Goal: Task Accomplishment & Management: Complete application form

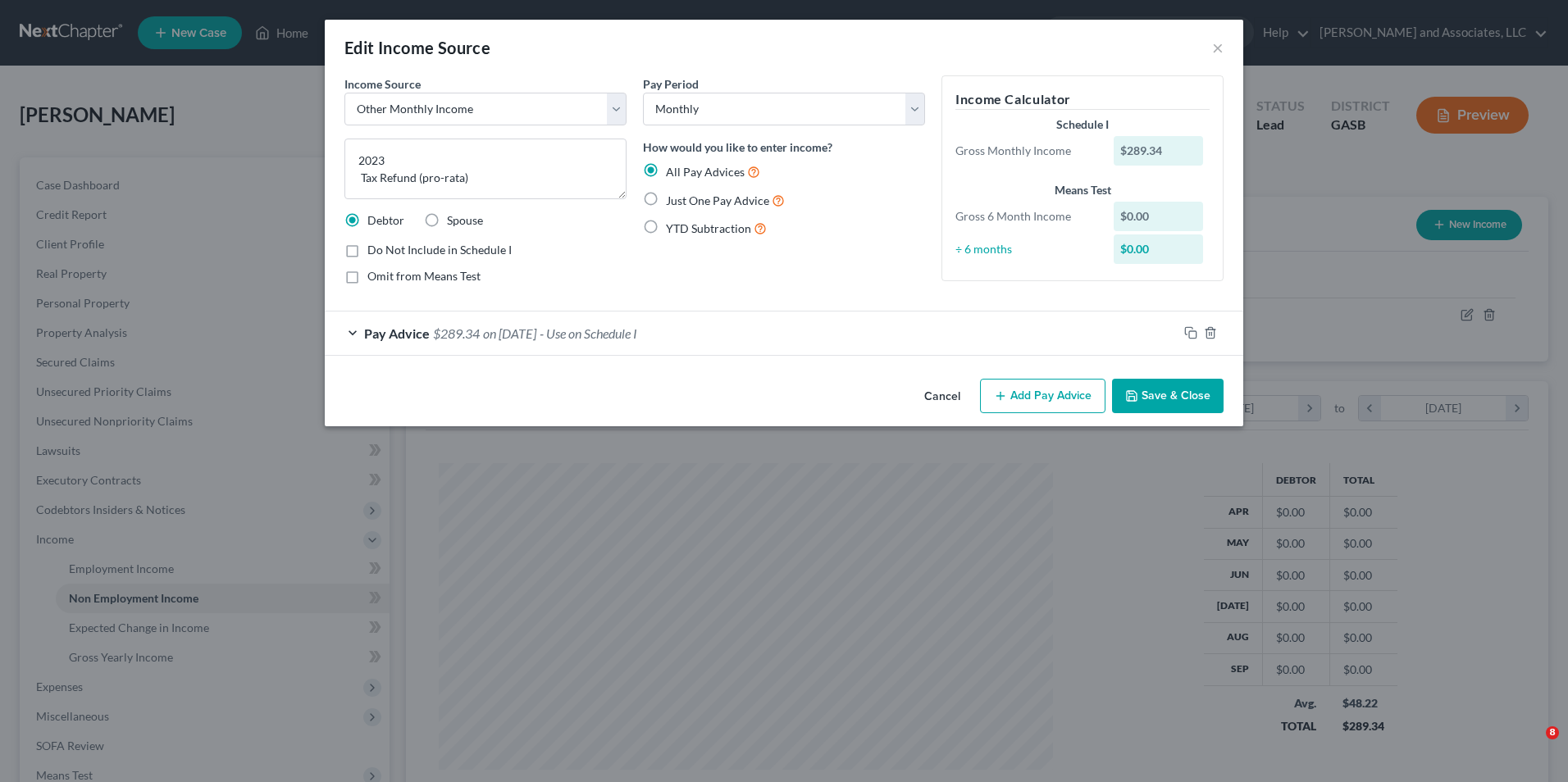
select select "13"
select select "0"
click at [1181, 392] on button "Save & Close" at bounding box center [1167, 395] width 112 height 34
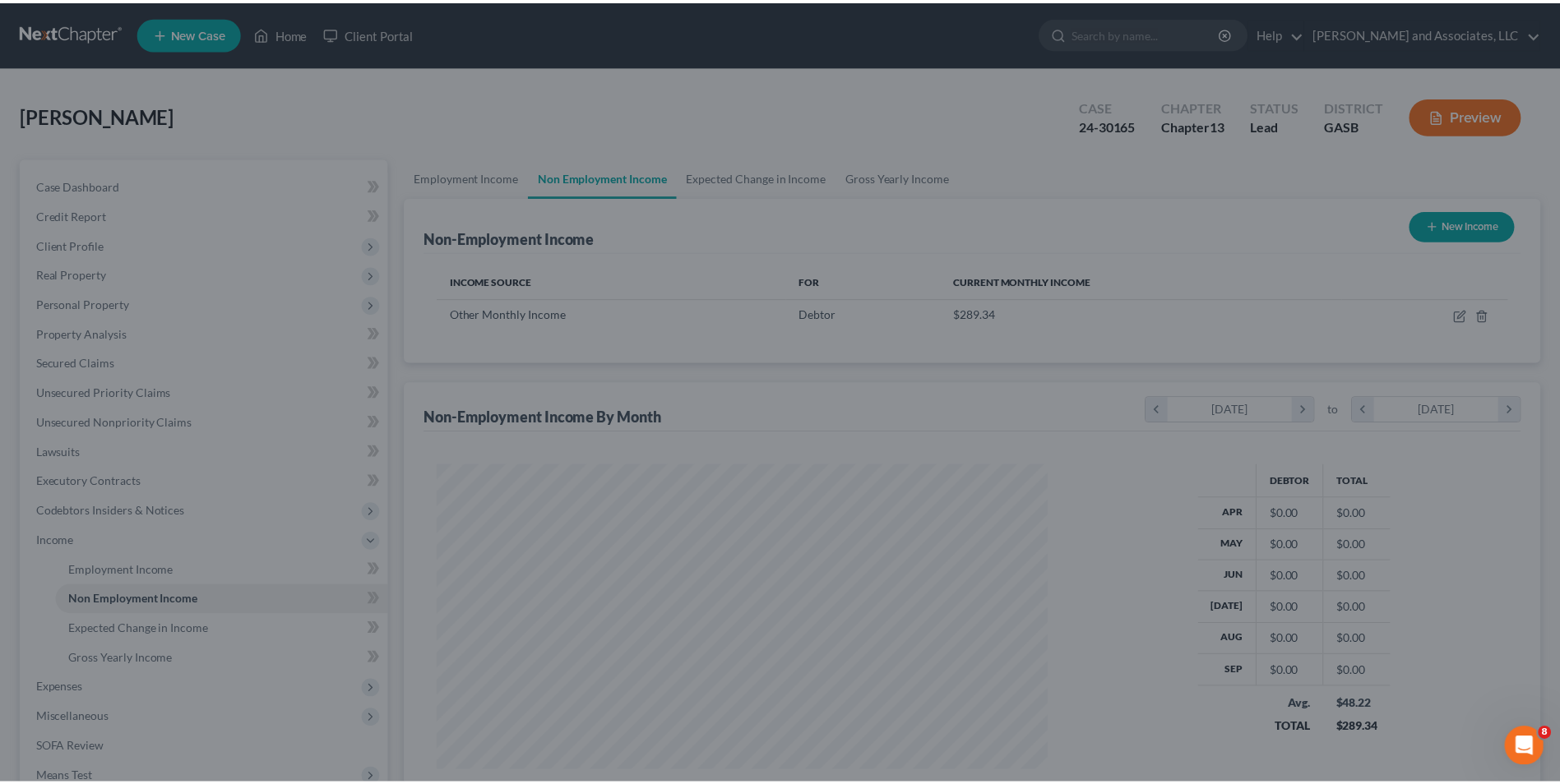
scroll to position [821643, 821478]
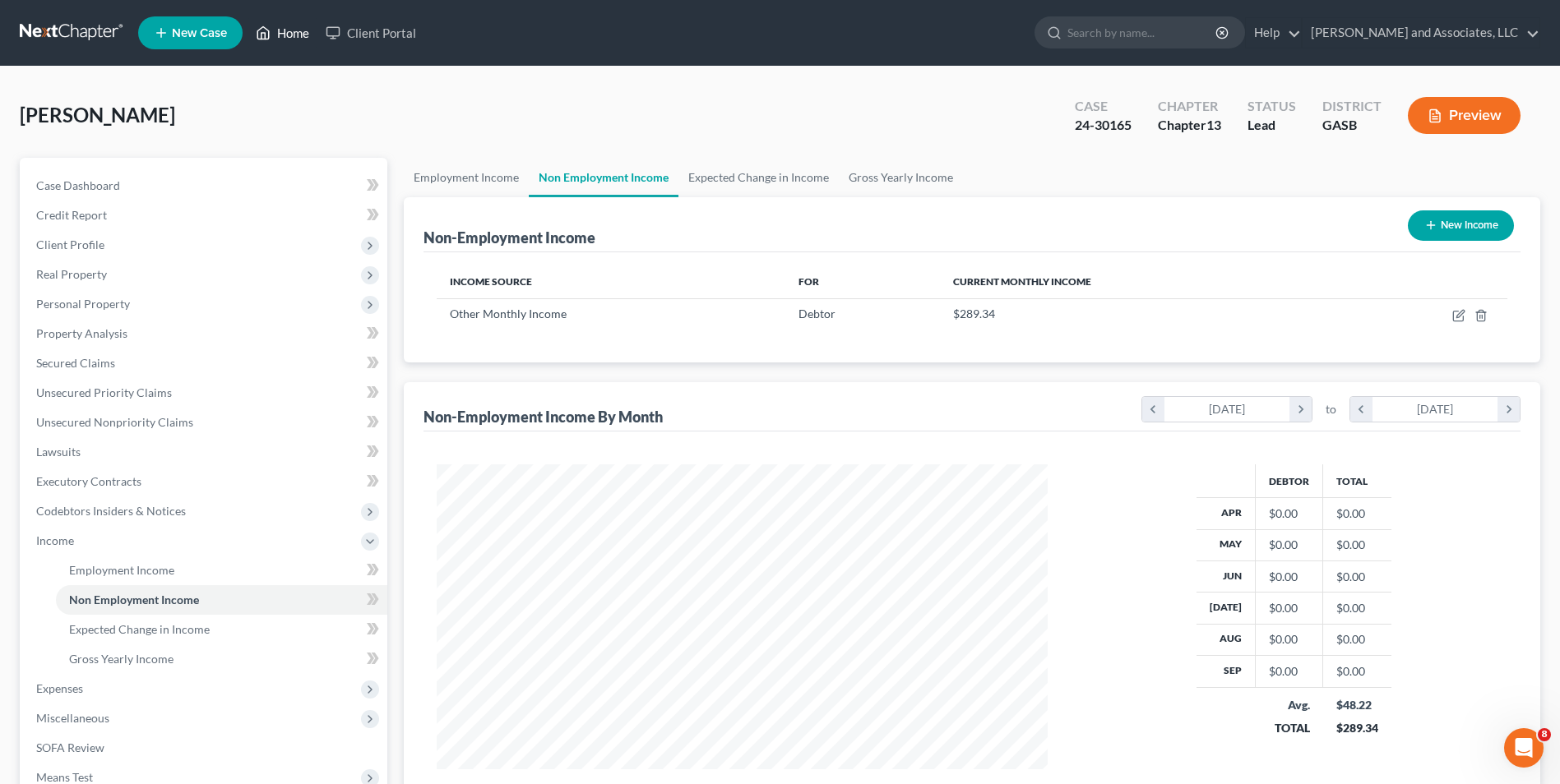
click at [290, 41] on link "Home" at bounding box center [281, 33] width 69 height 30
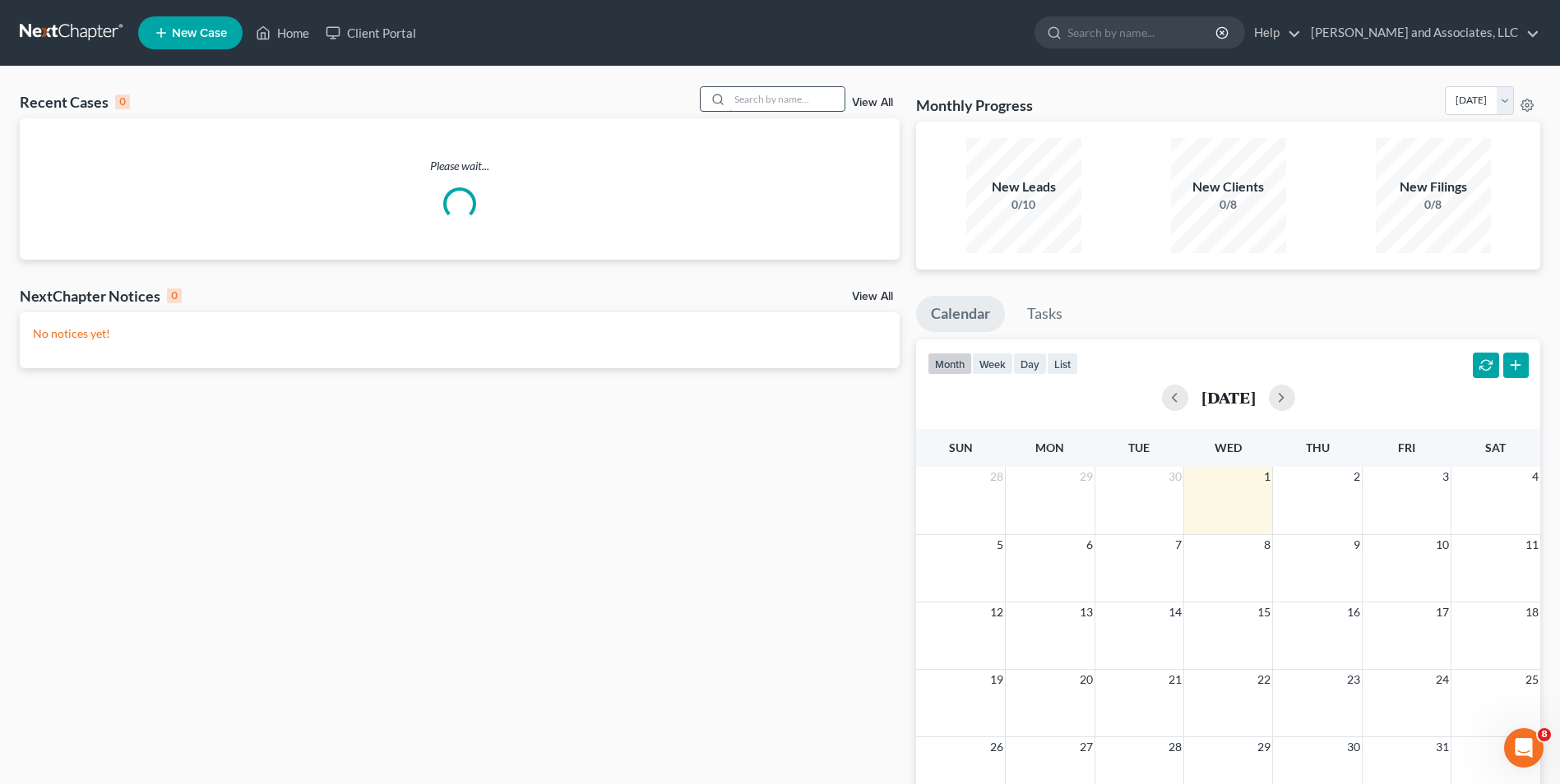
click at [767, 101] on input "search" at bounding box center [787, 99] width 115 height 24
type input "[PERSON_NAME]"
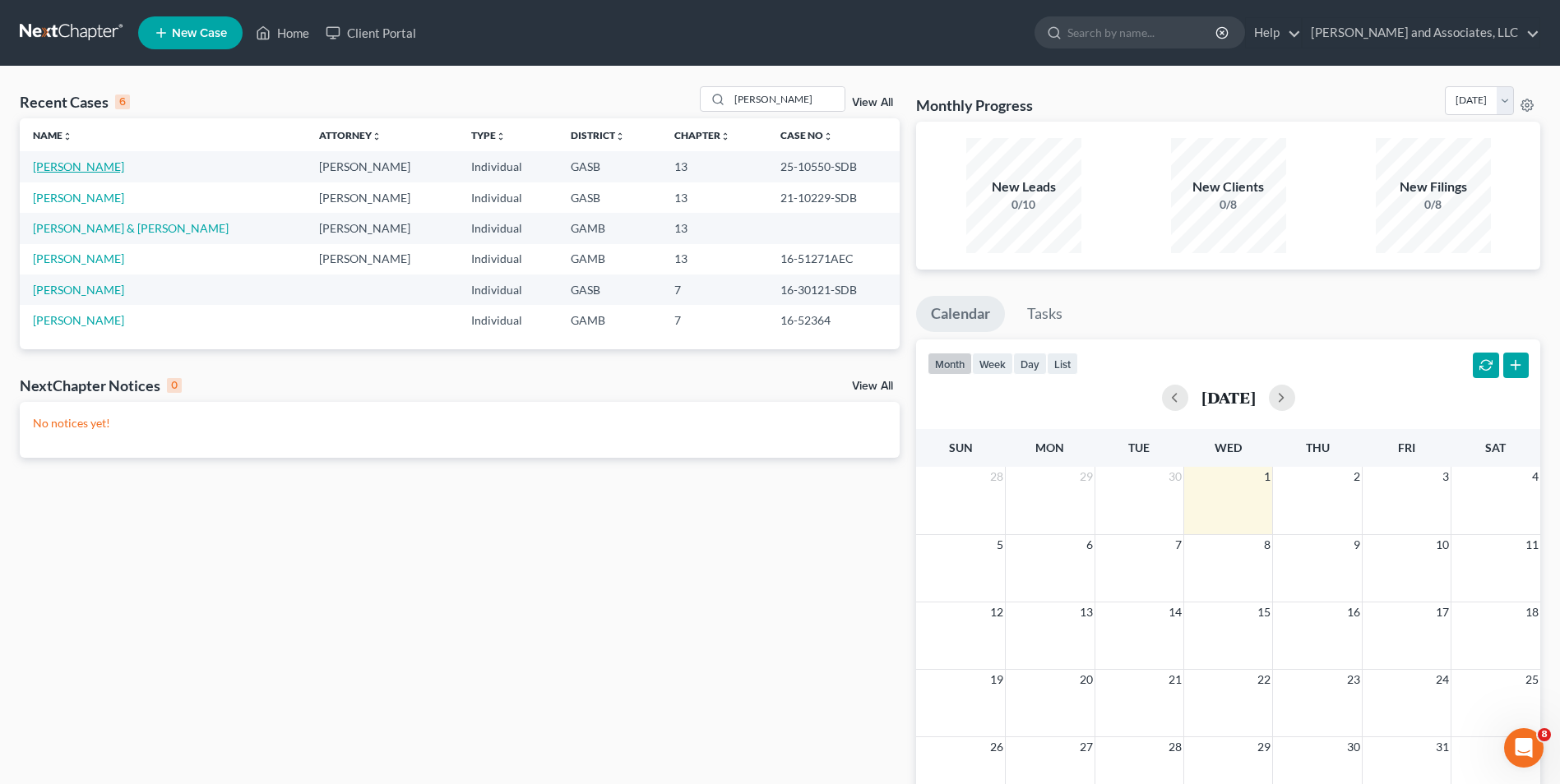
click at [70, 170] on link "[PERSON_NAME]" at bounding box center [79, 166] width 92 height 14
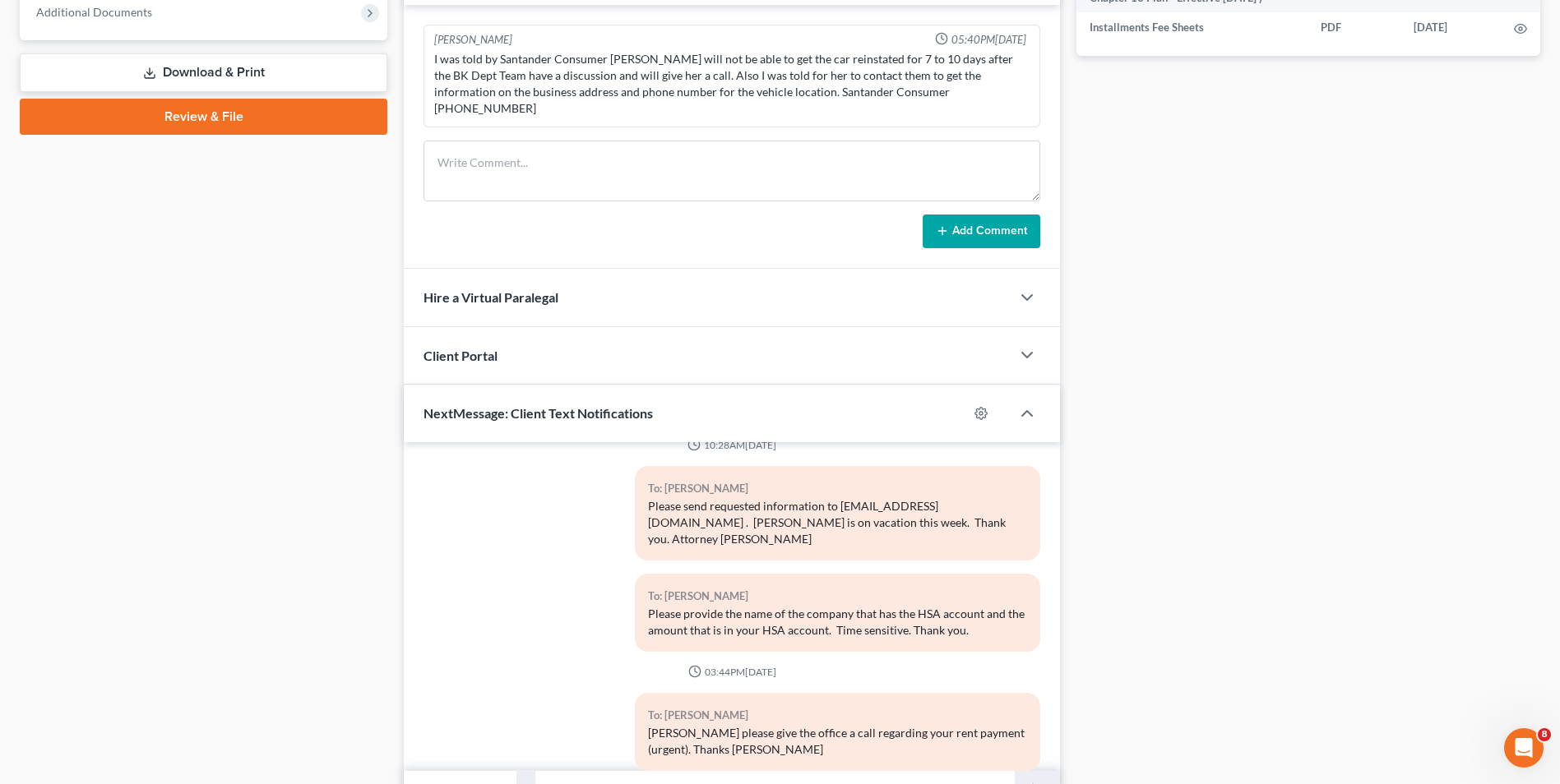
scroll to position [778, 0]
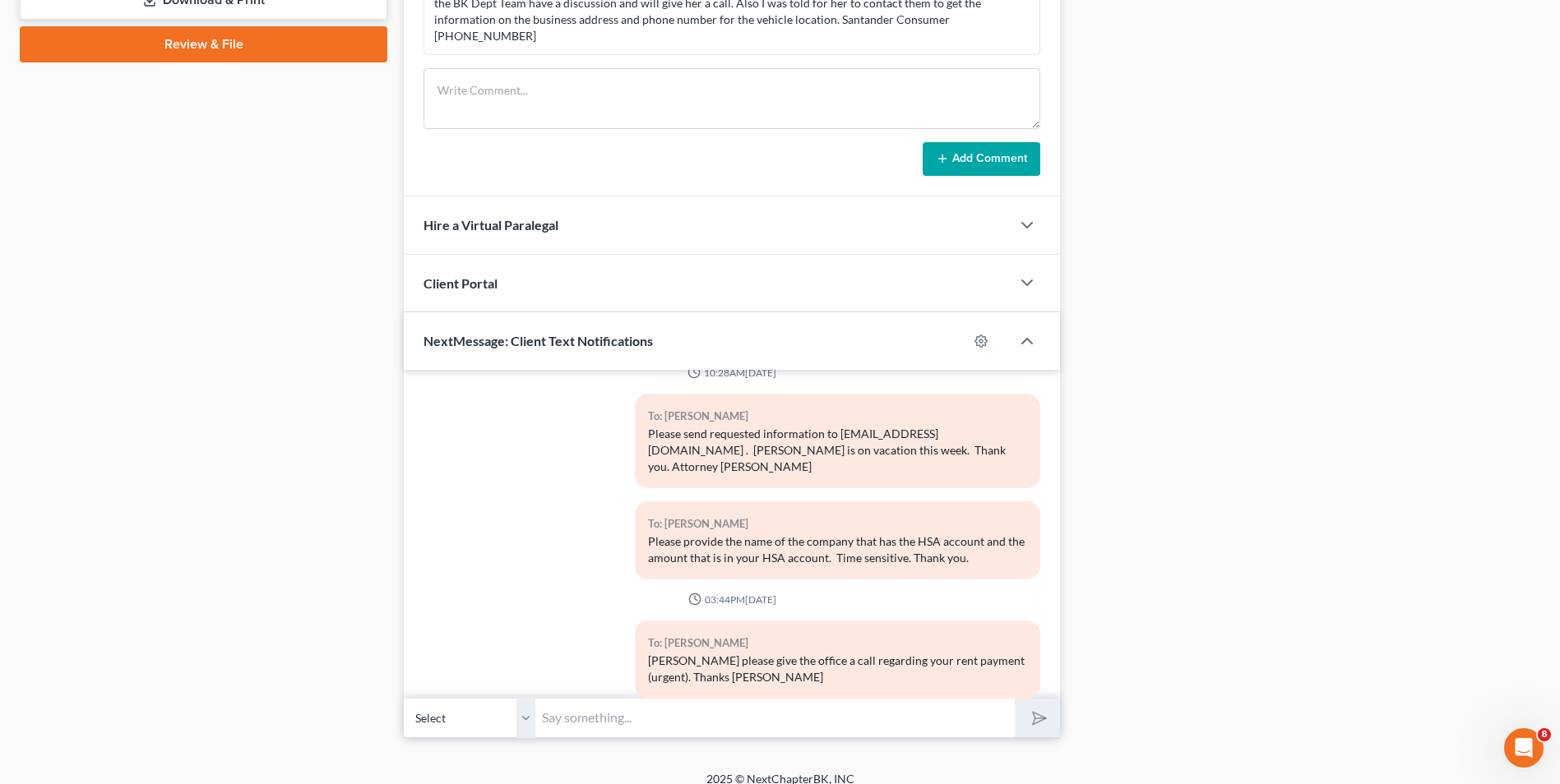
click at [645, 698] on input "text" at bounding box center [775, 718] width 480 height 41
click at [593, 698] on input "text" at bounding box center [775, 718] width 480 height 41
click at [1009, 719] on input "[PERSON_NAME], this is Attorney [PERSON_NAME]. Please check your email. I respe…" at bounding box center [775, 718] width 480 height 41
type input "[PERSON_NAME], this is Attorney [PERSON_NAME]. Please check your email. I respe…"
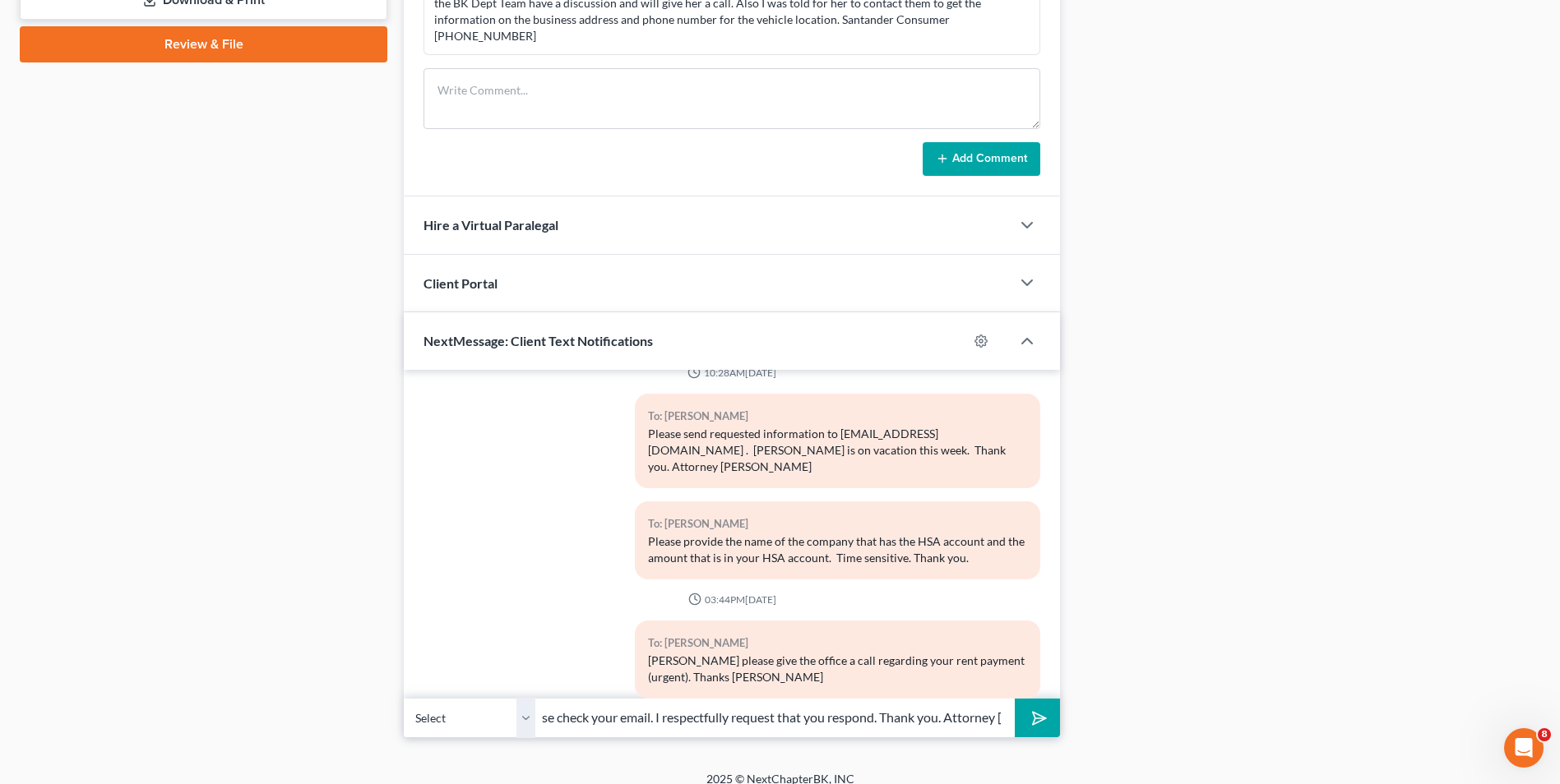
scroll to position [0, 0]
click at [1019, 716] on button "submit" at bounding box center [1037, 718] width 45 height 39
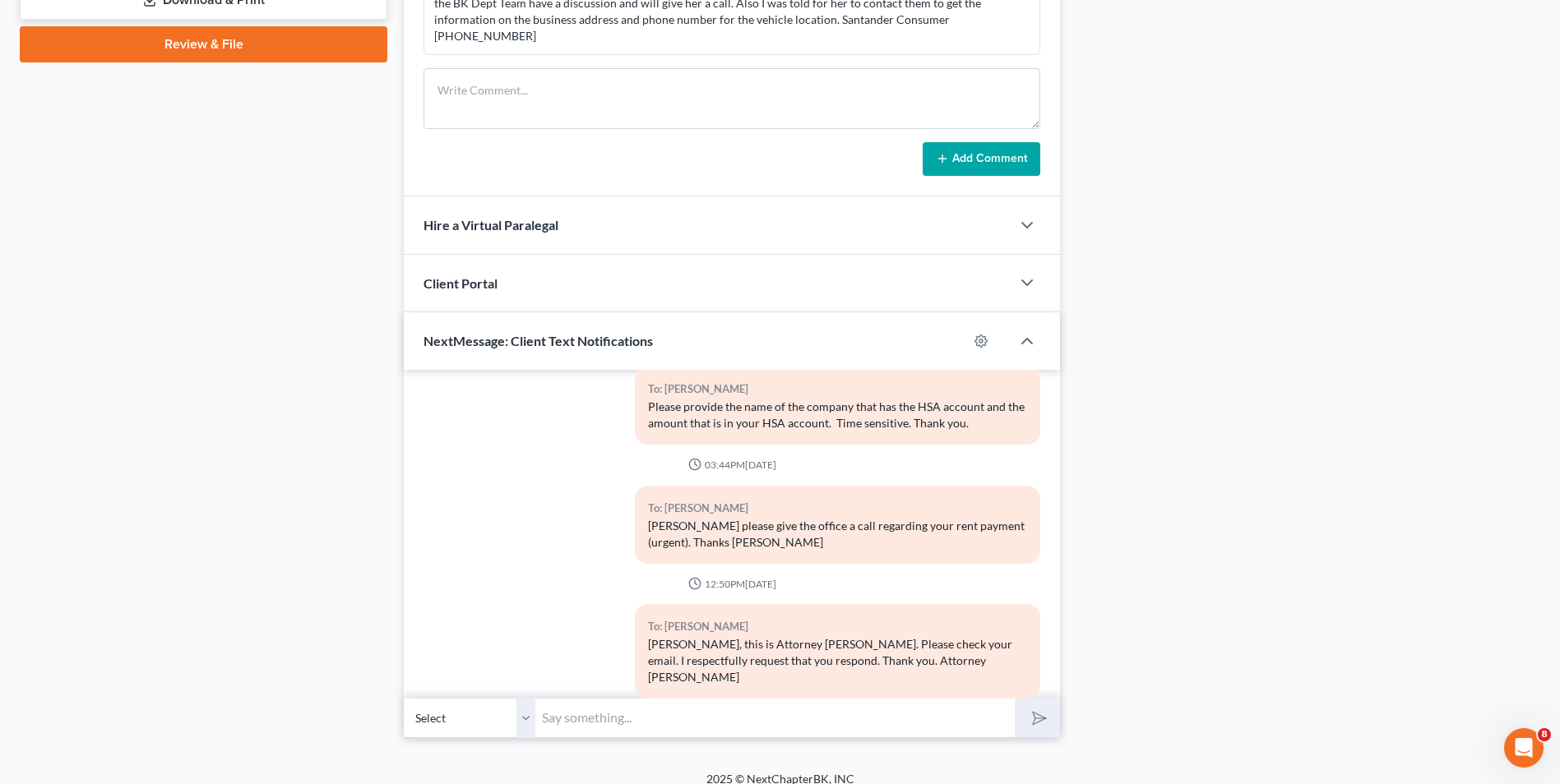
drag, startPoint x: 1557, startPoint y: 554, endPoint x: 1559, endPoint y: 237, distance: 317.0
click at [1559, 237] on div "[PERSON_NAME] Upgraded Case 25-10550-SDB Chapter Chapter 13 Status Lead Distric…" at bounding box center [780, 30] width 1560 height 1483
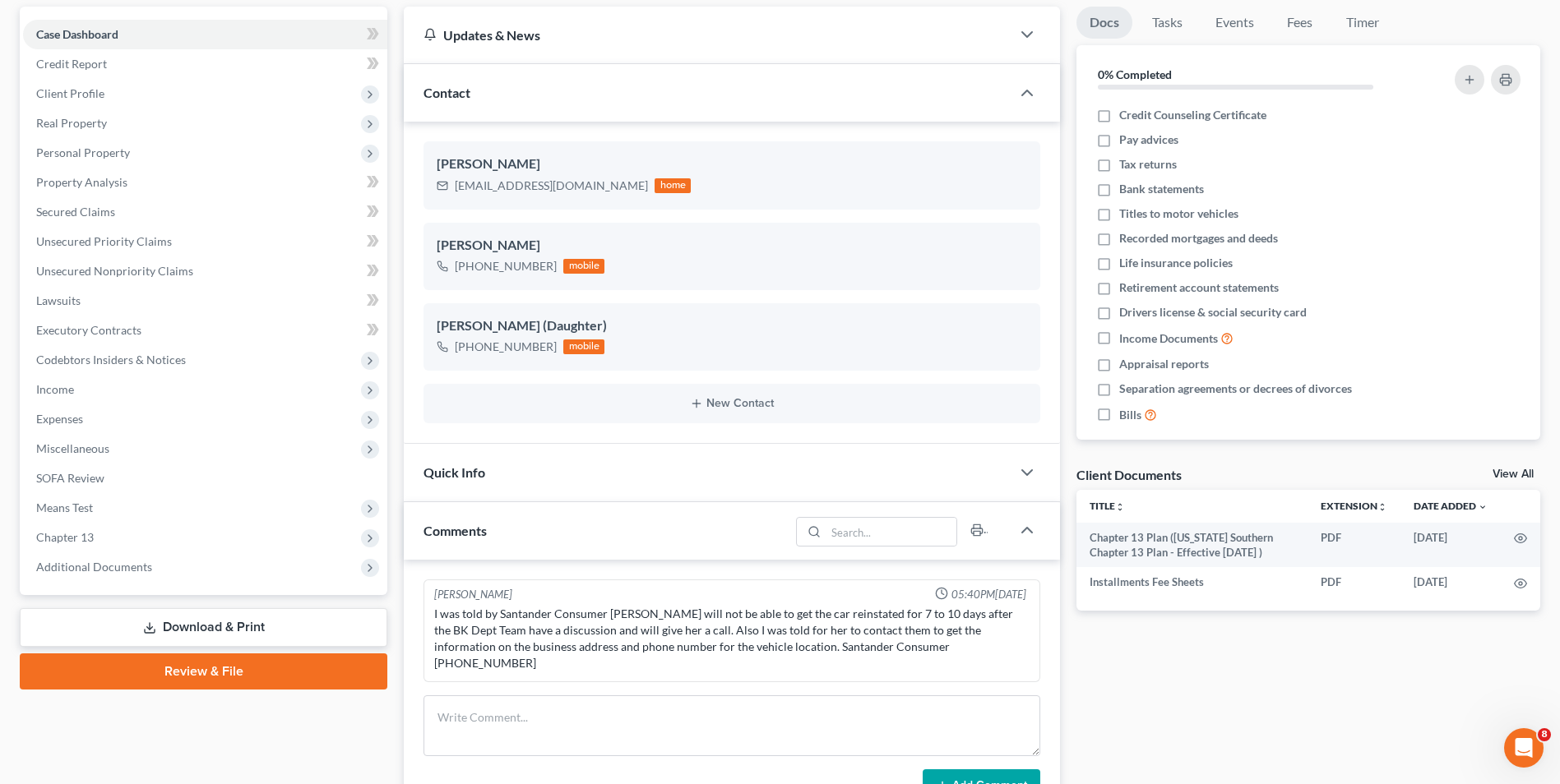
scroll to position [0, 0]
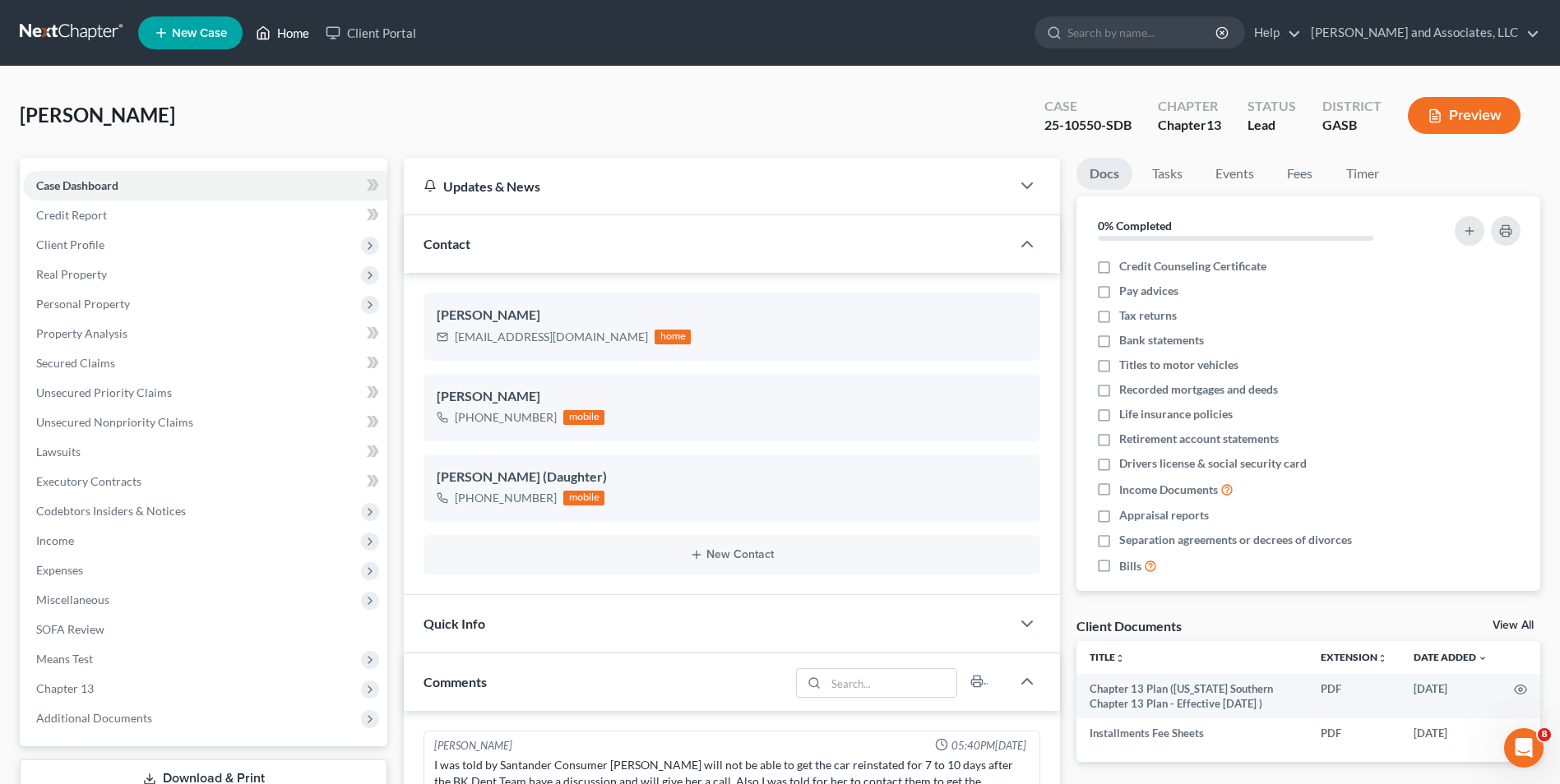
click at [286, 24] on link "Home" at bounding box center [281, 33] width 69 height 30
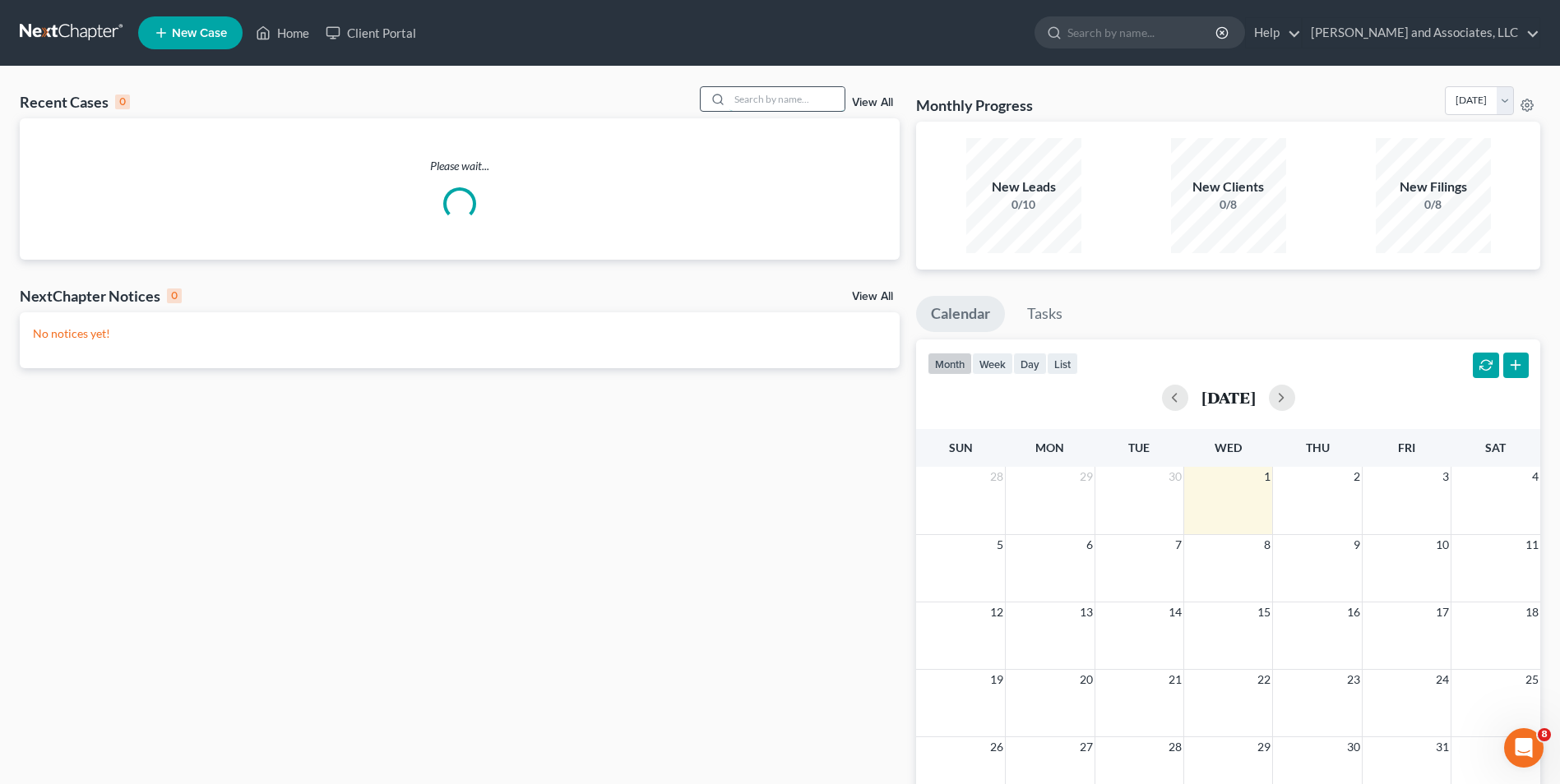
click at [764, 106] on input "search" at bounding box center [787, 99] width 115 height 24
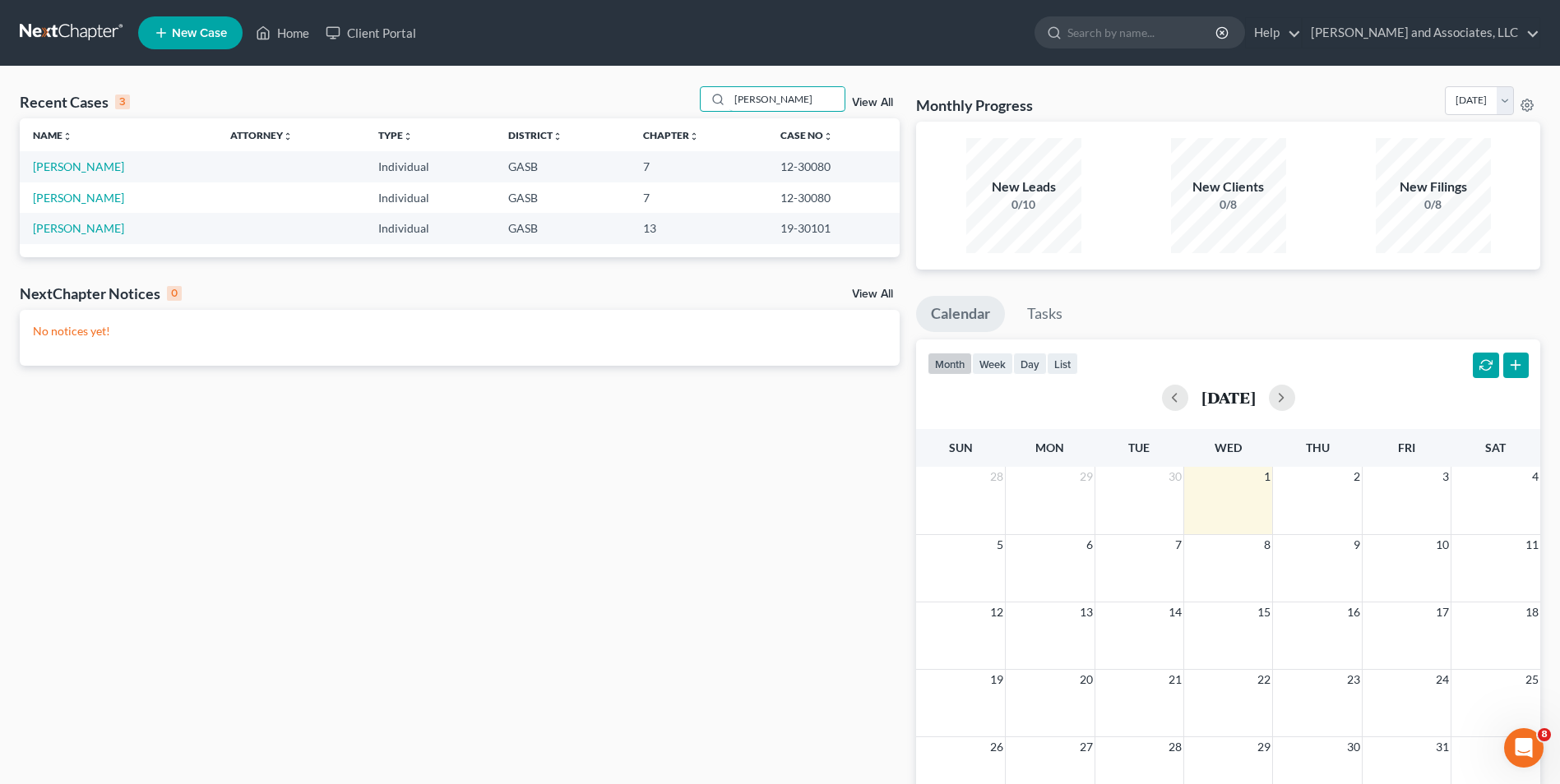
type input "[PERSON_NAME]"
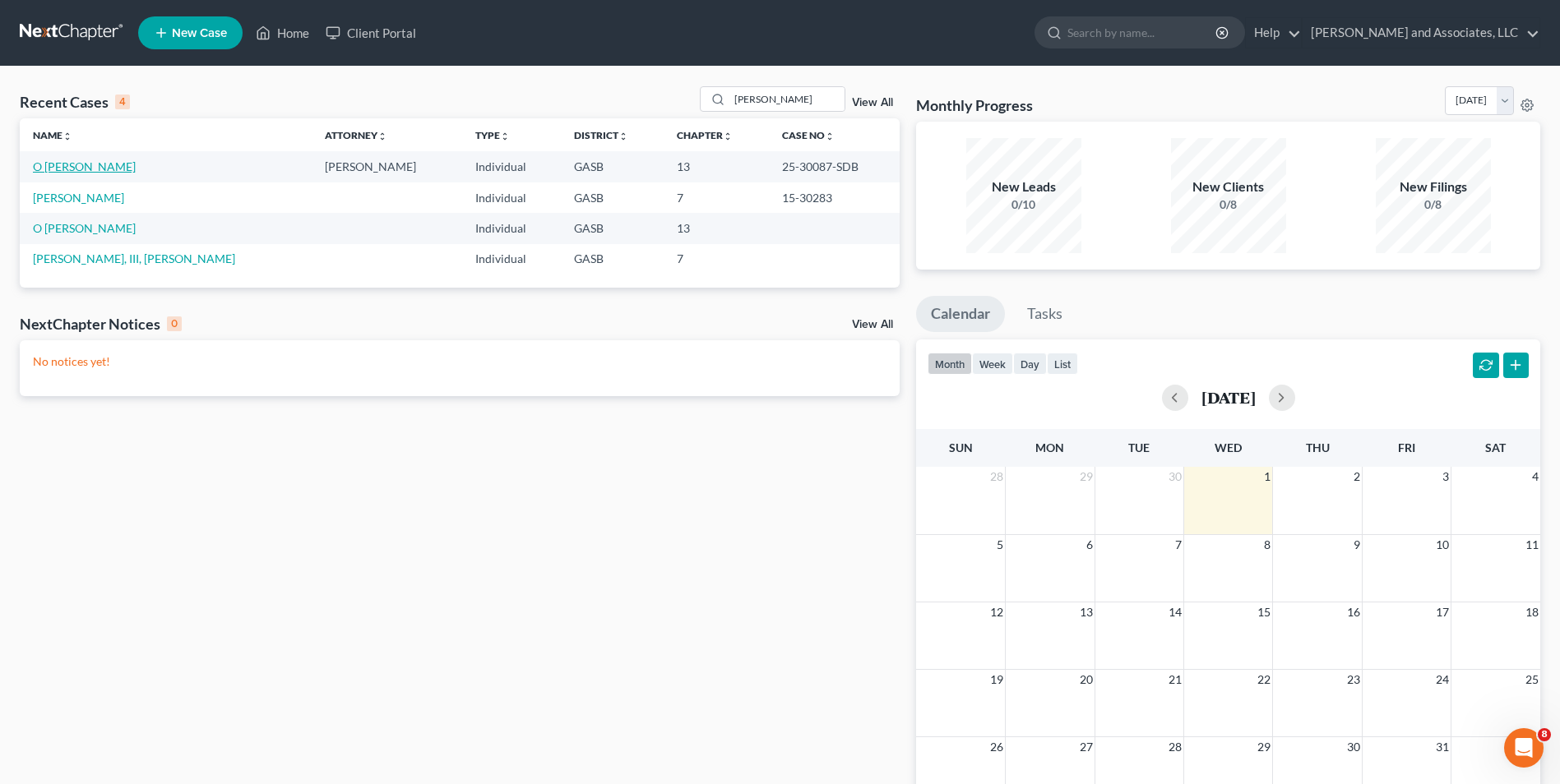
click at [92, 159] on link "O [PERSON_NAME]" at bounding box center [84, 166] width 103 height 14
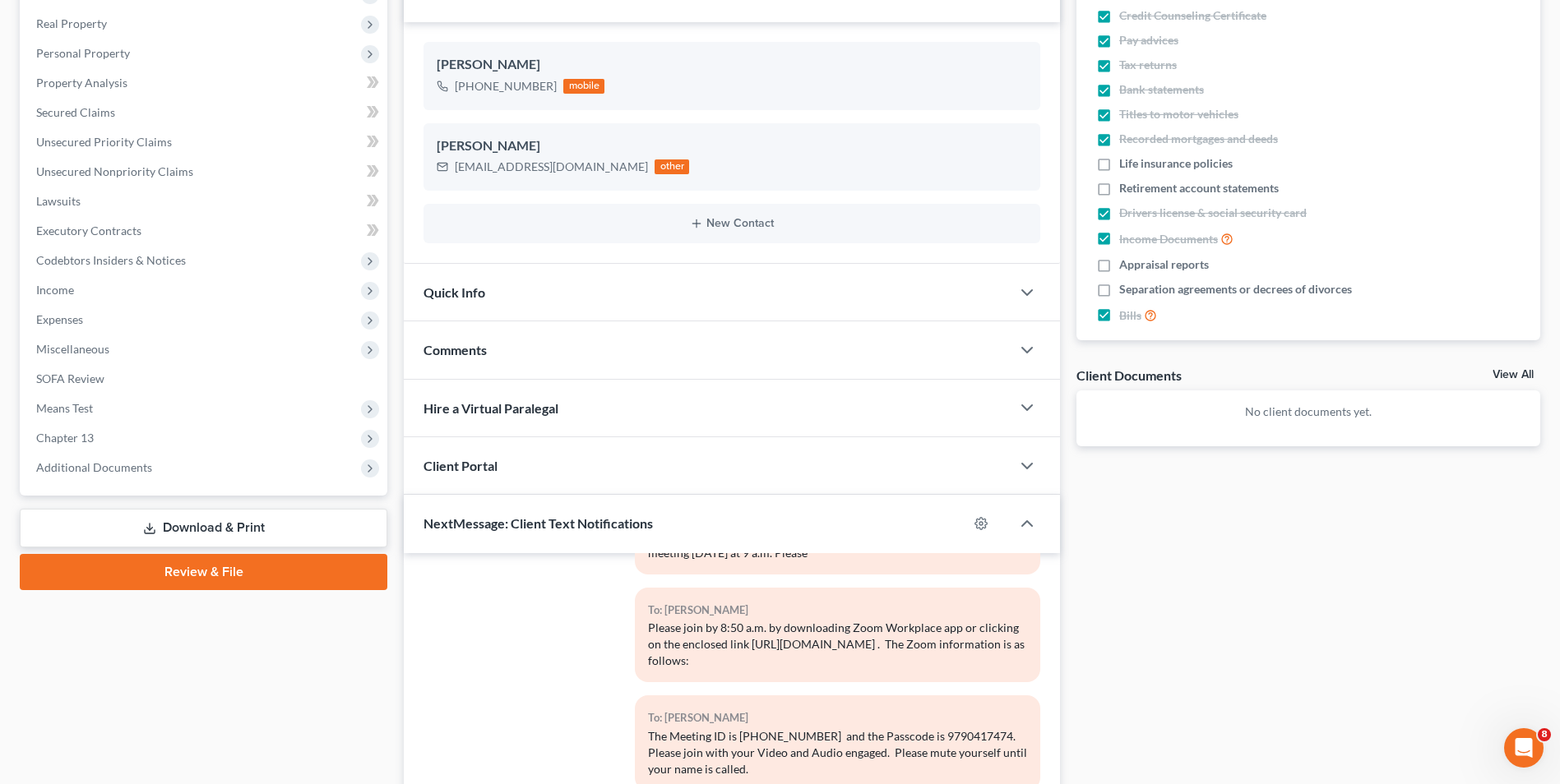
scroll to position [279, 0]
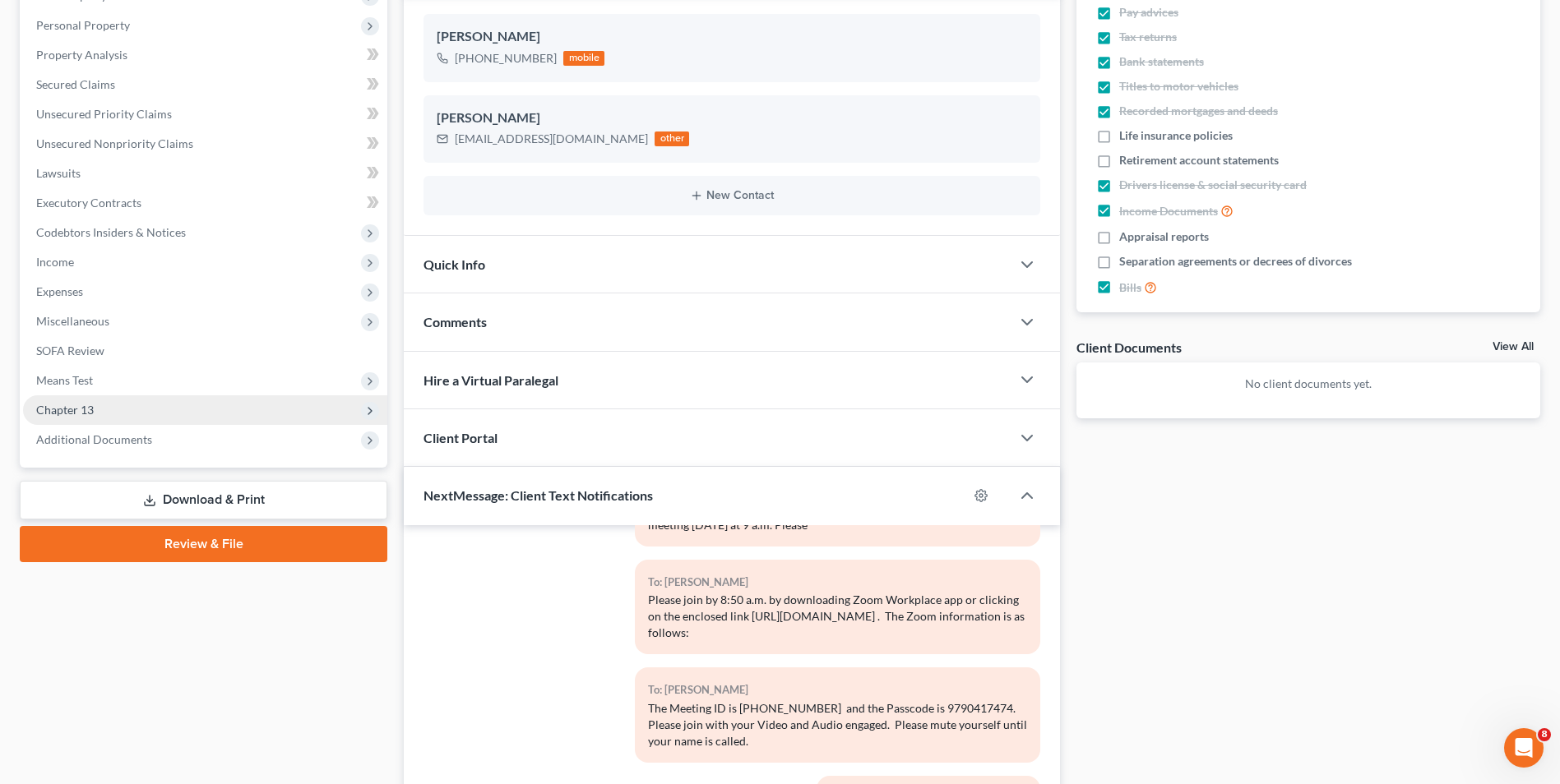
click at [83, 398] on span "Chapter 13" at bounding box center [205, 410] width 364 height 30
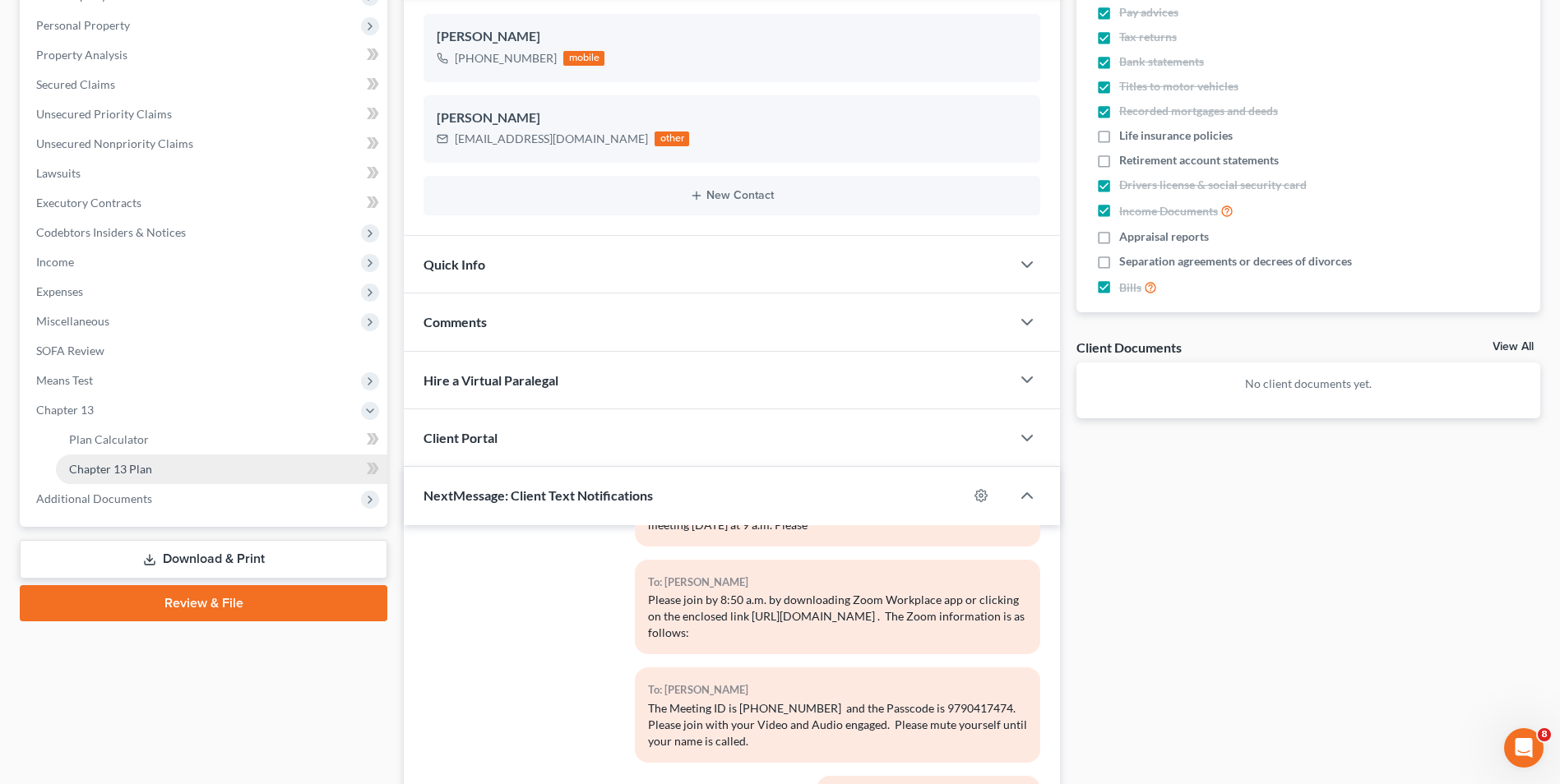
click at [117, 467] on span "Chapter 13 Plan" at bounding box center [111, 468] width 83 height 14
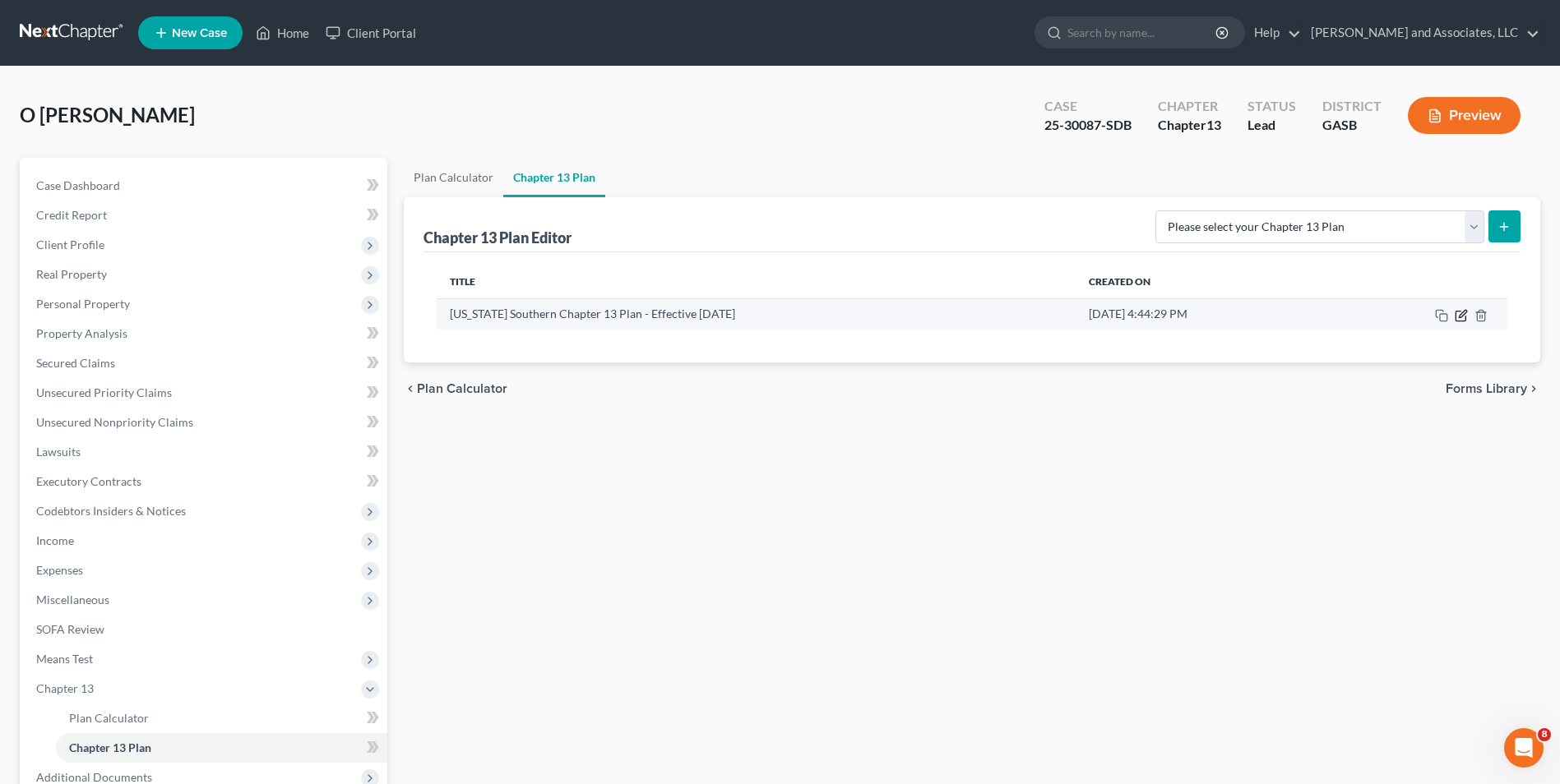
click at [1462, 320] on icon "button" at bounding box center [1460, 316] width 10 height 10
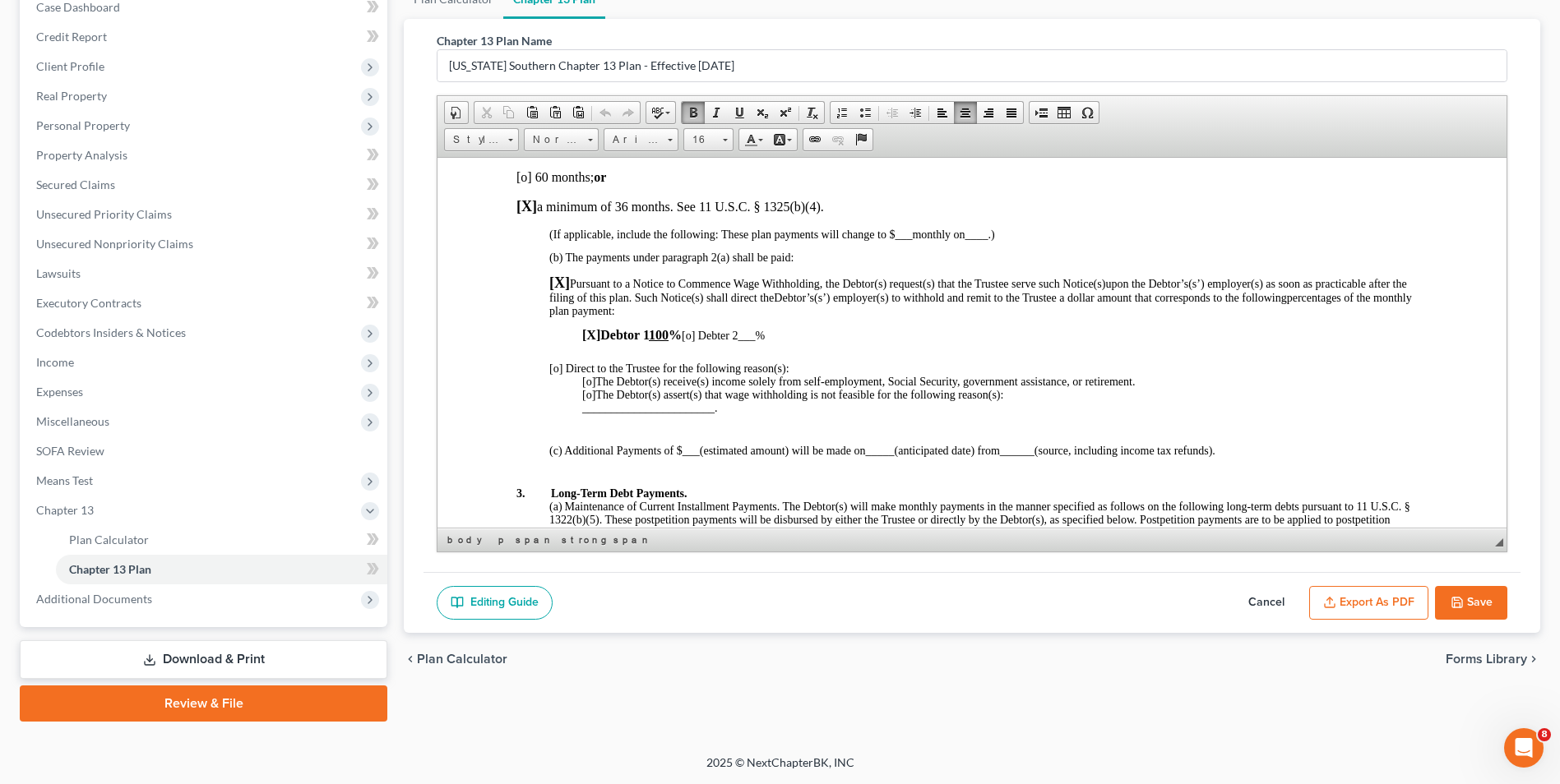
scroll to position [702, 0]
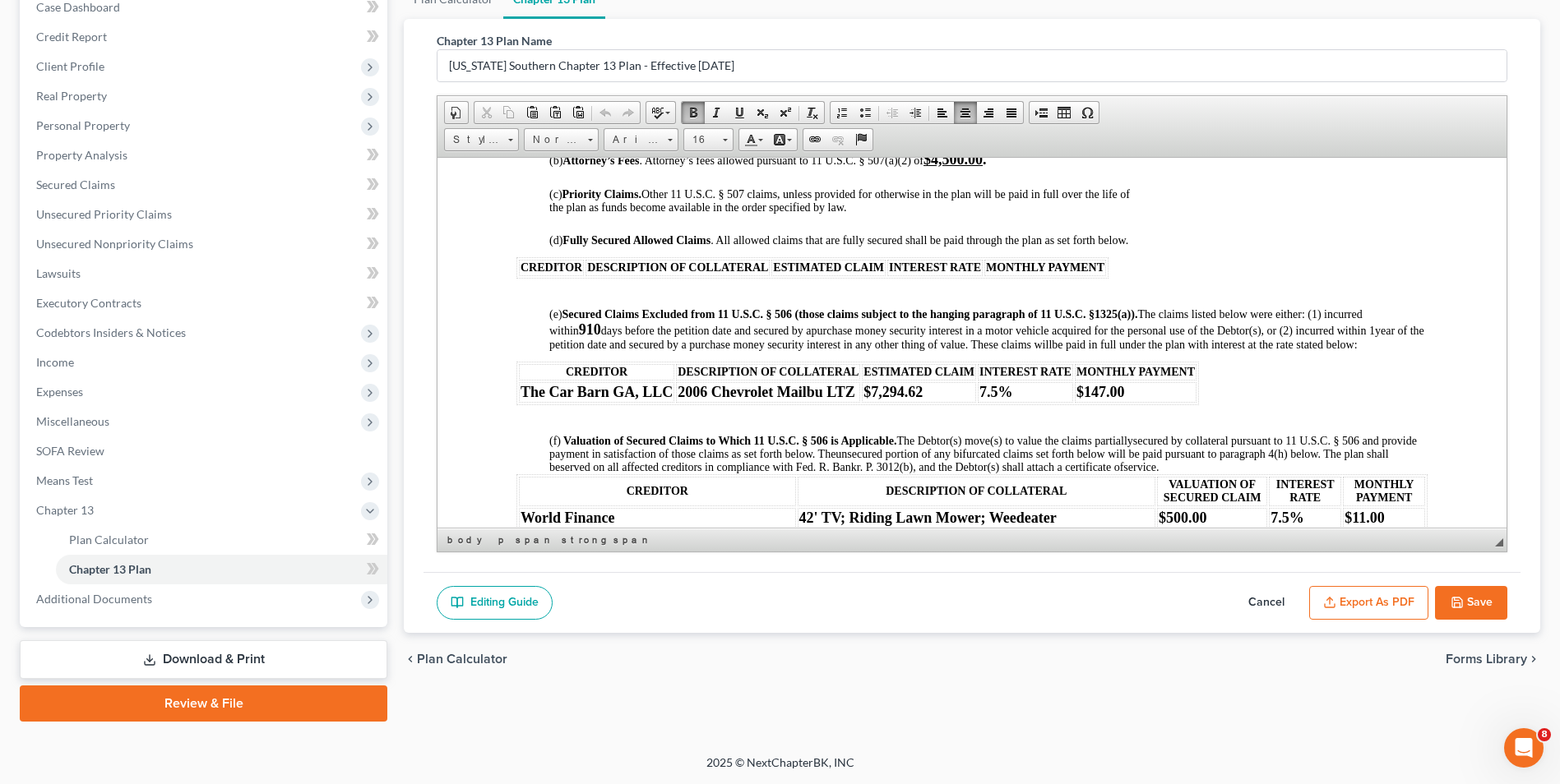
drag, startPoint x: 1497, startPoint y: 191, endPoint x: 1949, endPoint y: 474, distance: 533.3
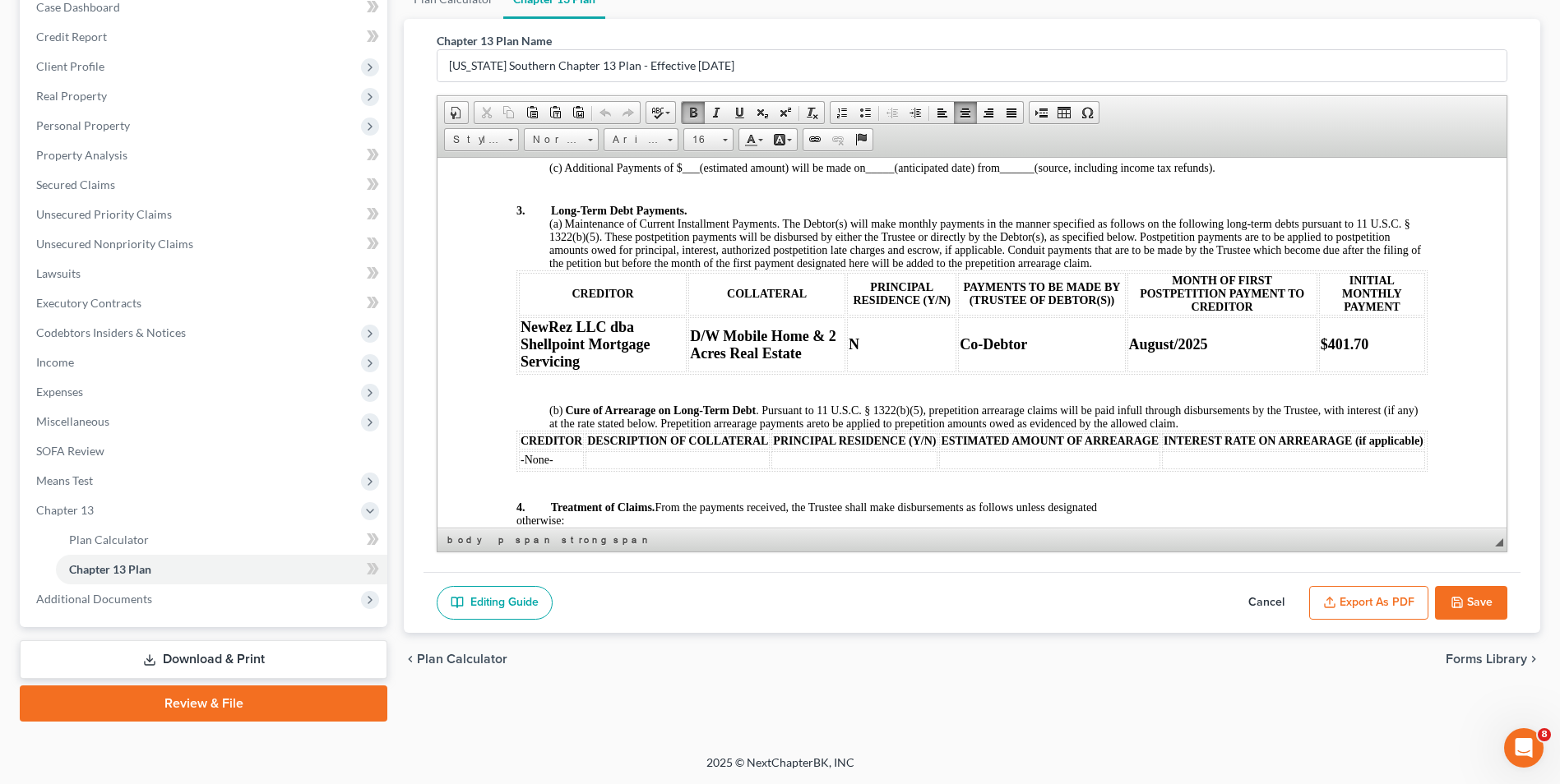
scroll to position [985, 0]
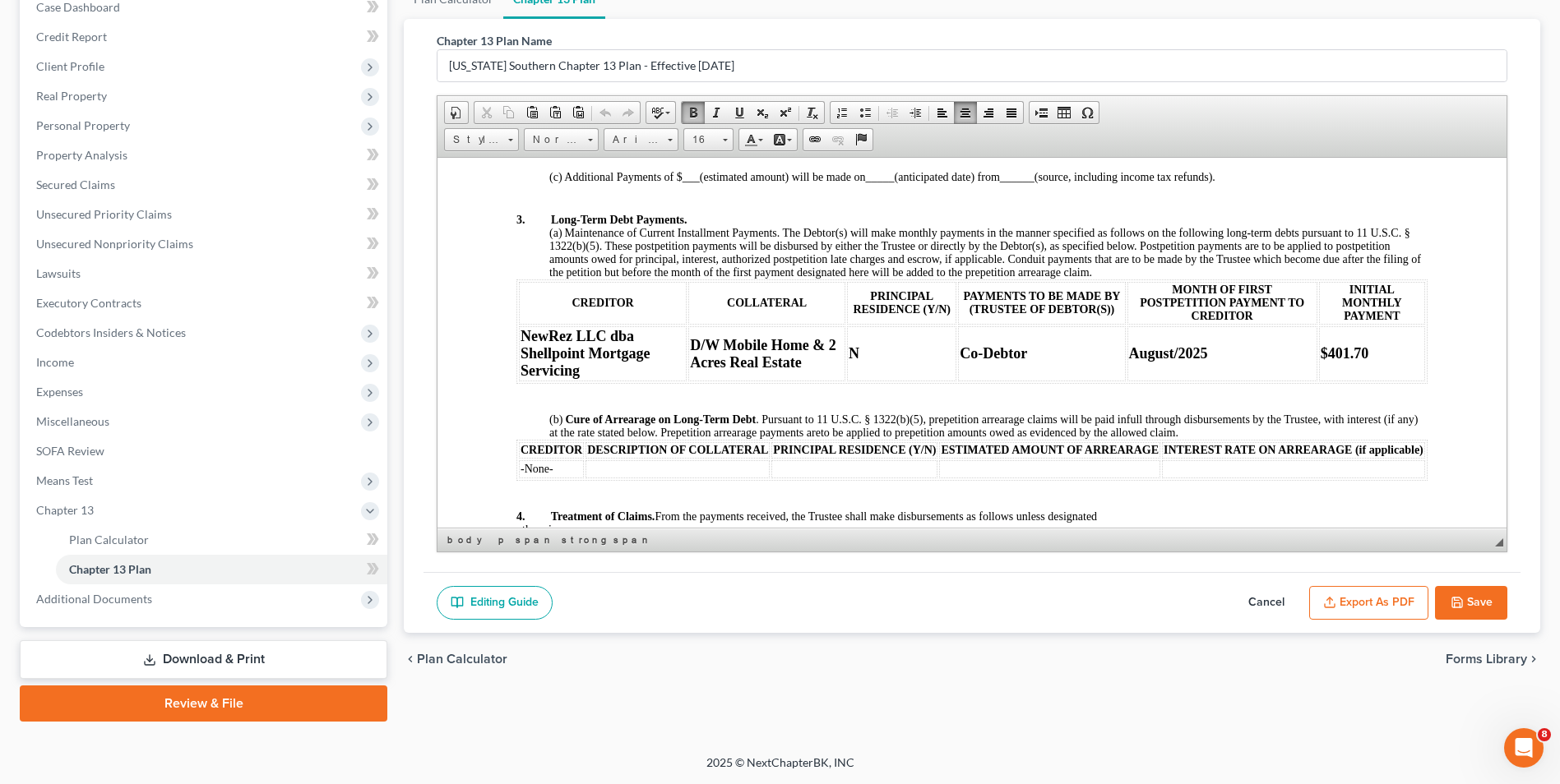
click at [563, 478] on td "-None-" at bounding box center [551, 468] width 65 height 19
click at [976, 349] on span "Co-Debtor" at bounding box center [992, 353] width 68 height 17
click at [566, 474] on td "-None-" at bounding box center [551, 468] width 65 height 19
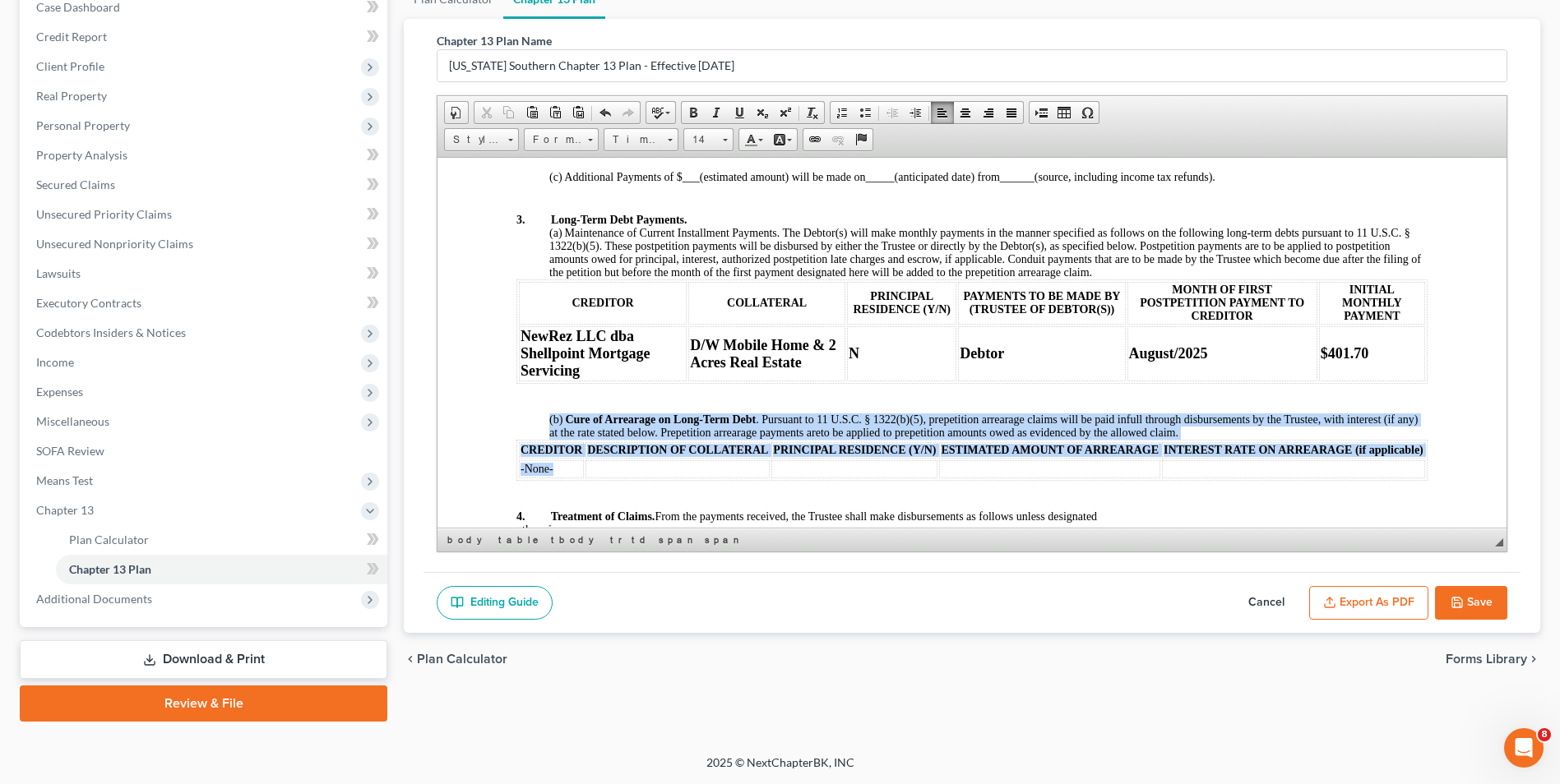
drag, startPoint x: 551, startPoint y: 481, endPoint x: 489, endPoint y: 478, distance: 62.1
click at [561, 478] on td "-None-" at bounding box center [551, 468] width 65 height 19
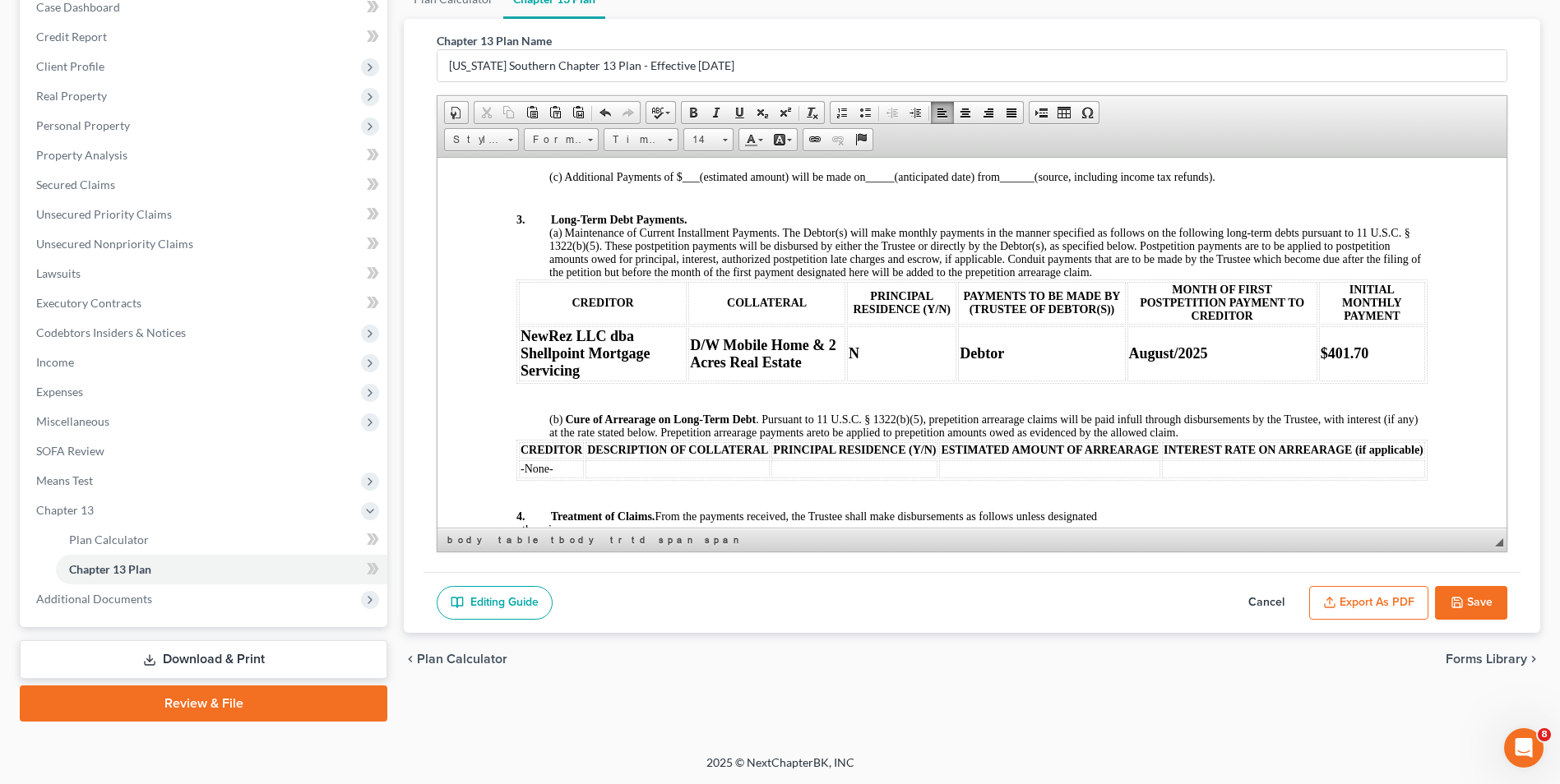
click at [1477, 603] on button "Save" at bounding box center [1471, 603] width 72 height 34
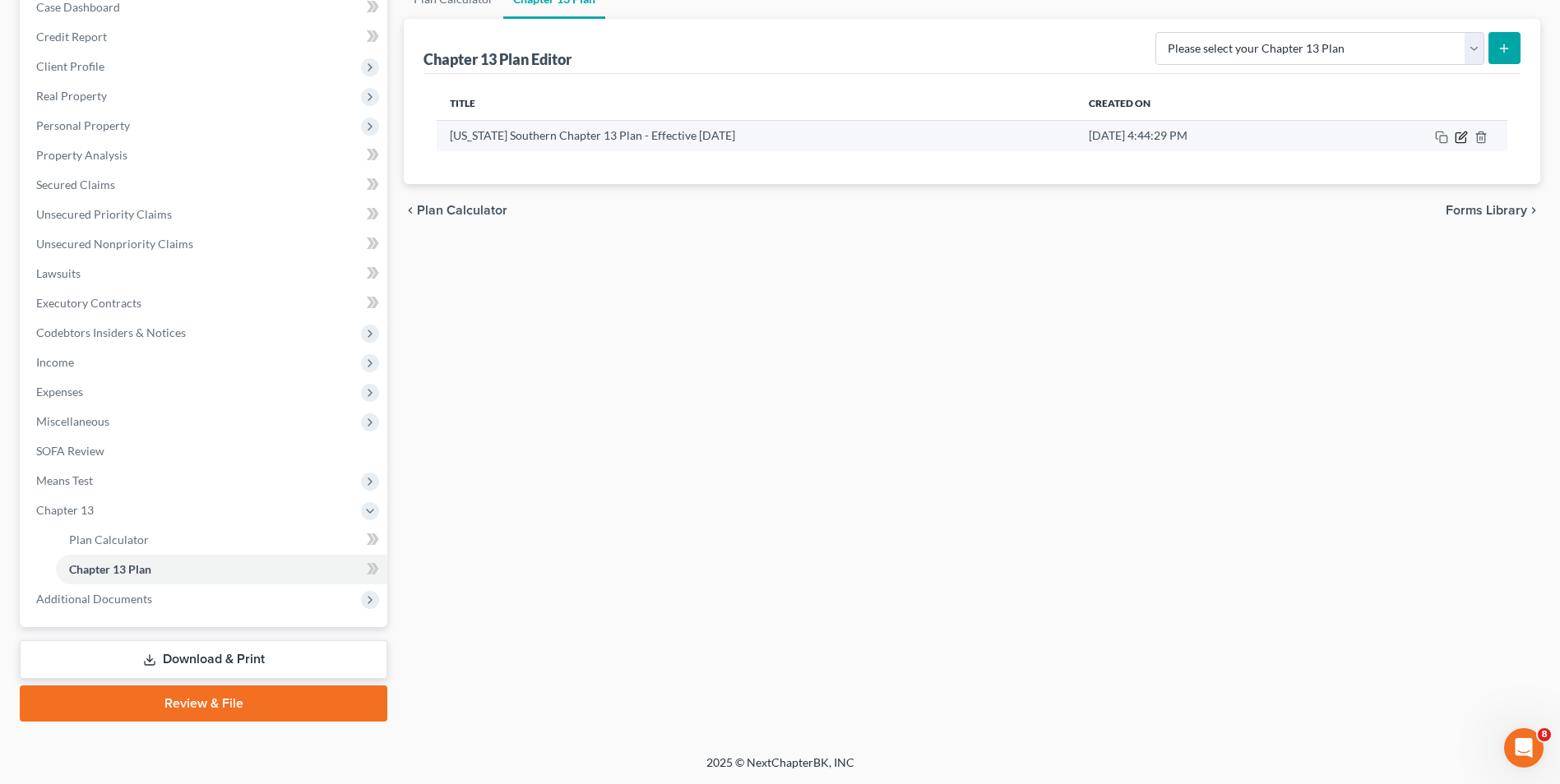
click at [1466, 143] on icon "button" at bounding box center [1461, 137] width 13 height 13
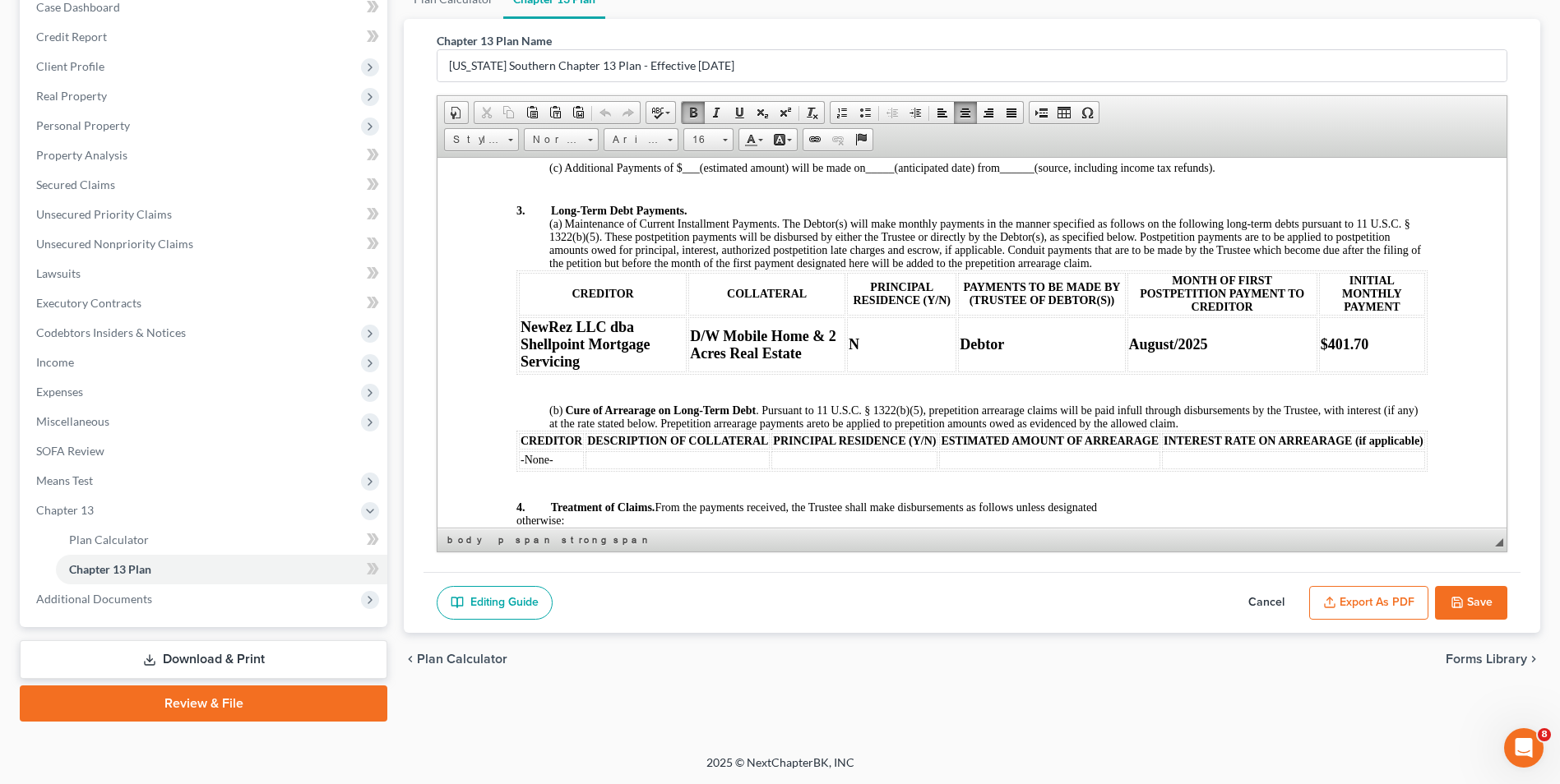
scroll to position [1002, 0]
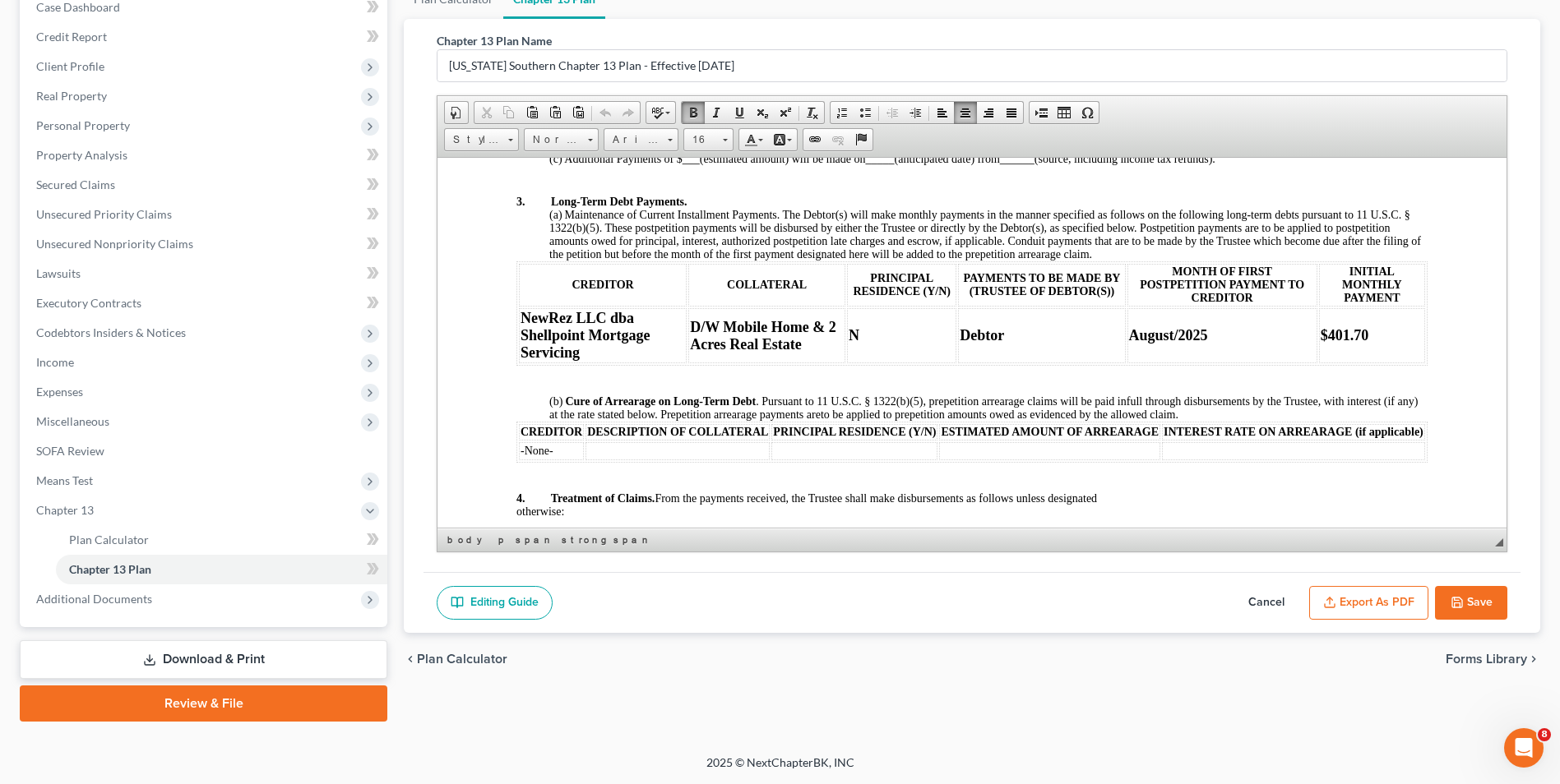
drag, startPoint x: 1501, startPoint y: 194, endPoint x: 1958, endPoint y: 442, distance: 520.0
drag, startPoint x: 567, startPoint y: 401, endPoint x: 758, endPoint y: 397, distance: 191.0
click at [758, 397] on p "(b) Cure of Arrearage on Long-Term Debt . Pursuant to 11 U.S.C. § 1322(b)(5), p…" at bounding box center [988, 407] width 878 height 26
copy strong "Cure of Arrearage on Long-Term Debt"
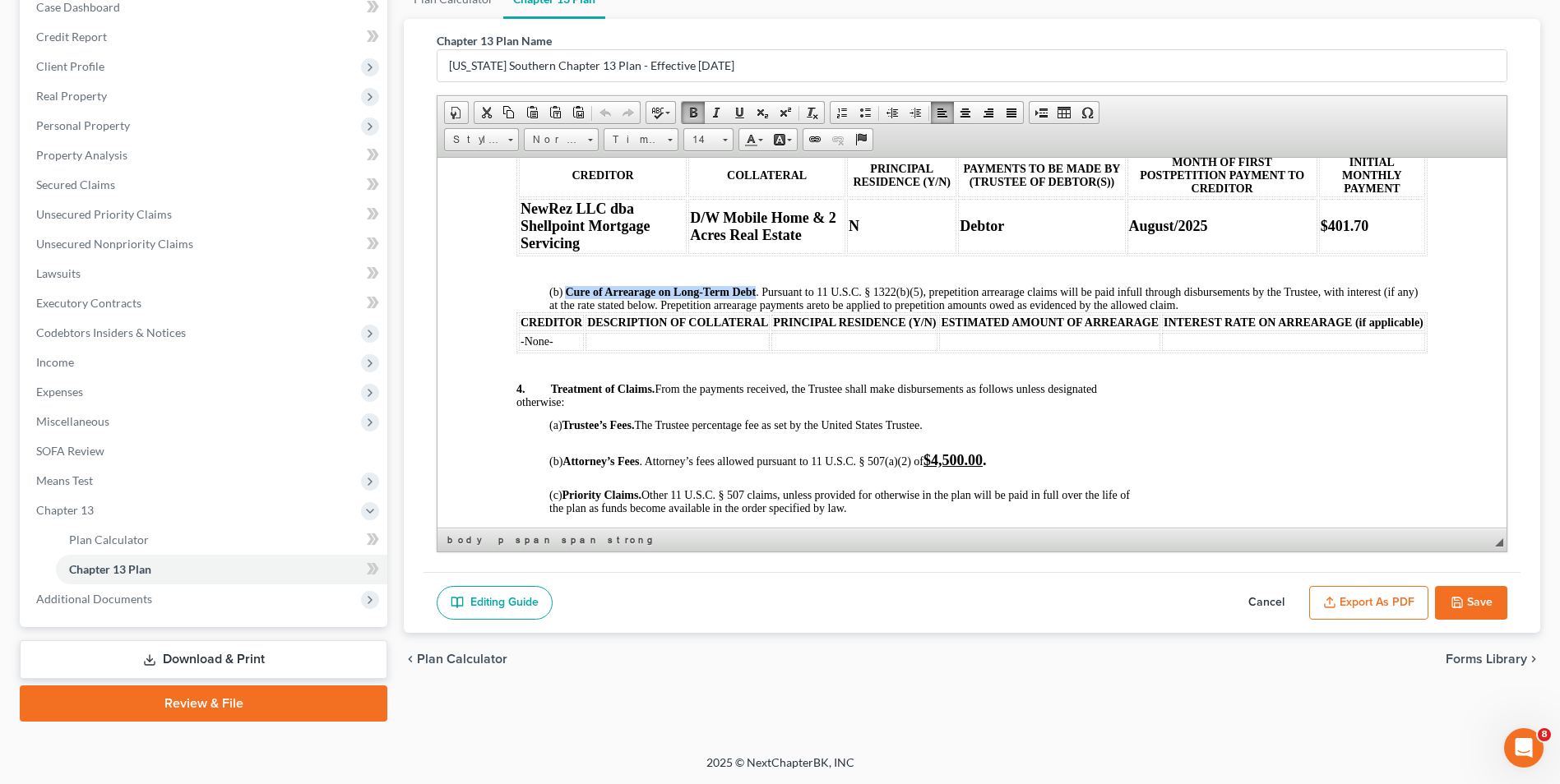
scroll to position [1121, 0]
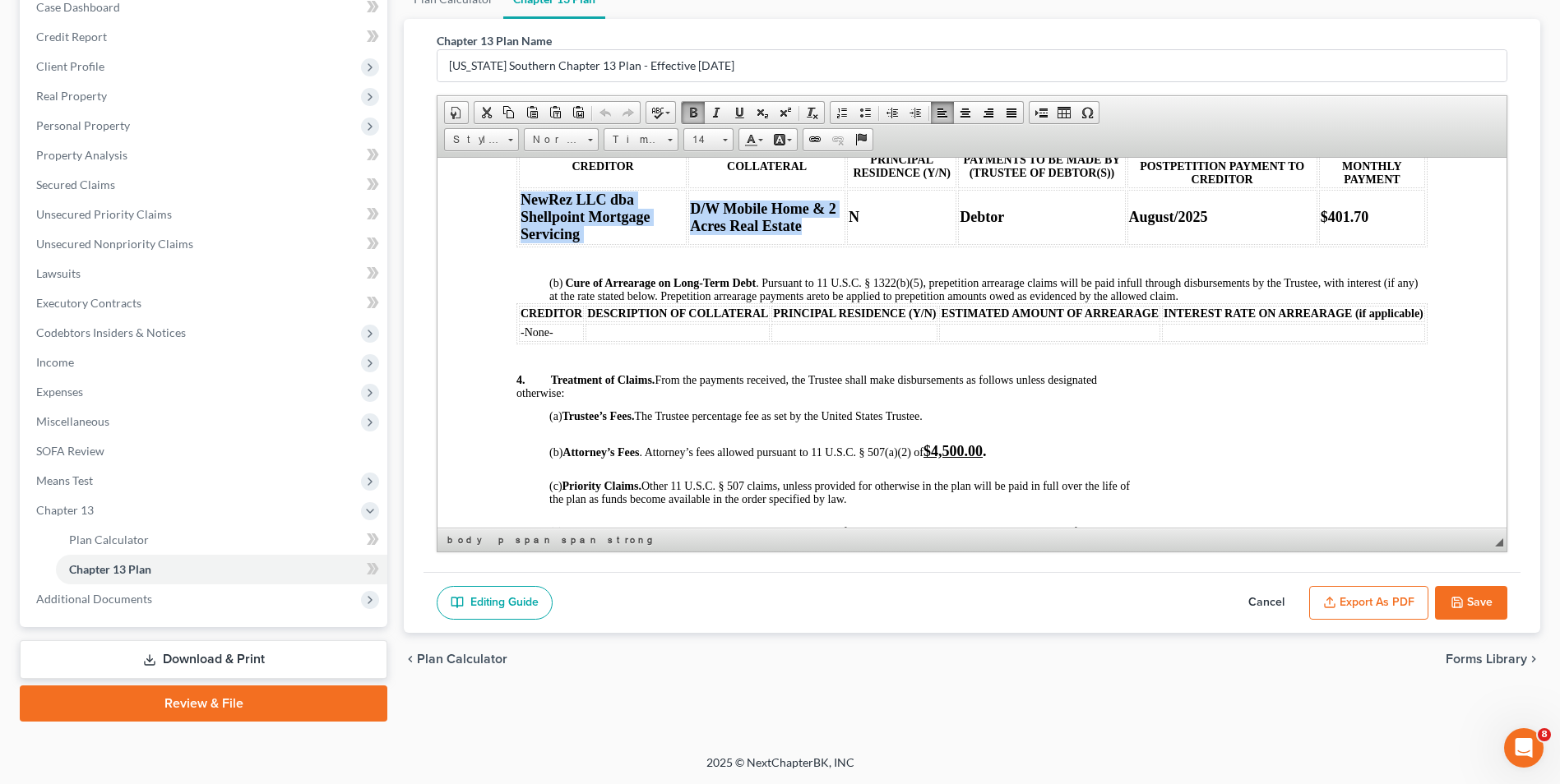
drag, startPoint x: 518, startPoint y: 197, endPoint x: 842, endPoint y: 221, distance: 324.9
click at [842, 221] on tr "NewRez LLC dba Shellpoint Mortgage Servicing D/W Mobile Home & 2 Acres Real Est…" at bounding box center [971, 216] width 906 height 55
copy tr "NewRez LLC dba Shellpoint Mortgage Servicing D/W Mobile Home & 2 Acres Real Est…"
click at [1231, 402] on p "4. Treatment of Claims. From the payments received, the Trustee shall make disb…" at bounding box center [972, 391] width 911 height 36
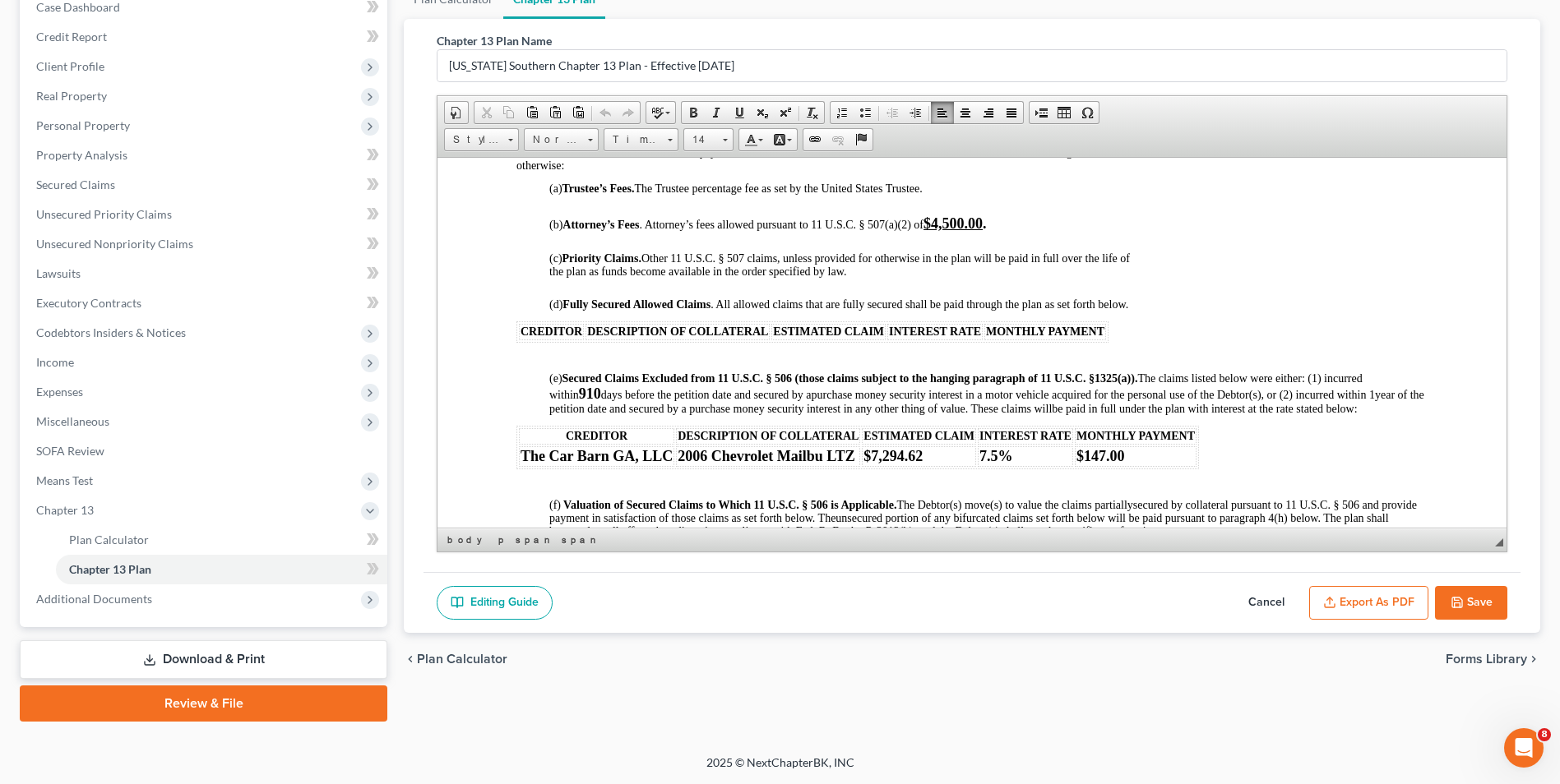
scroll to position [1322, 0]
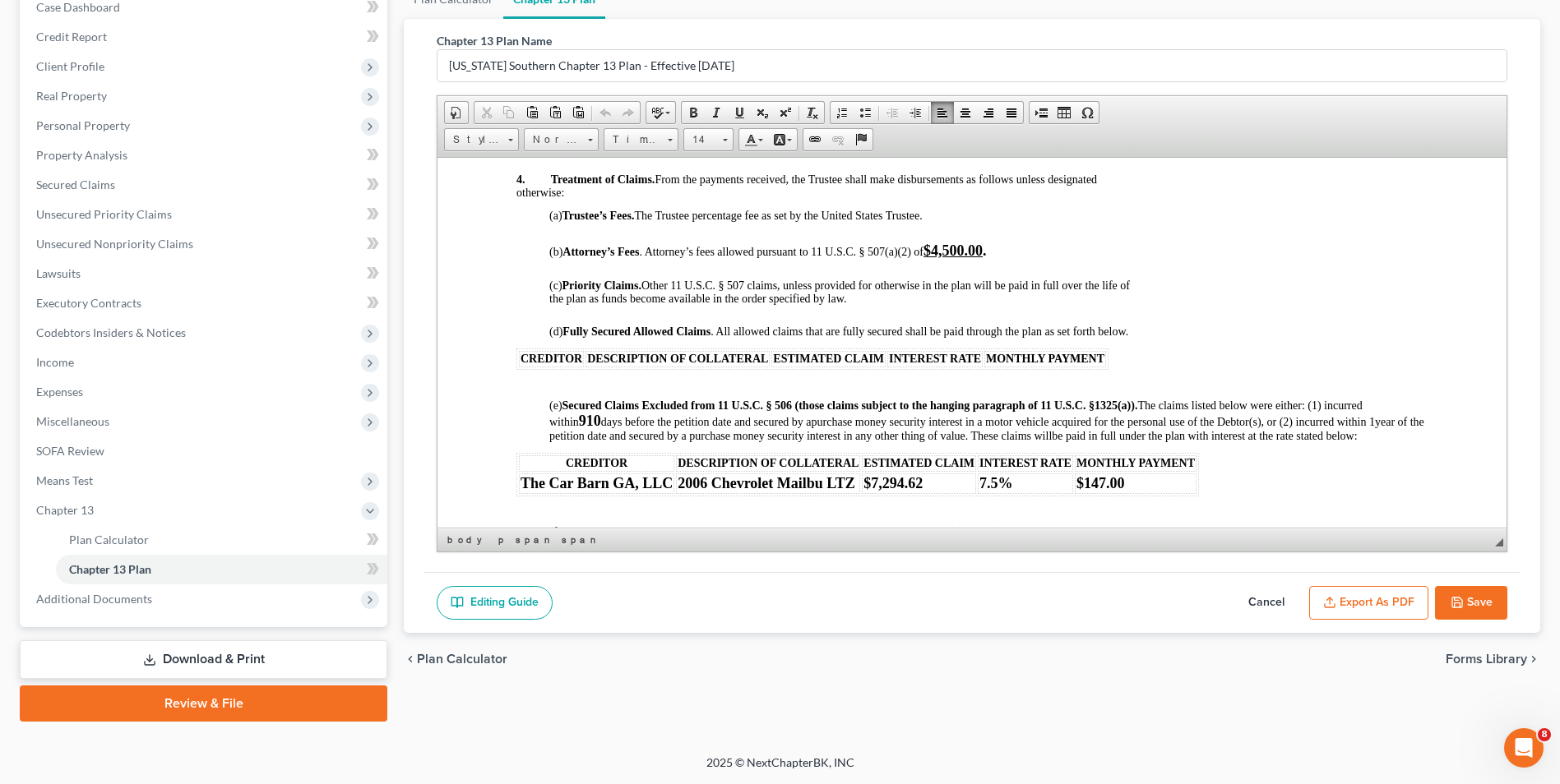
drag, startPoint x: 1501, startPoint y: 284, endPoint x: 1944, endPoint y: 460, distance: 476.7
click at [546, 389] on p at bounding box center [972, 383] width 911 height 10
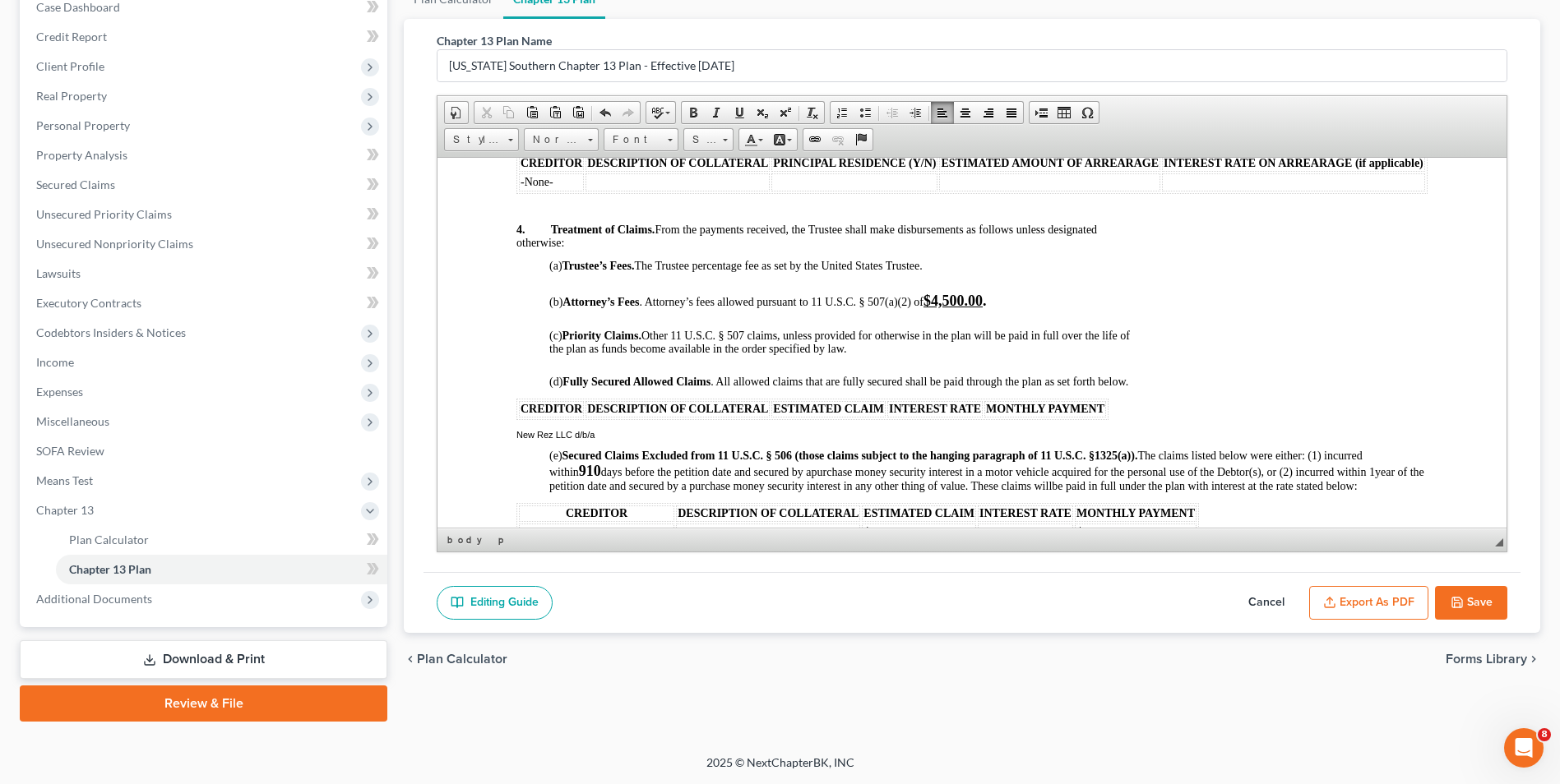
scroll to position [1236, 0]
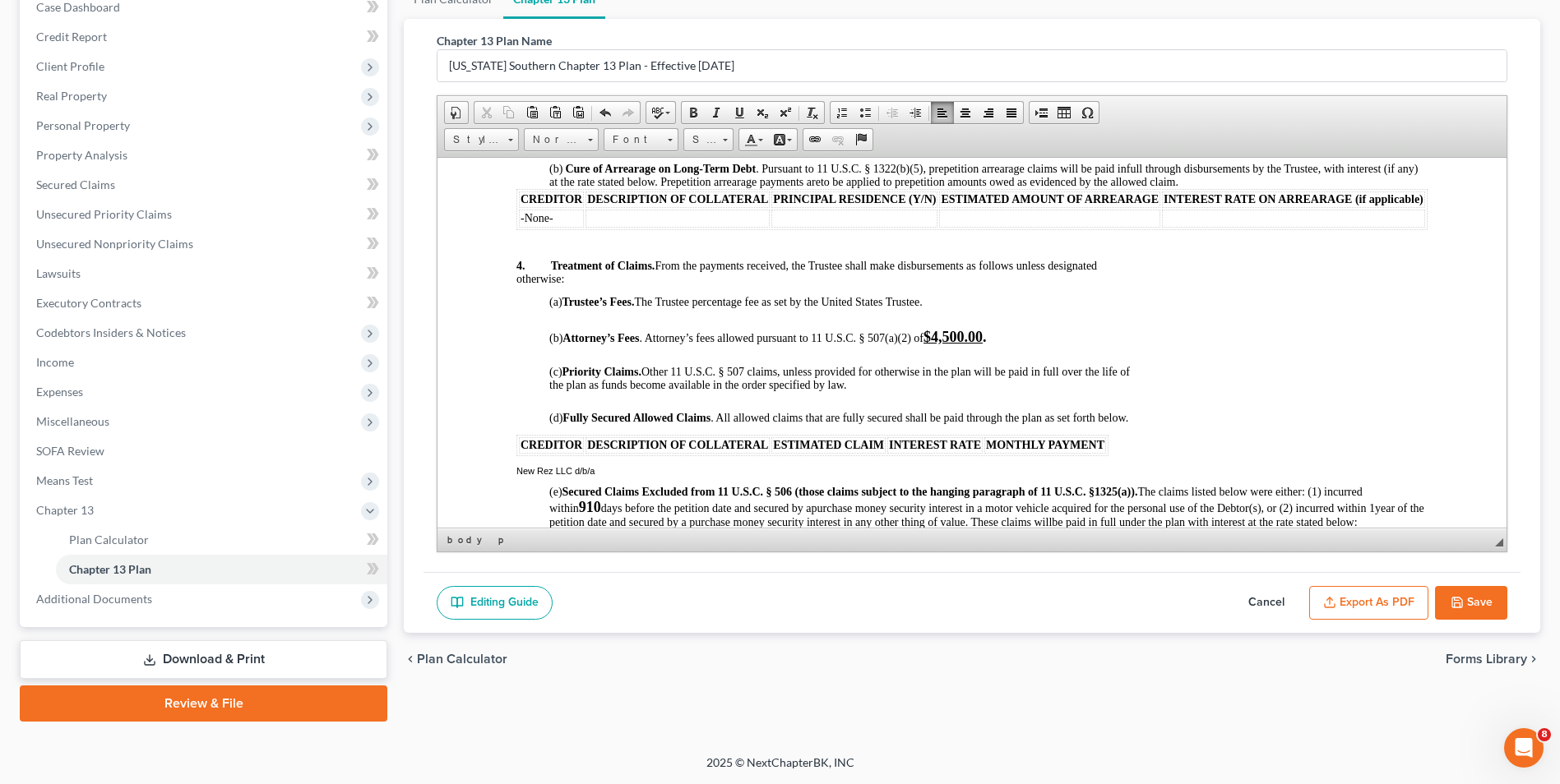
click at [1099, 451] on span "MONTHLY PAYMENT" at bounding box center [1045, 443] width 119 height 12
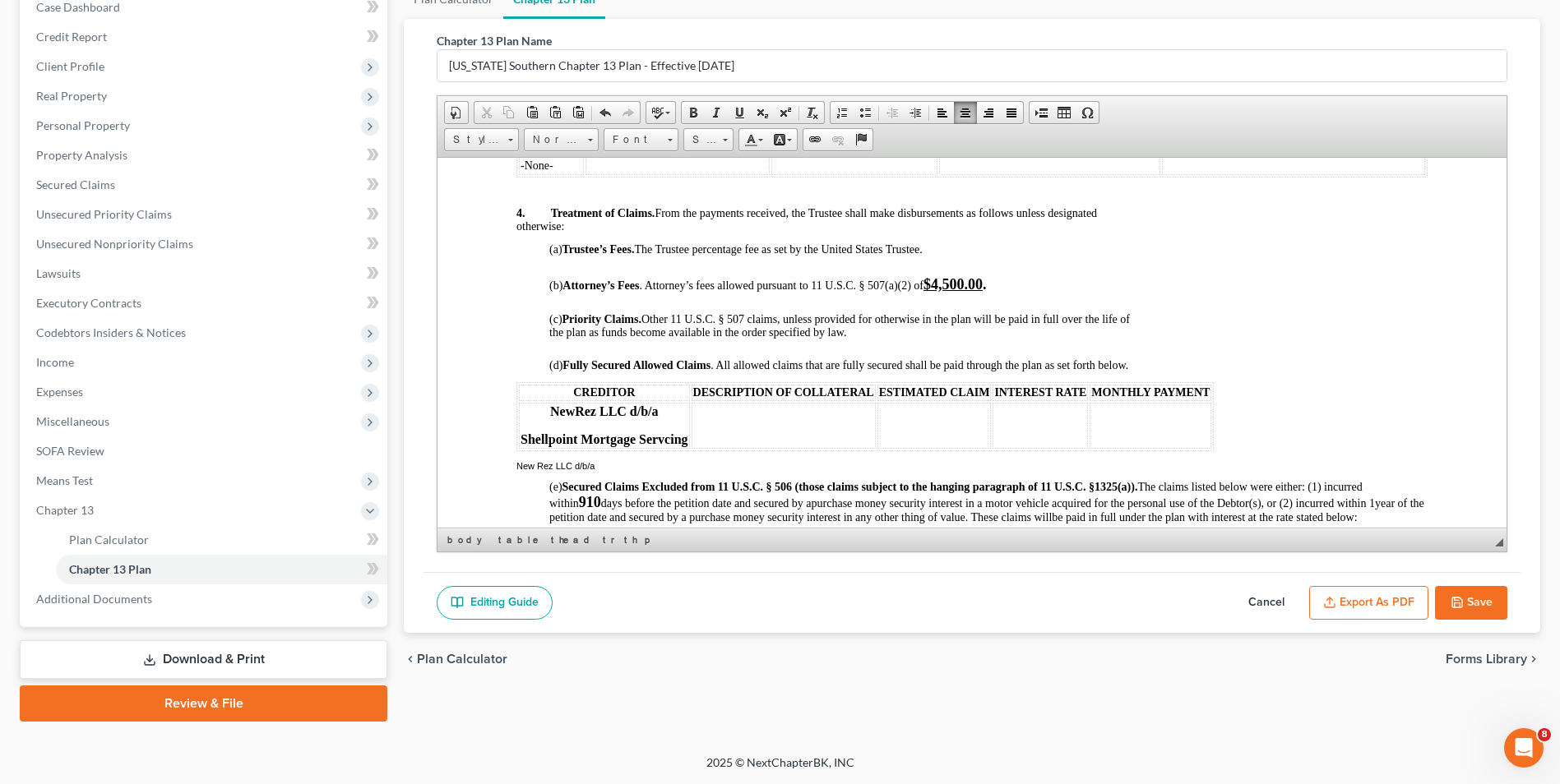
scroll to position [1288, 0]
click at [758, 413] on table "CREDITOR DESCRIPTION OF COLLATERAL ESTIMATED CLAIM INTEREST RATE MONTHLY PAYMEN…" at bounding box center [865, 415] width 697 height 69
click at [759, 413] on table "CREDITOR DESCRIPTION OF COLLATERAL ESTIMATED CLAIM INTEREST RATE MONTHLY PAYMEN…" at bounding box center [865, 415] width 697 height 69
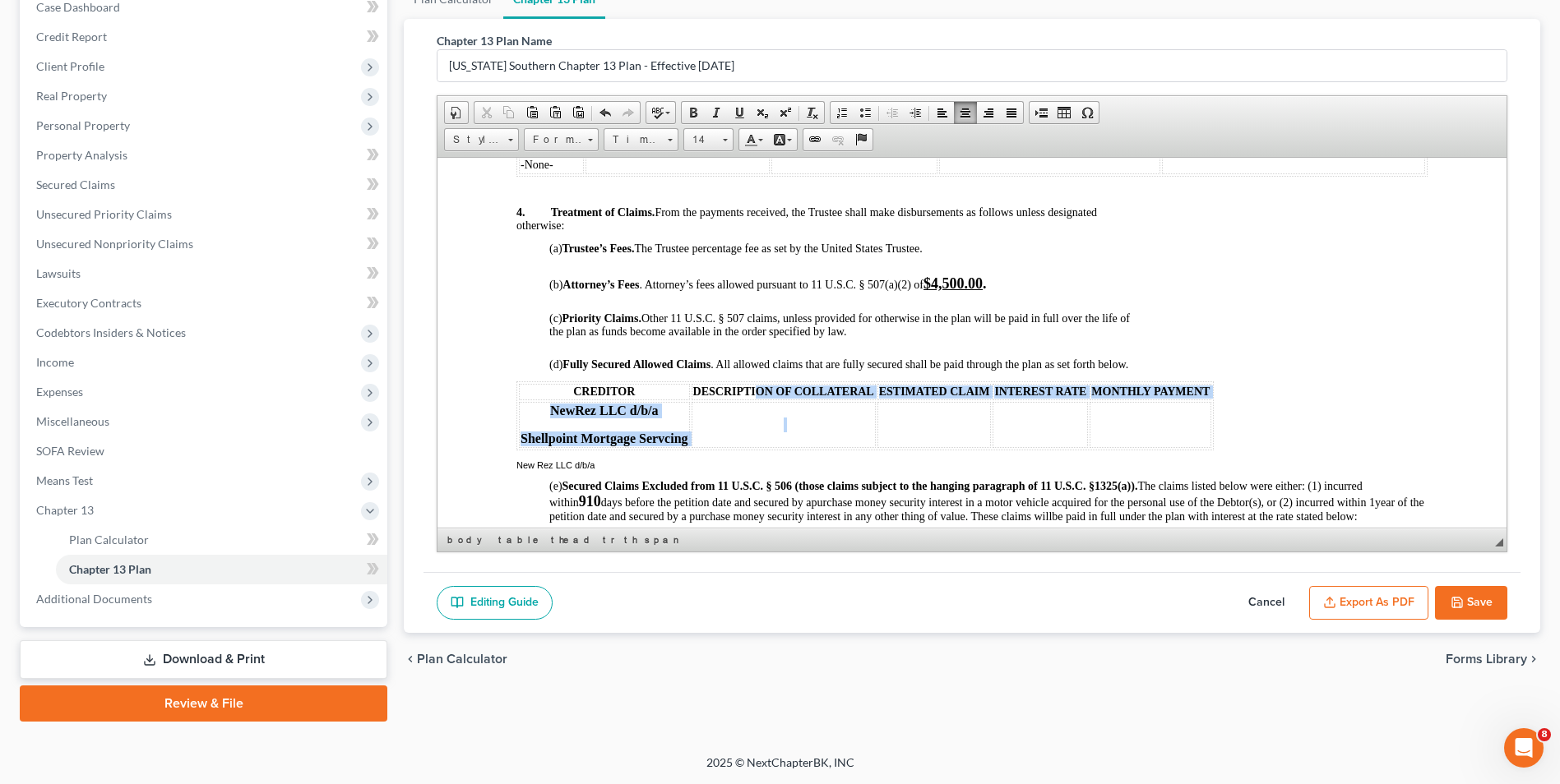
drag, startPoint x: 780, startPoint y: 428, endPoint x: 759, endPoint y: 401, distance: 34.2
click at [759, 401] on thead "CREDITOR DESCRIPTION OF COLLATERAL ESTIMATED CLAIM INTEREST RATE MONTHLY PAYMEN…" at bounding box center [865, 415] width 693 height 64
click at [694, 432] on th at bounding box center [783, 424] width 184 height 46
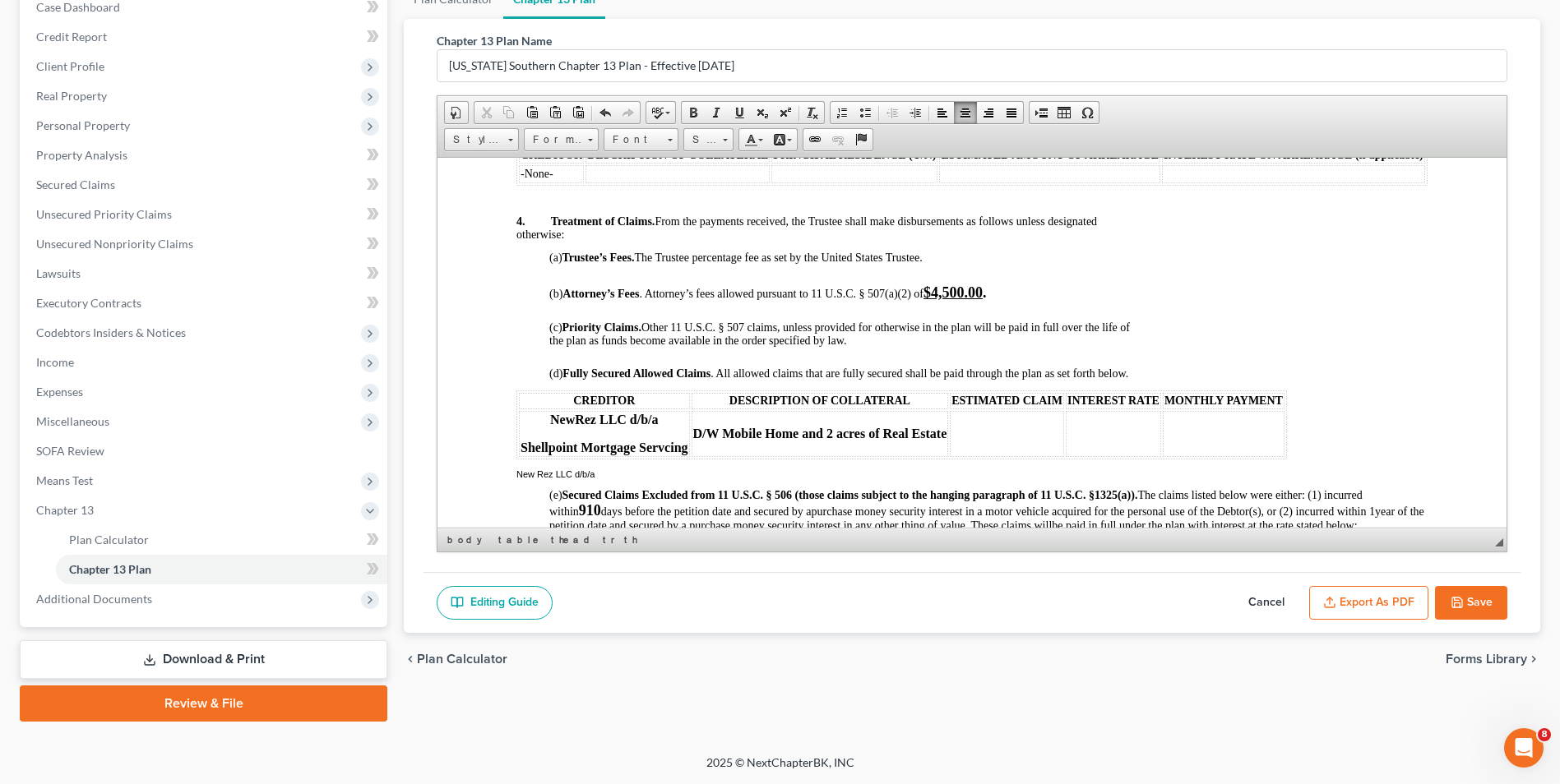
scroll to position [1280, 0]
click at [990, 450] on th at bounding box center [1006, 432] width 114 height 46
click at [992, 446] on th "$2,701.68" at bounding box center [1006, 432] width 114 height 46
click at [1099, 442] on th at bounding box center [1113, 432] width 95 height 46
click at [1210, 444] on th at bounding box center [1223, 432] width 121 height 46
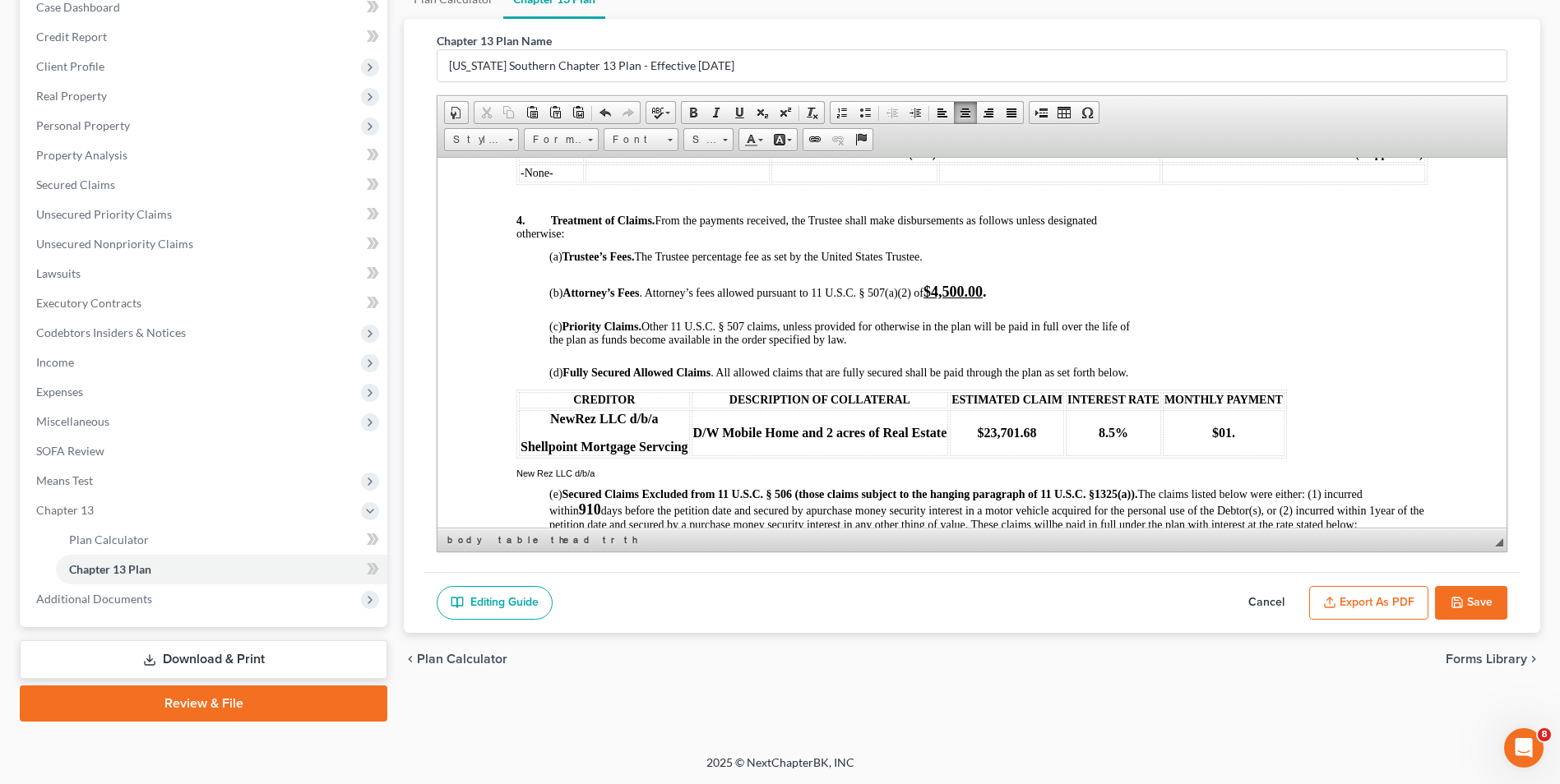
click at [1215, 444] on th "$01." at bounding box center [1223, 432] width 121 height 46
click at [1245, 443] on th "$401." at bounding box center [1223, 432] width 121 height 46
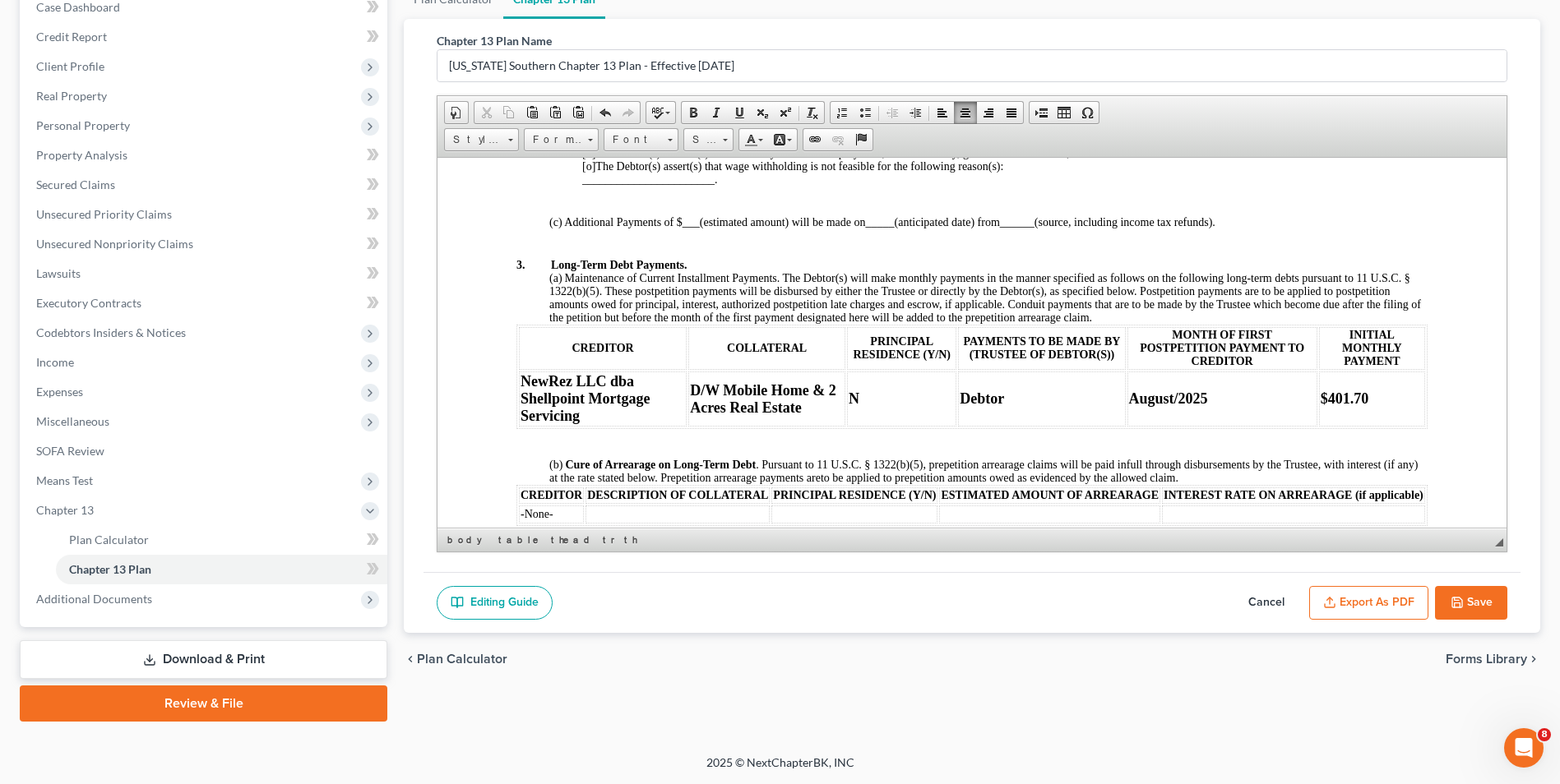
scroll to position [958, 0]
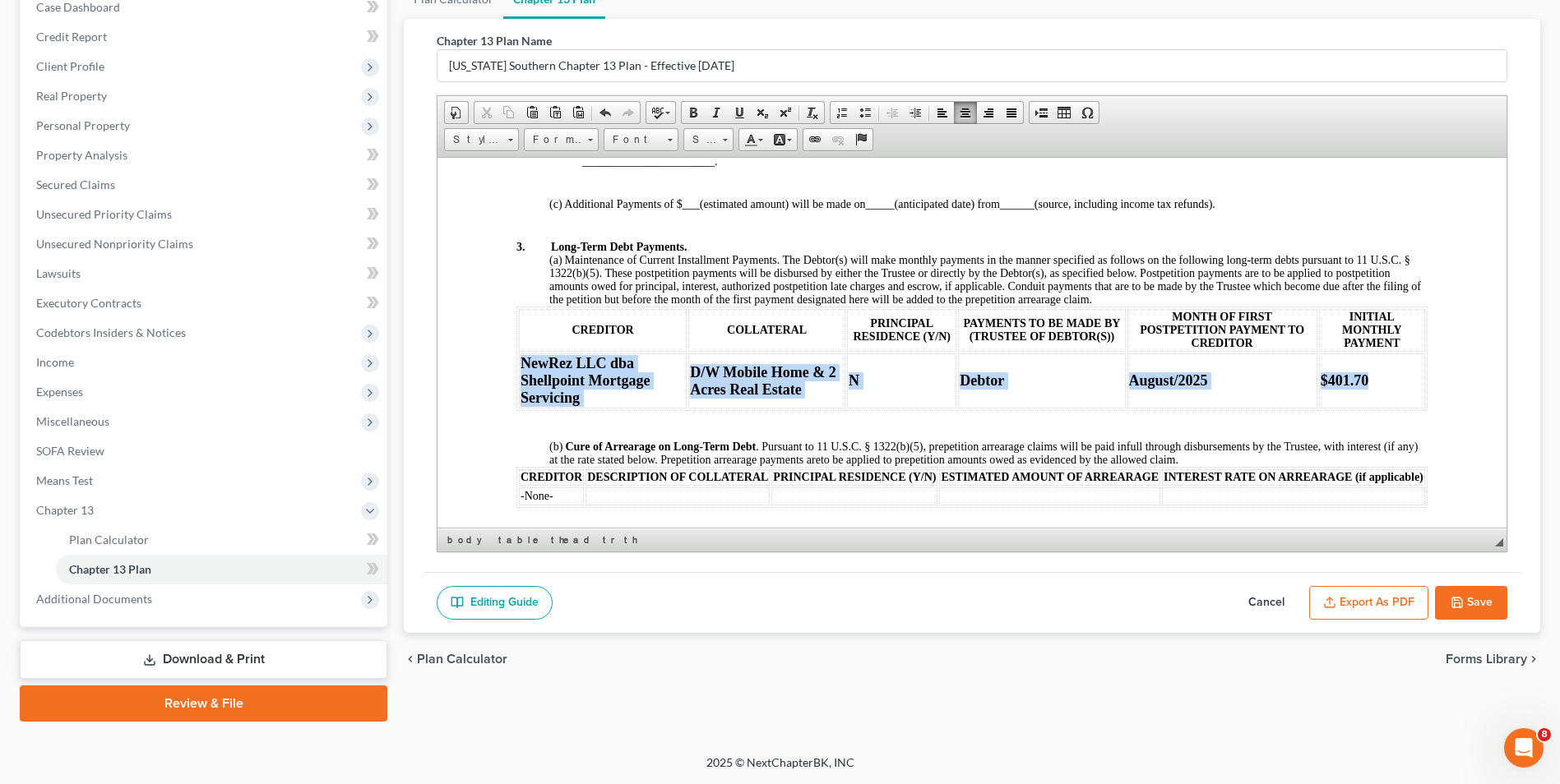
drag, startPoint x: 522, startPoint y: 356, endPoint x: 1380, endPoint y: 383, distance: 858.4
click at [1380, 383] on tr "NewRez LLC dba Shellpoint Mortgage Servicing D/W Mobile Home & 2 Acres Real Est…" at bounding box center [971, 380] width 906 height 55
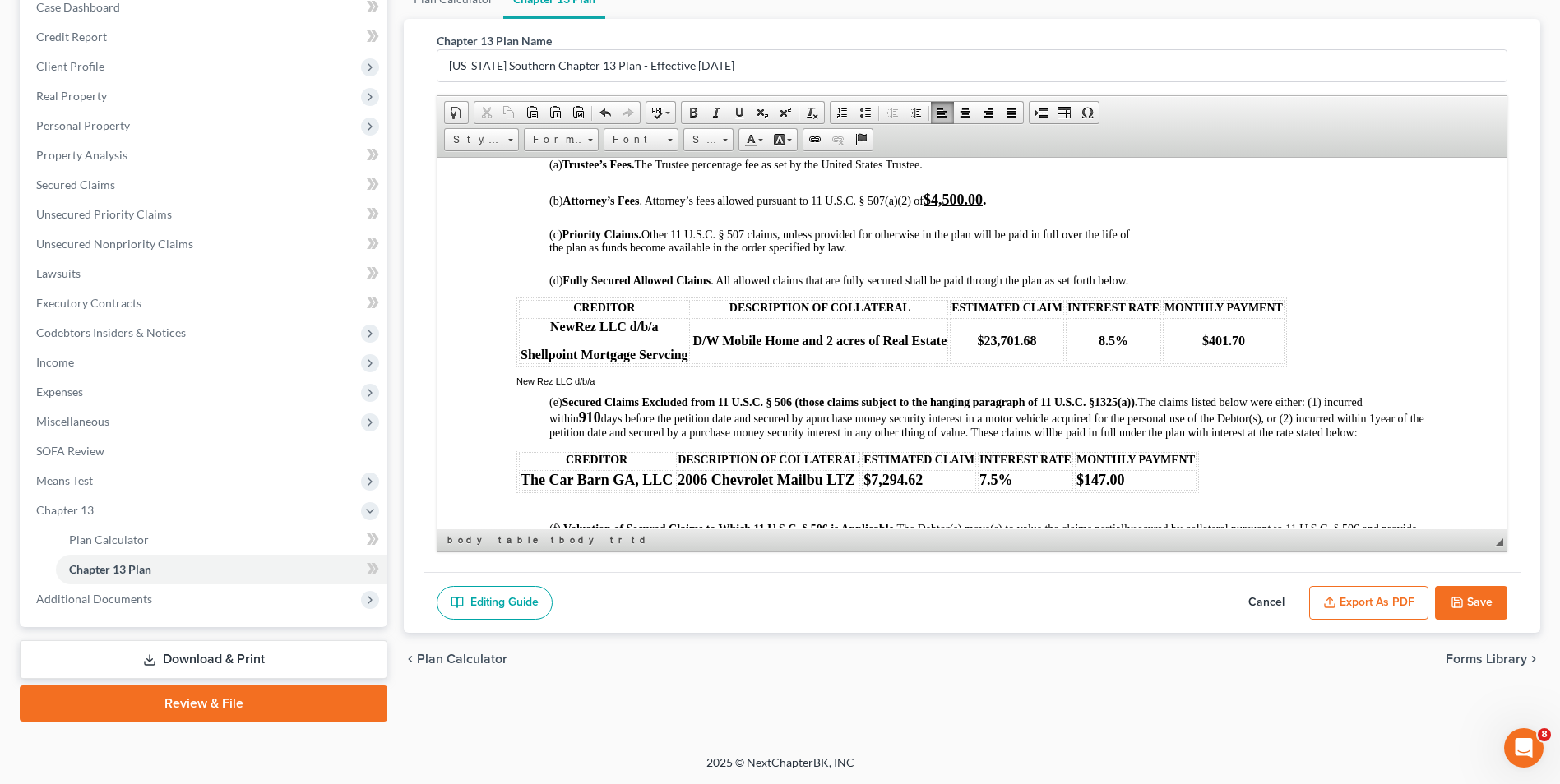
scroll to position [1304, 0]
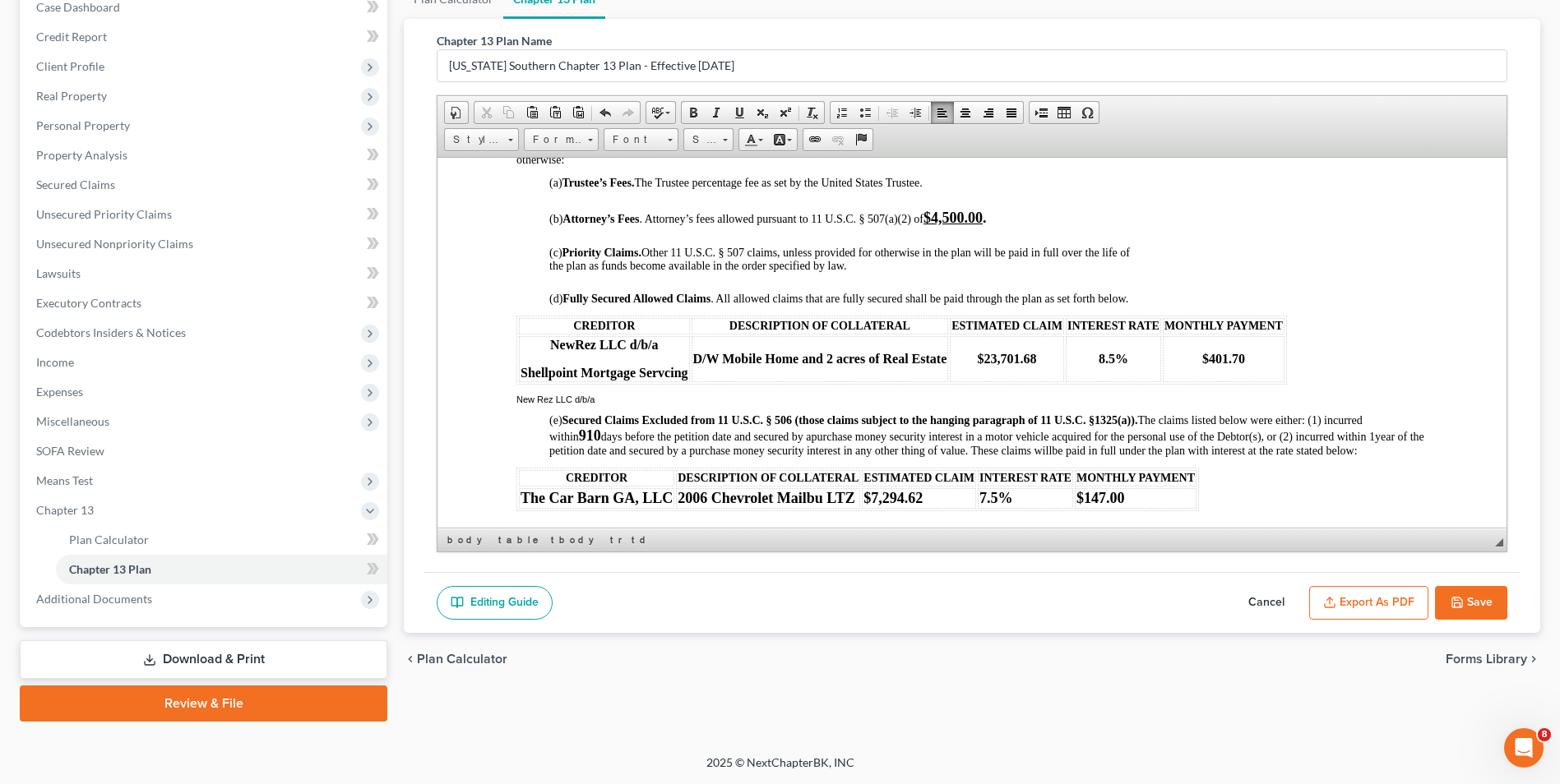
click at [661, 352] on p "NewRez LLC d/b/a" at bounding box center [604, 344] width 168 height 15
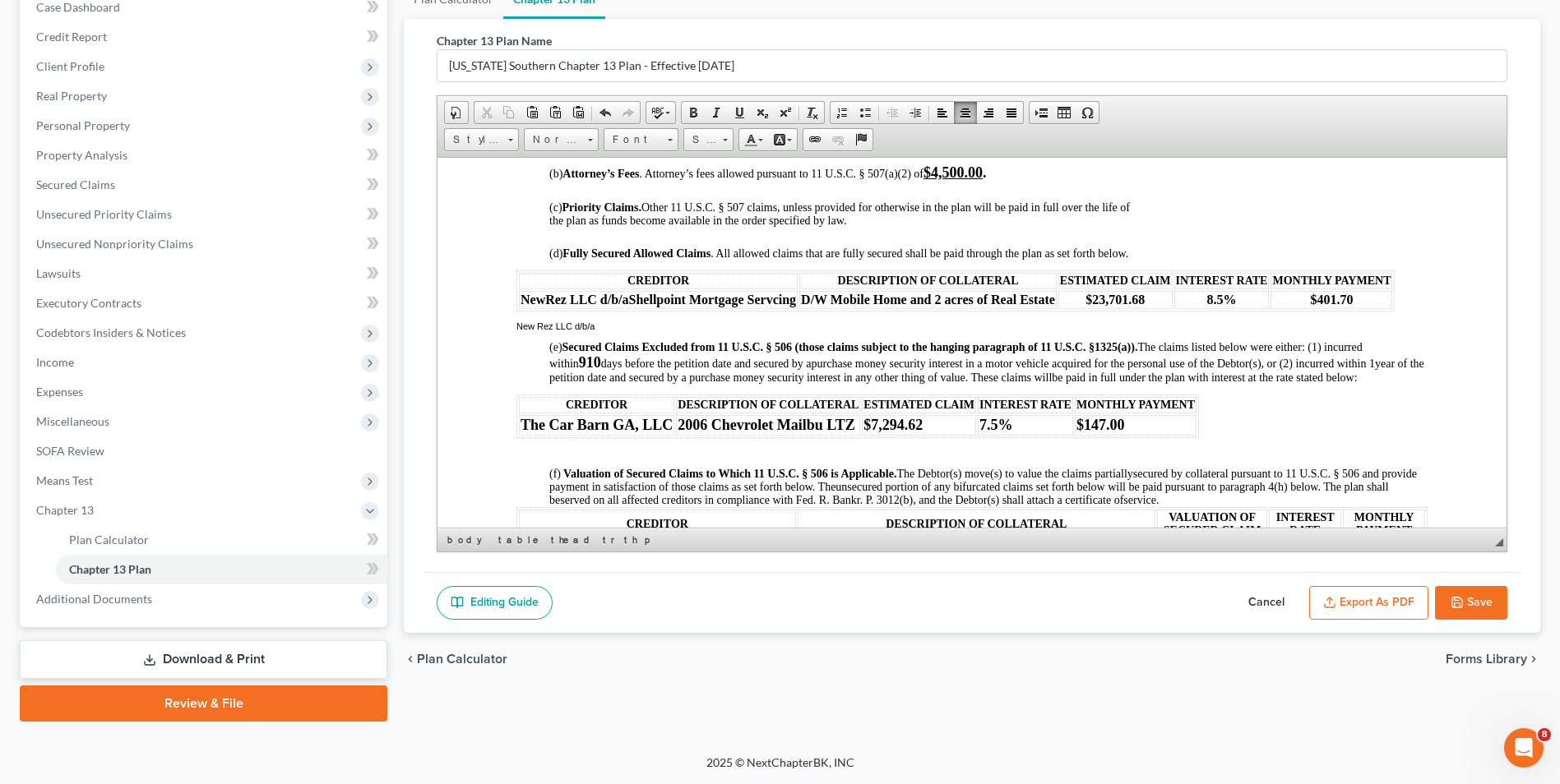
scroll to position [1332, 0]
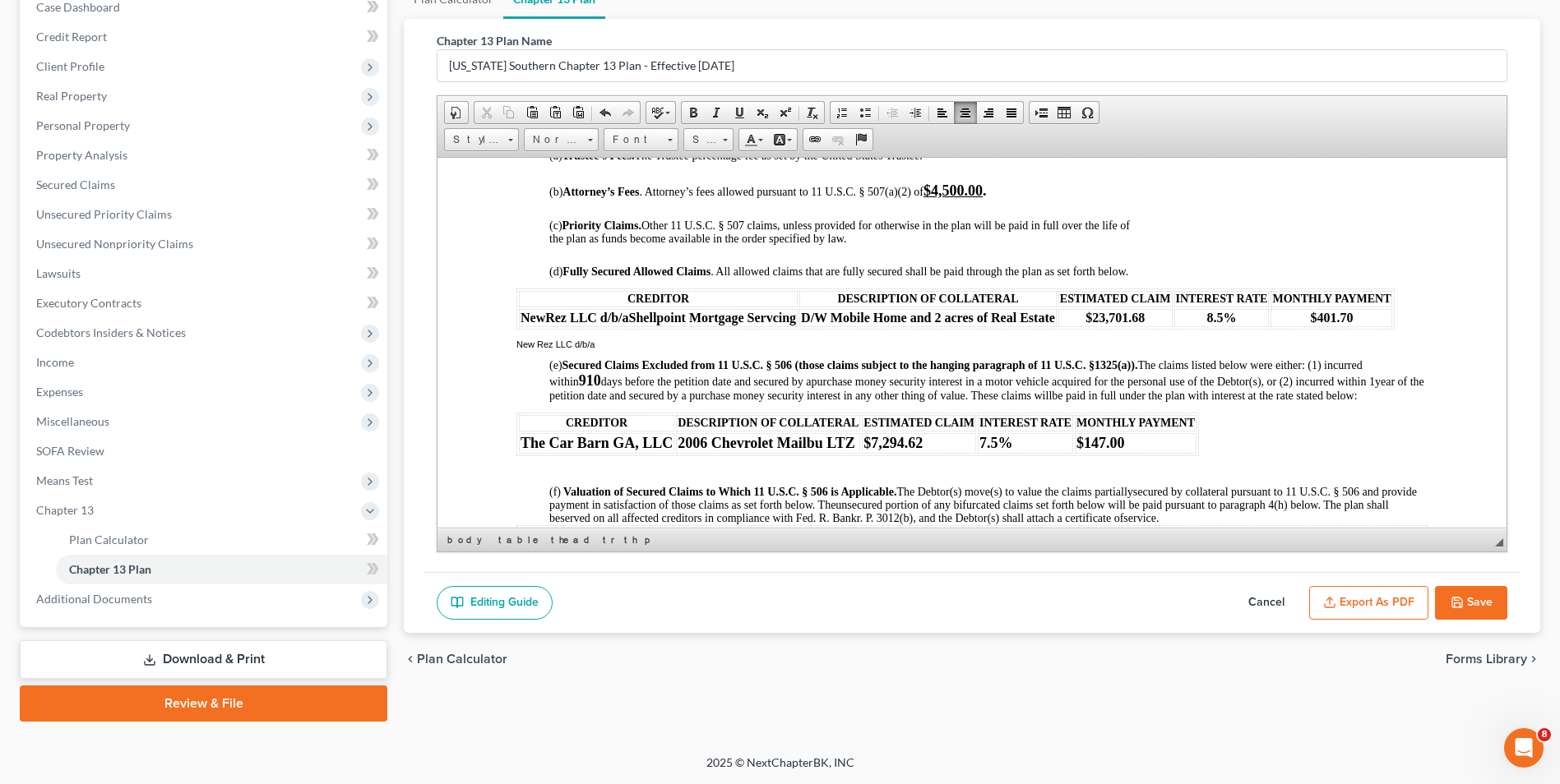
click at [1473, 604] on button "Save" at bounding box center [1471, 603] width 72 height 34
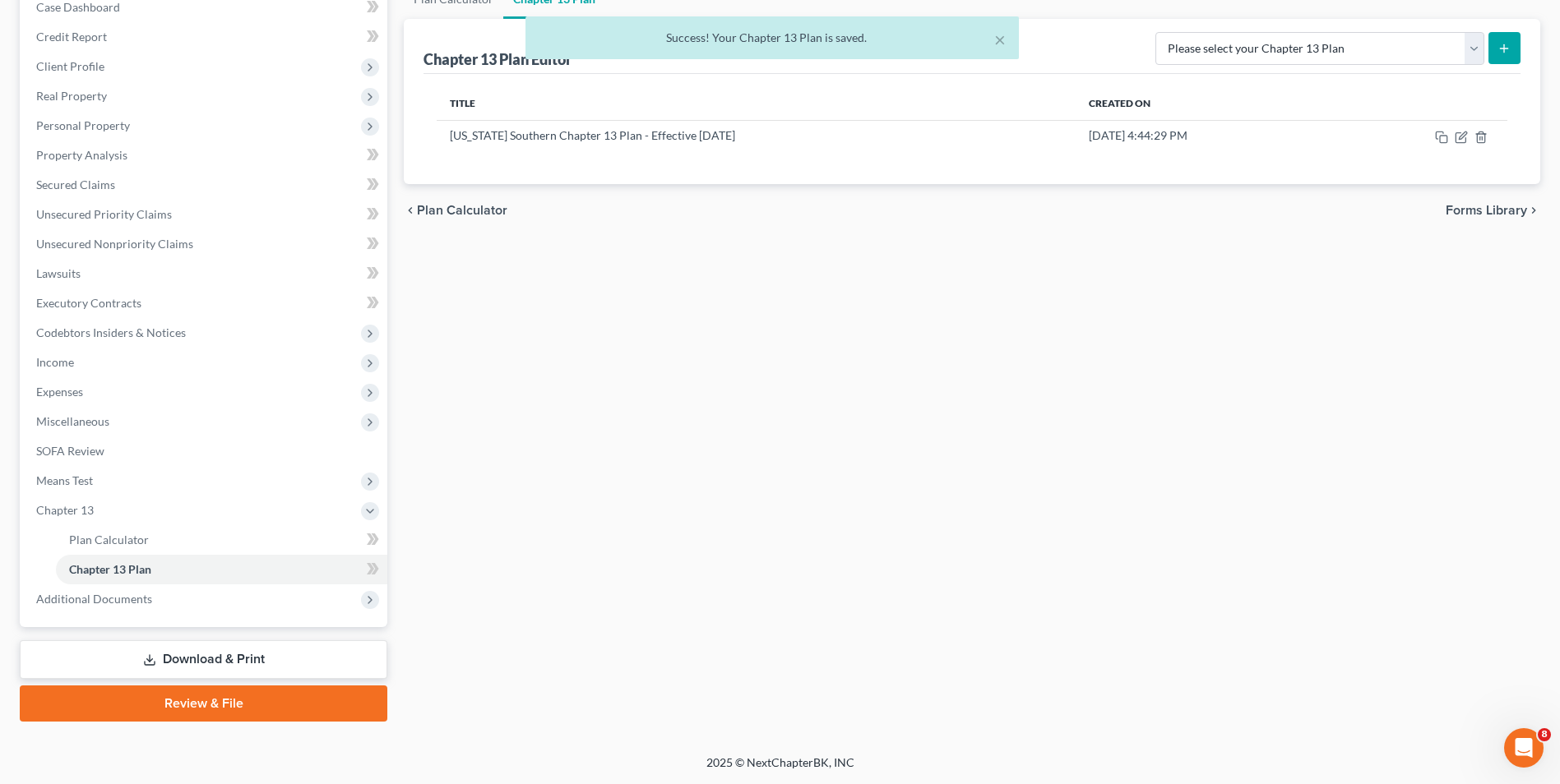
drag, startPoint x: 1567, startPoint y: 174, endPoint x: 1512, endPoint y: 451, distance: 282.4
click at [1512, 451] on div "Plan Calculator Chapter 13 Plan Chapter 13 Plan Editor Please select your Chapt…" at bounding box center [971, 351] width 1153 height 742
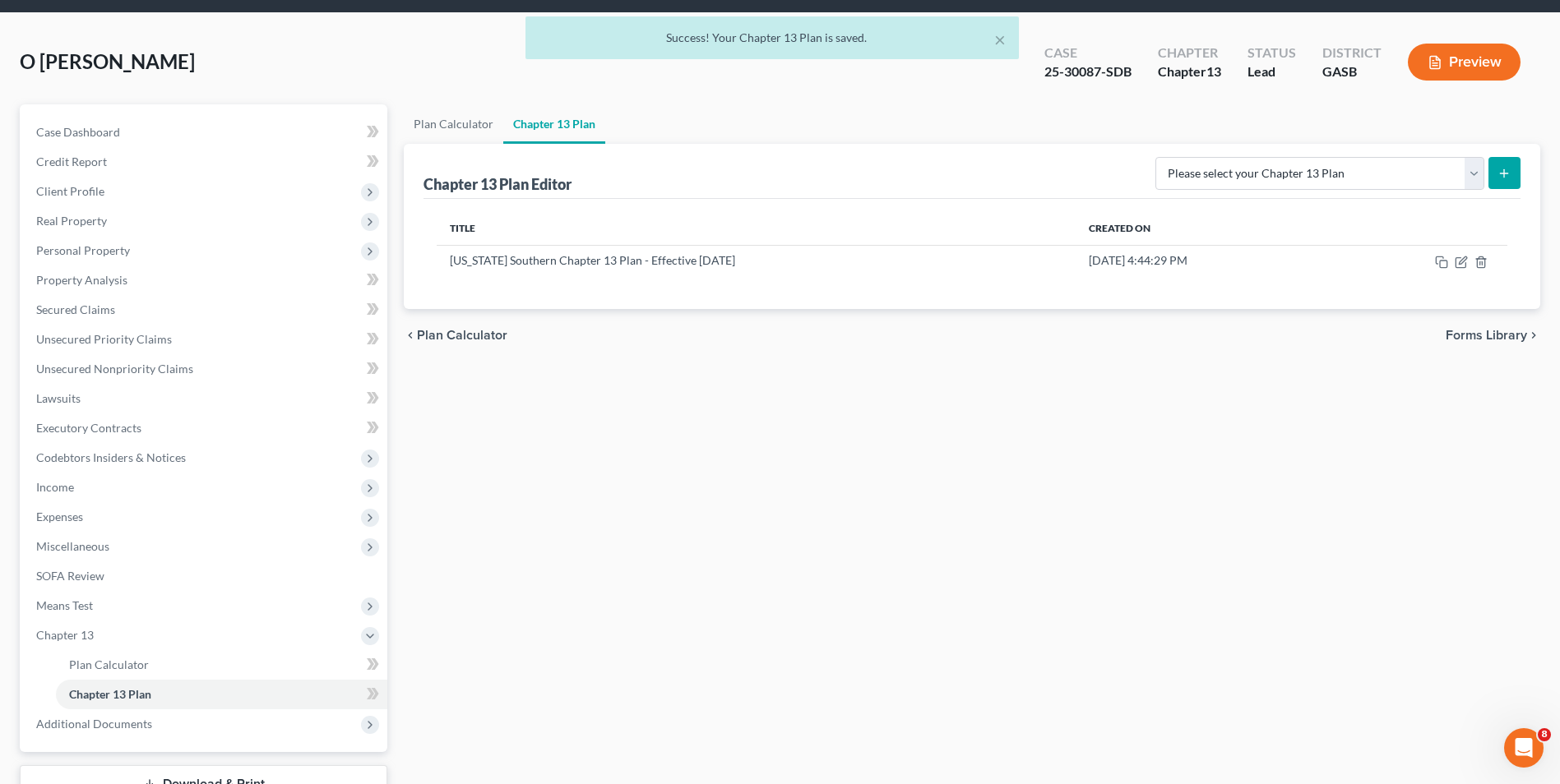
scroll to position [0, 0]
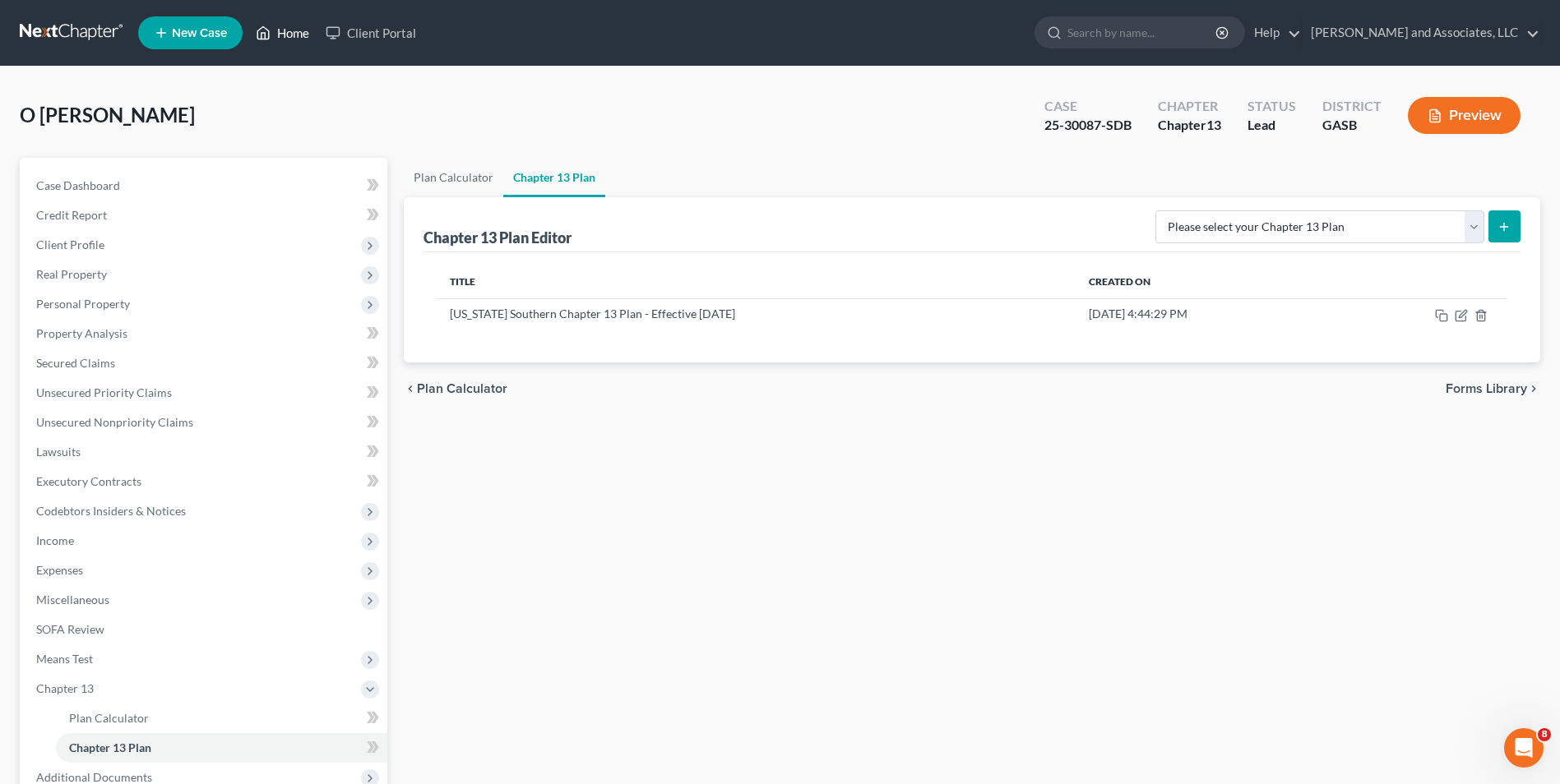
click at [293, 31] on link "Home" at bounding box center [281, 33] width 69 height 30
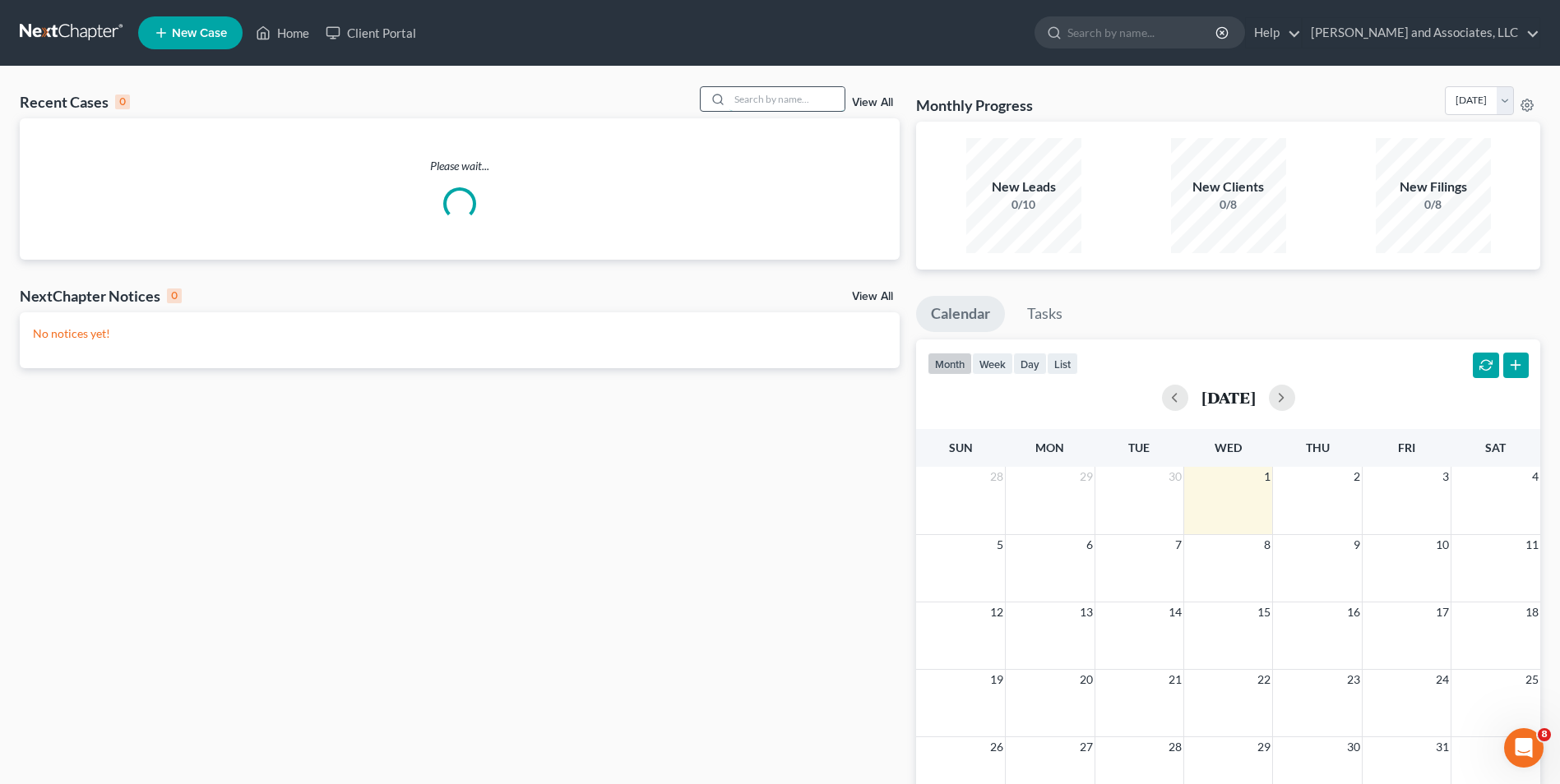
click at [810, 106] on input "search" at bounding box center [787, 99] width 115 height 24
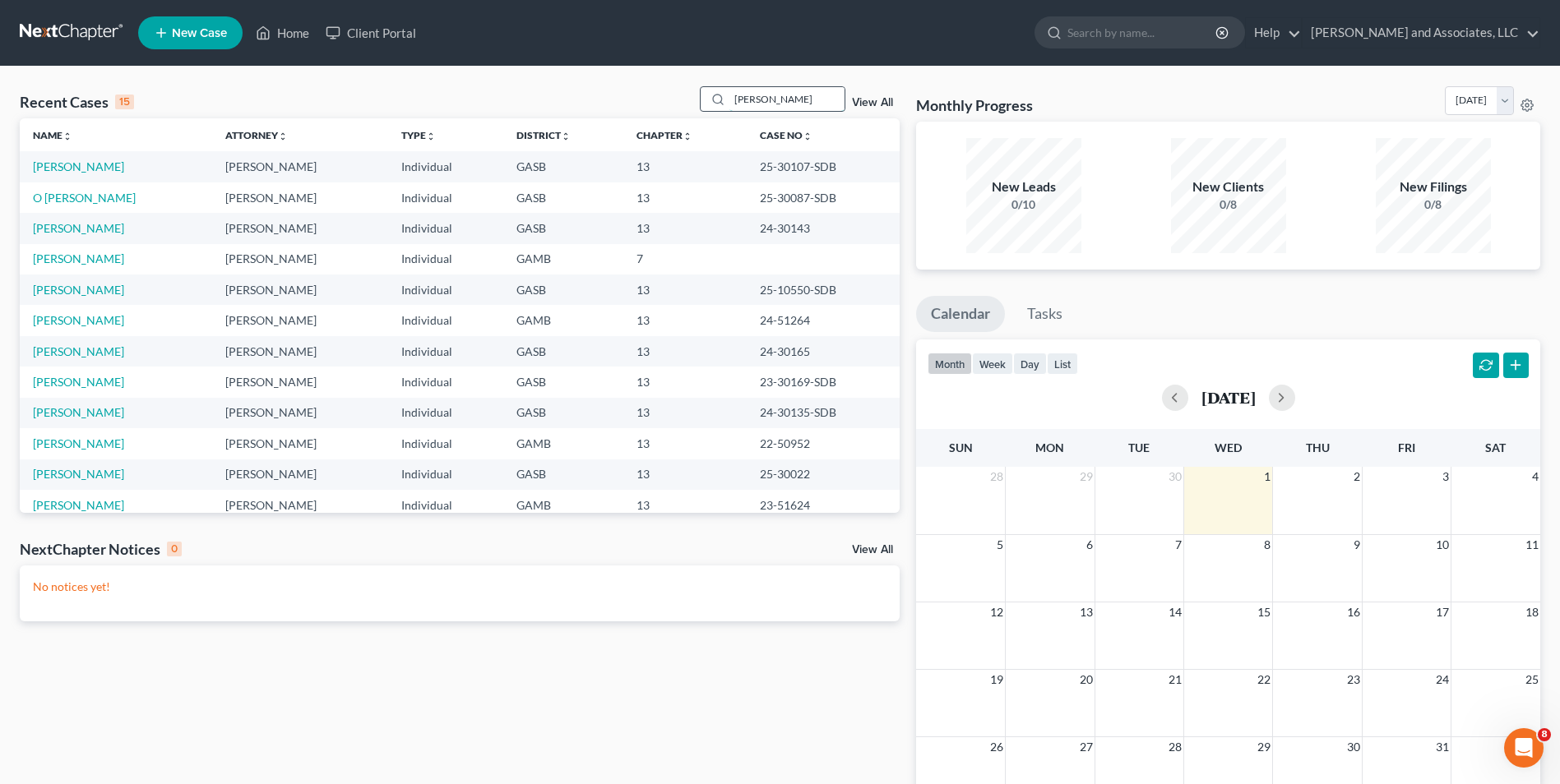
type input "[PERSON_NAME]"
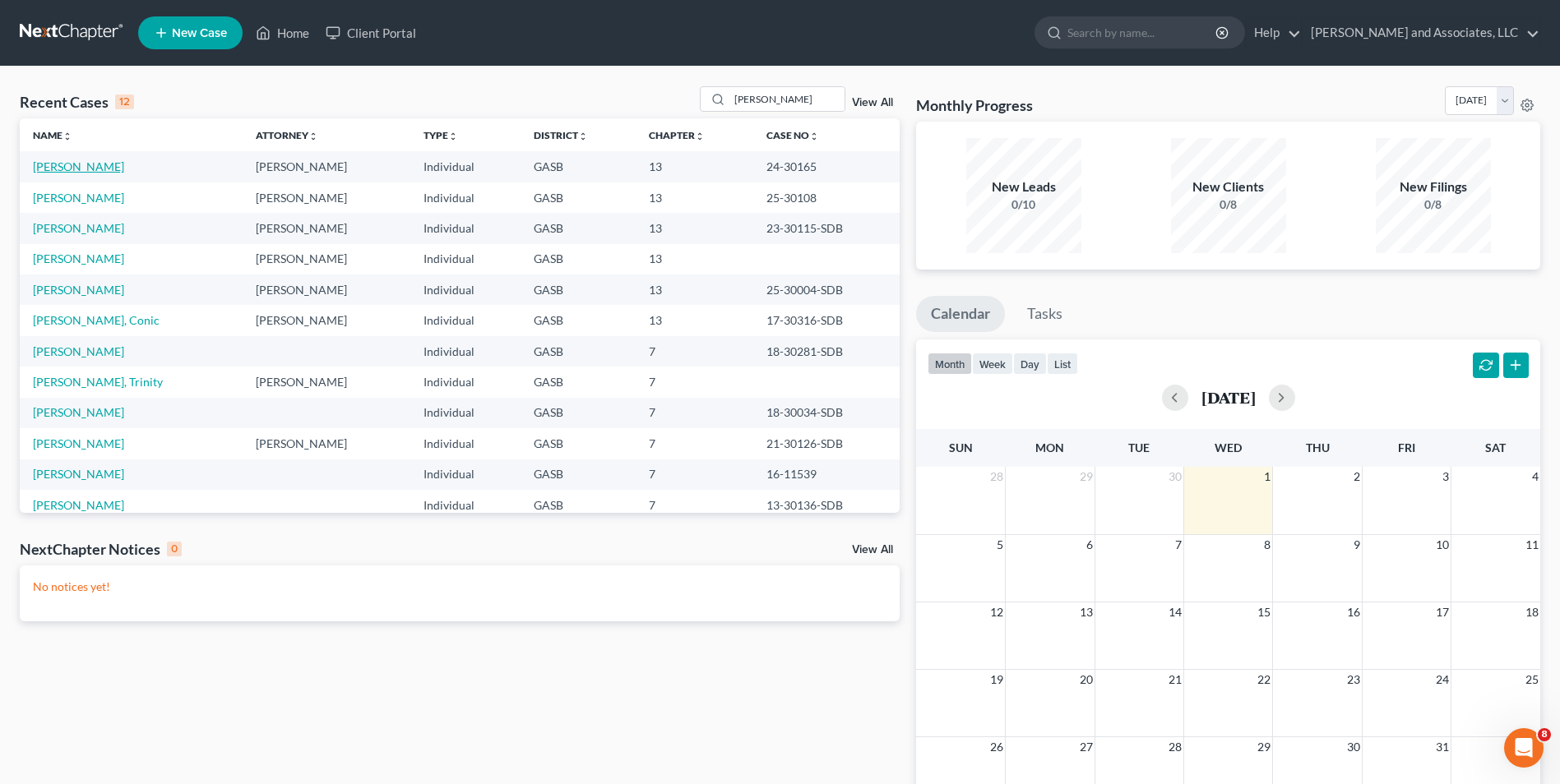
click at [56, 167] on link "[PERSON_NAME]" at bounding box center [79, 166] width 92 height 14
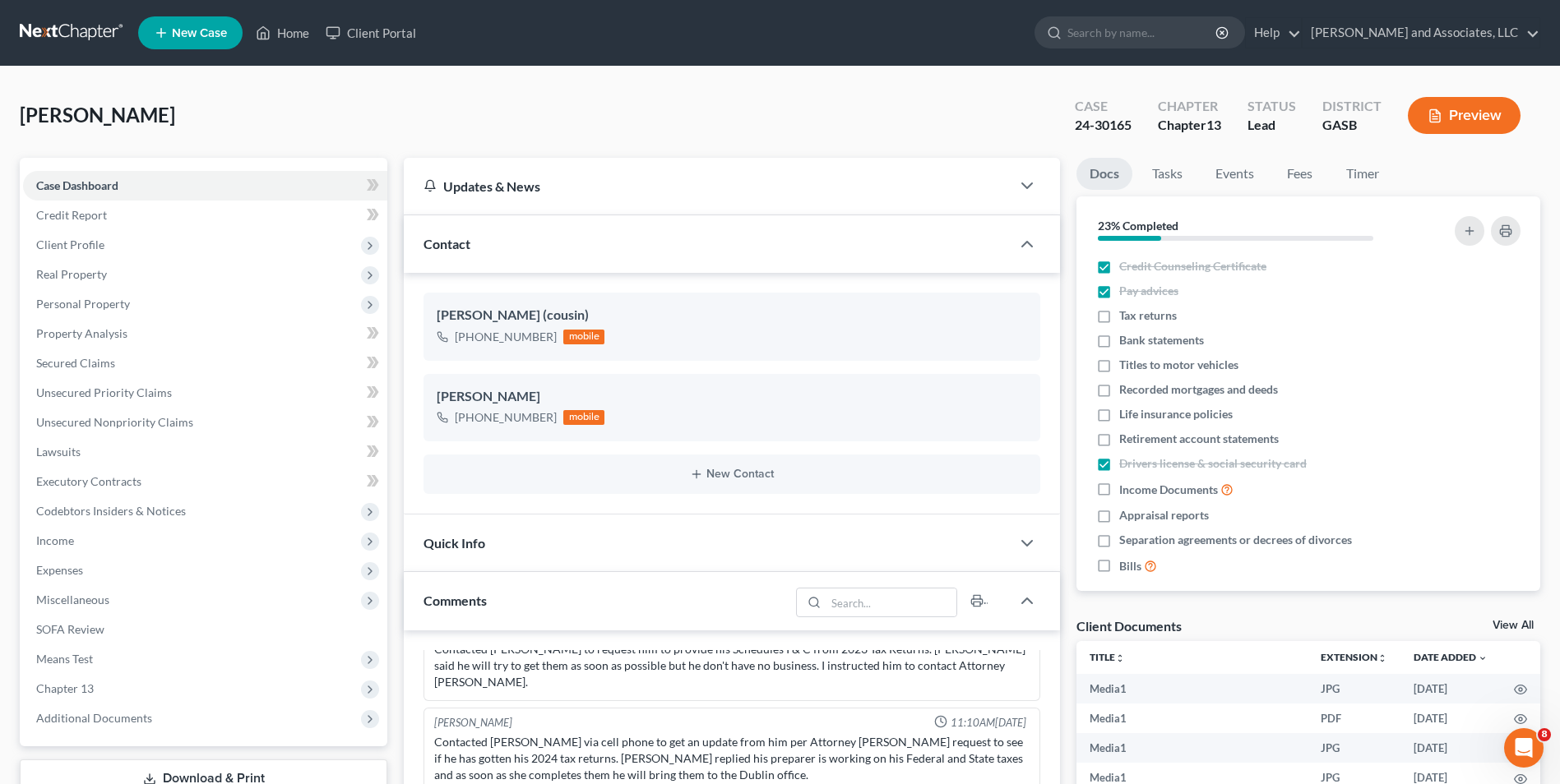
scroll to position [15341, 0]
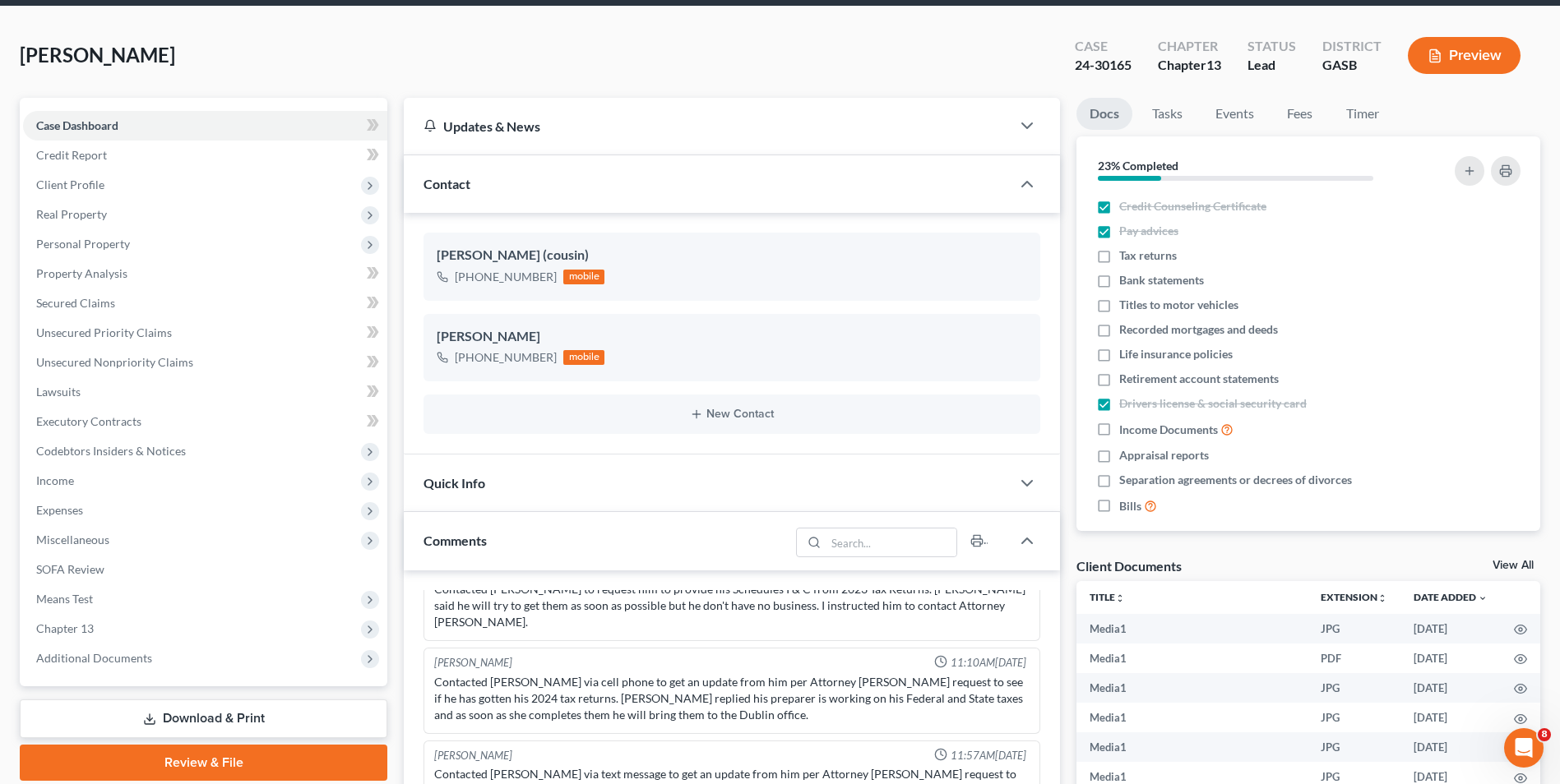
scroll to position [0, 0]
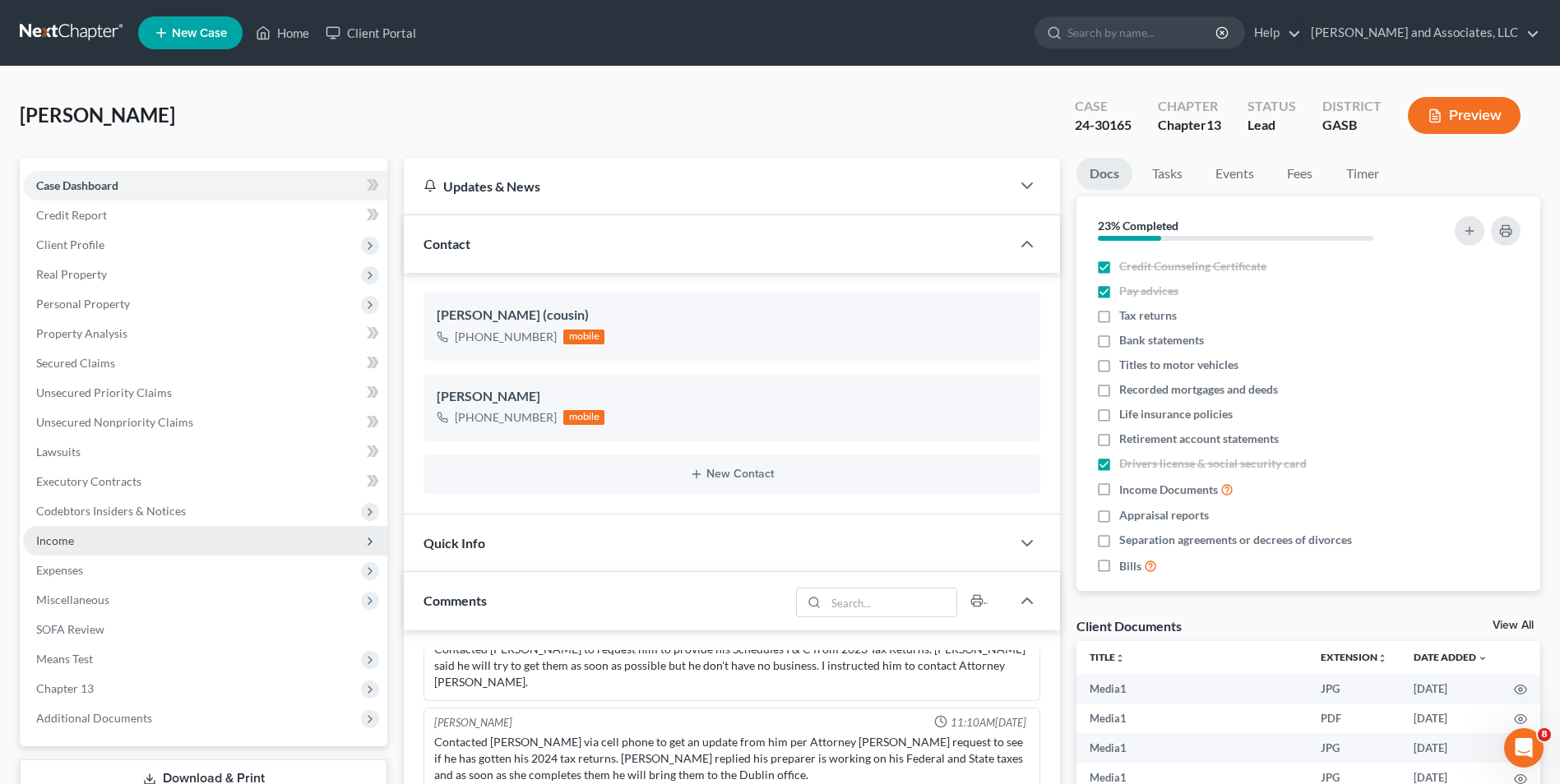
click at [65, 537] on span "Income" at bounding box center [55, 540] width 38 height 14
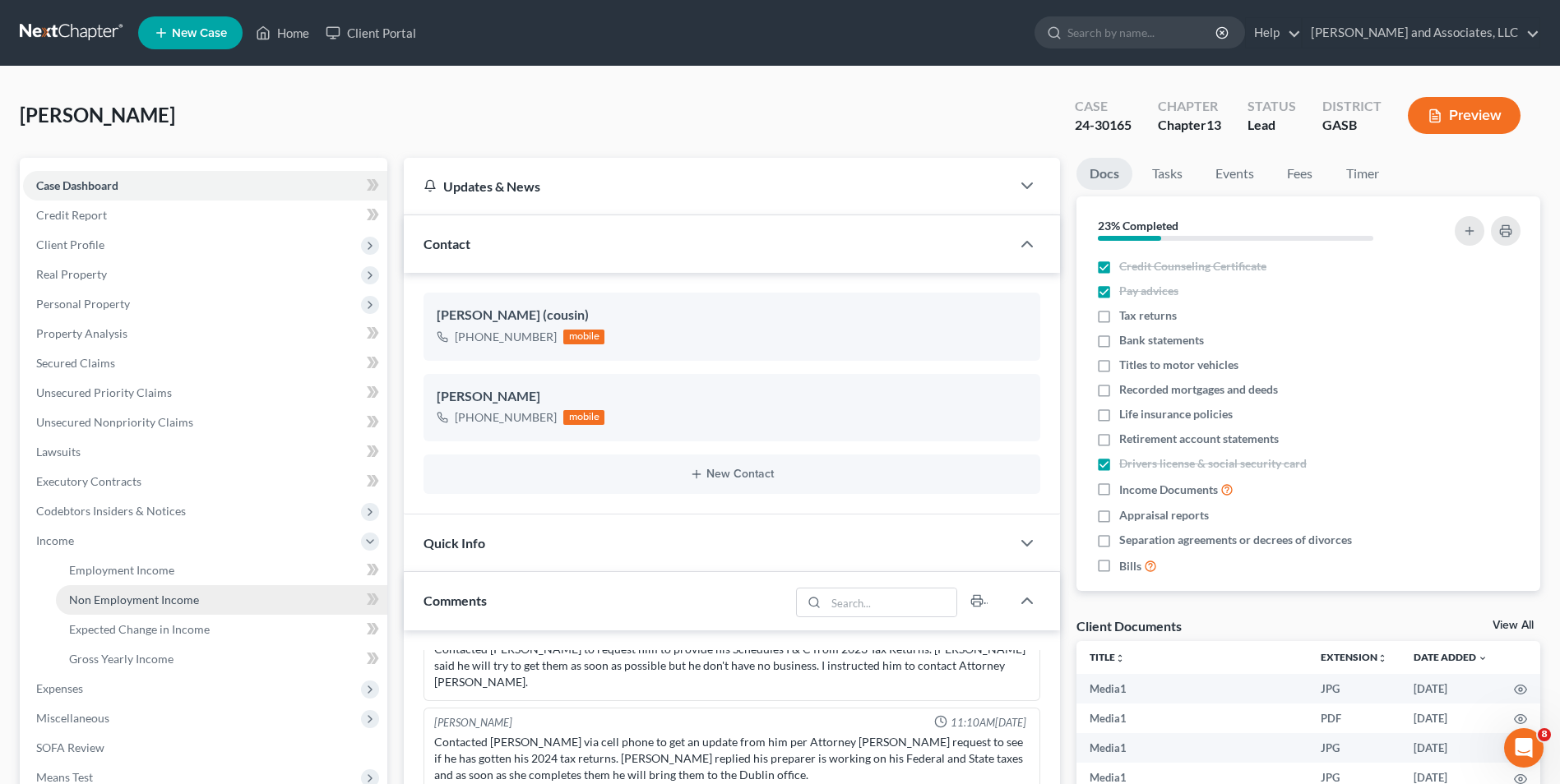
click at [114, 602] on span "Non Employment Income" at bounding box center [134, 599] width 130 height 14
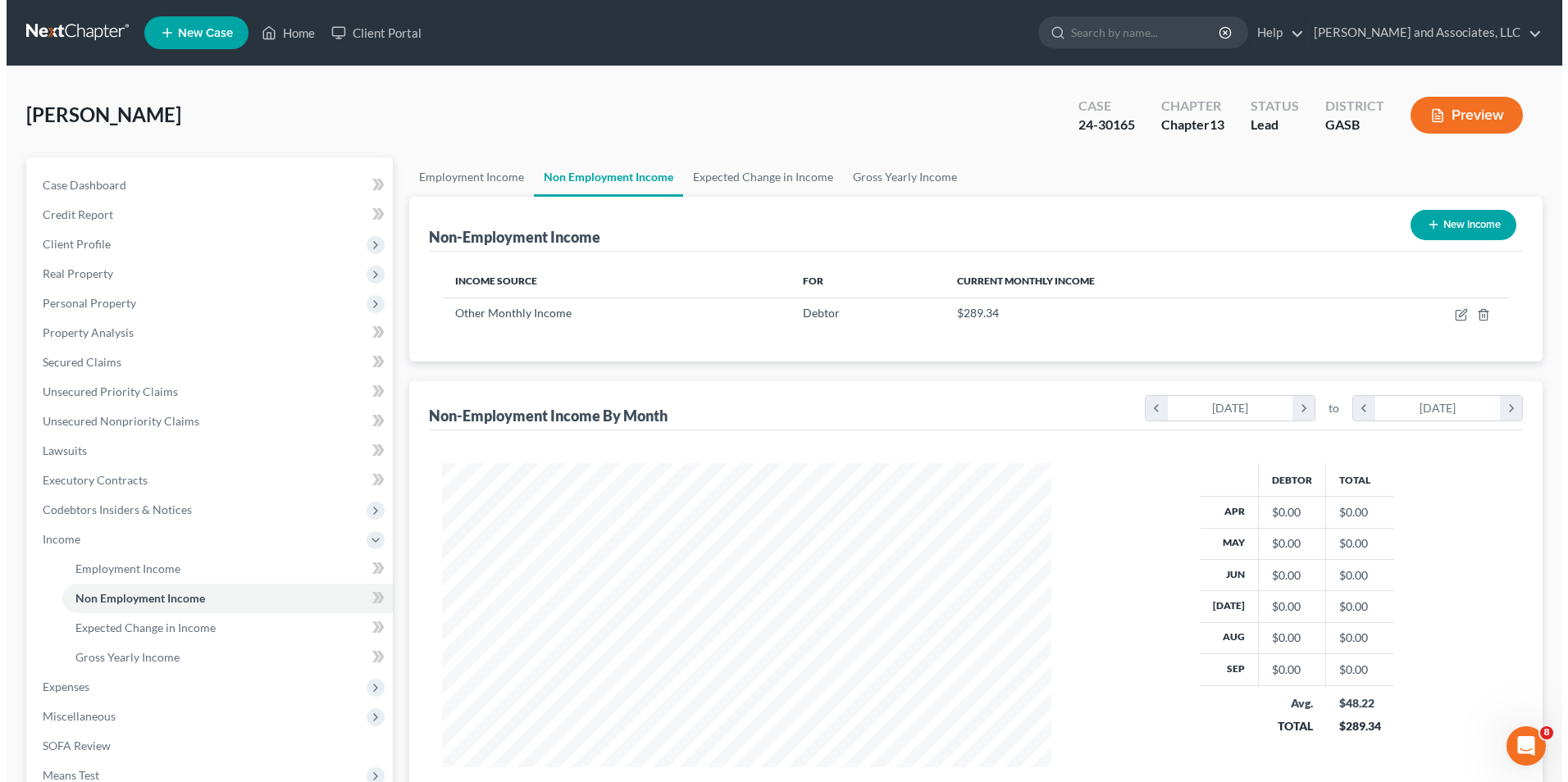
scroll to position [304, 641]
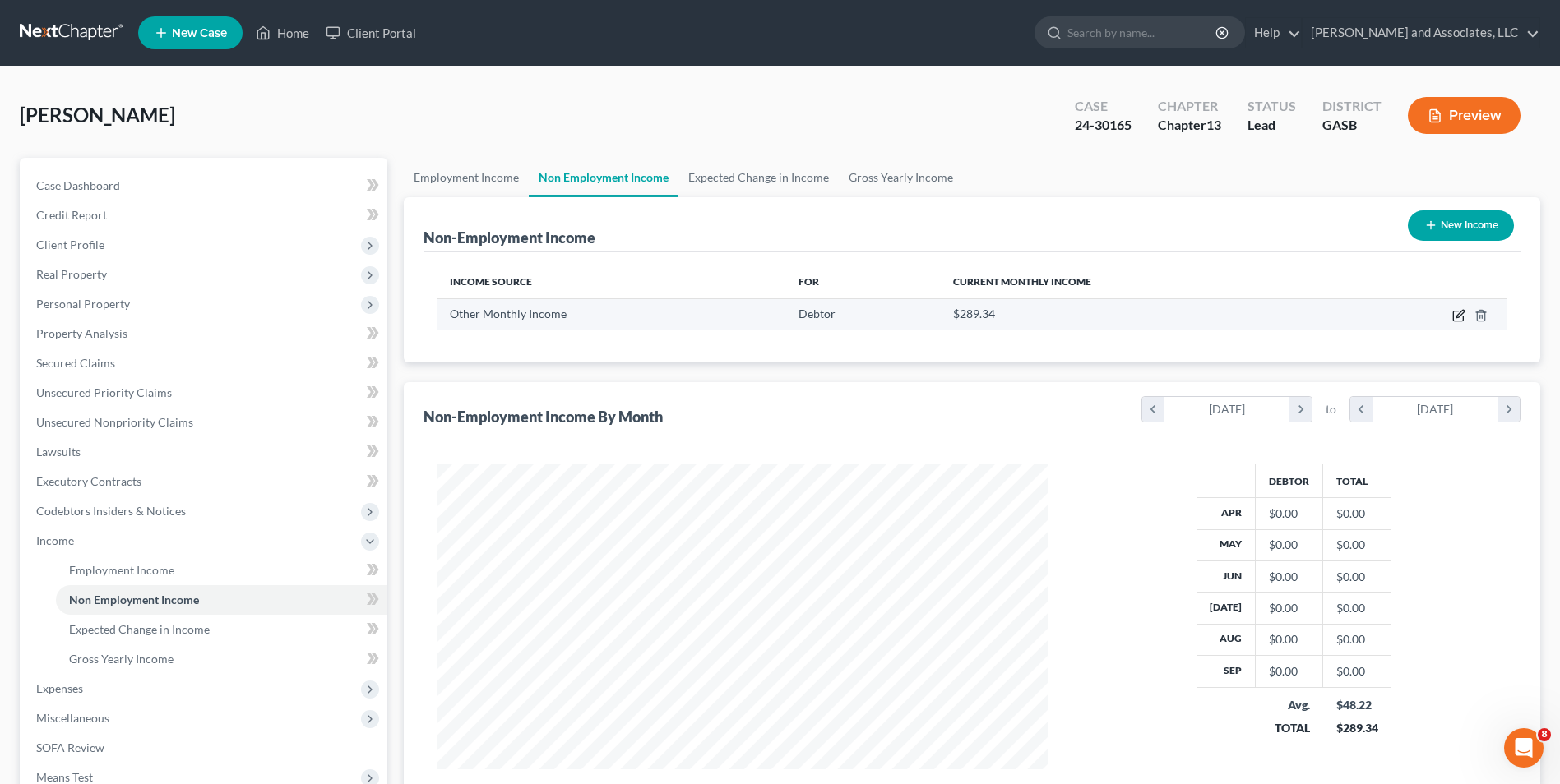
click at [1457, 317] on icon "button" at bounding box center [1460, 314] width 7 height 7
select select "13"
select select "0"
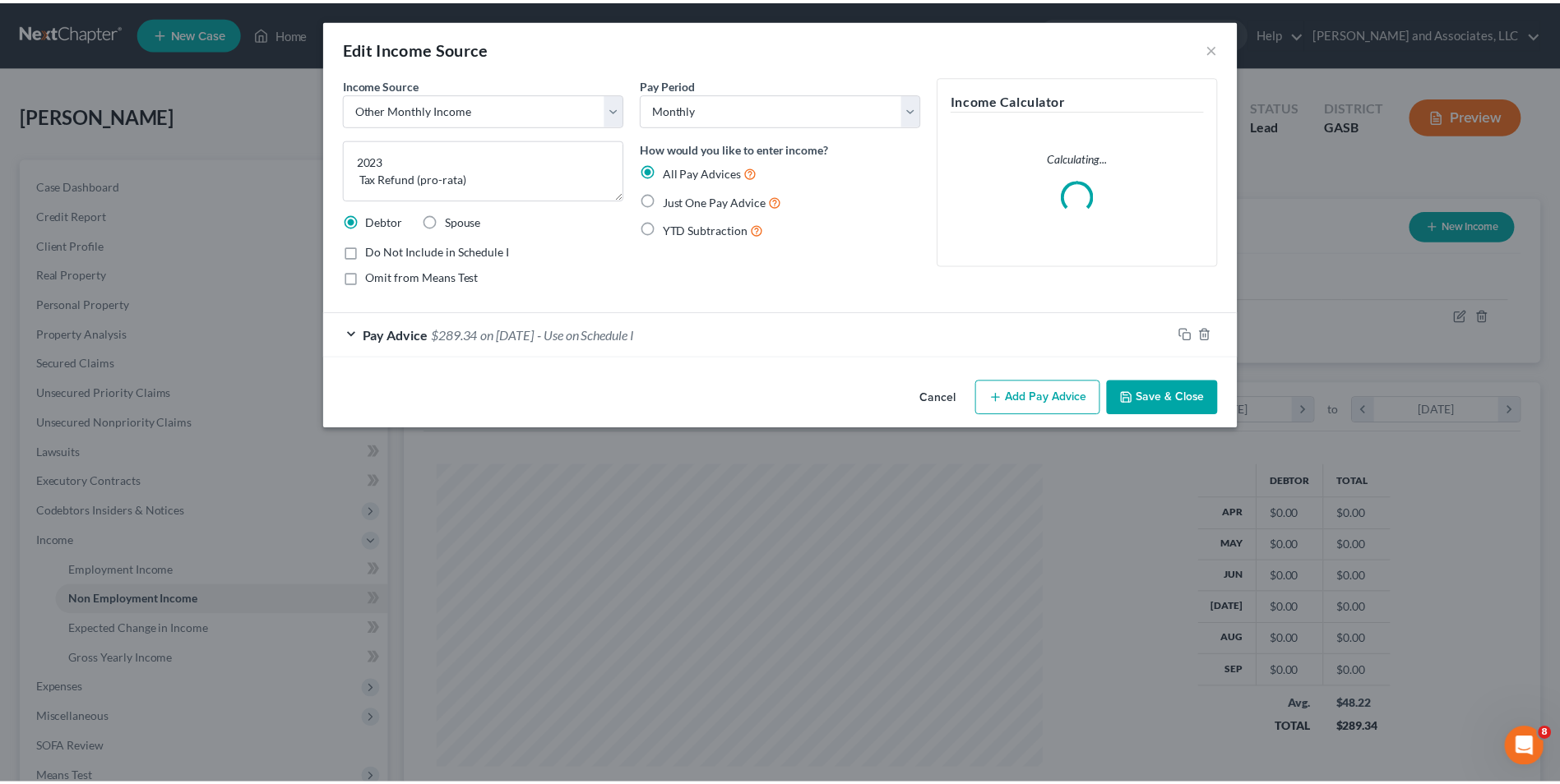
scroll to position [307, 650]
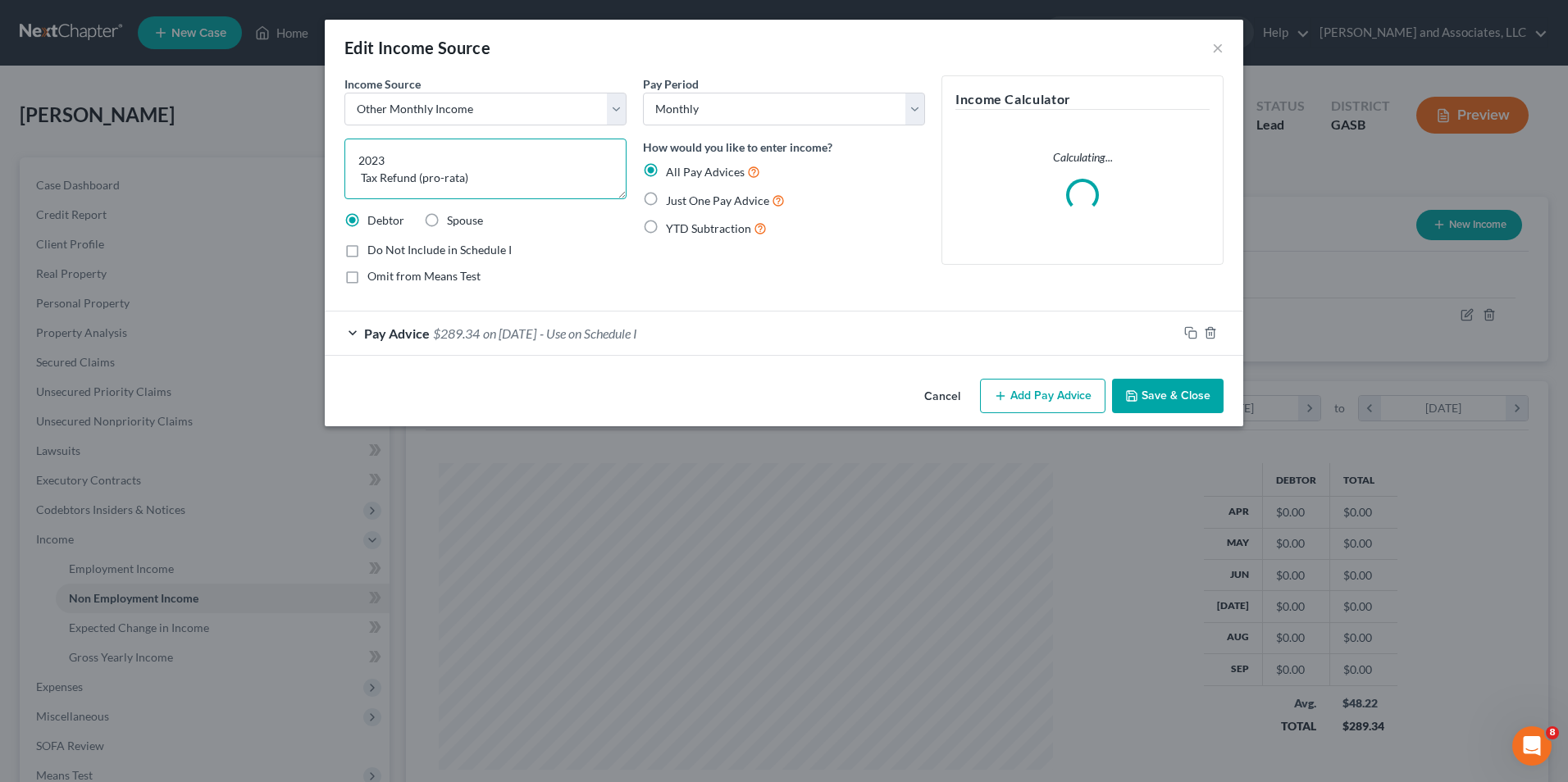
click at [392, 153] on textarea "2023 Tax Refund (pro-rata)" at bounding box center [485, 169] width 282 height 61
type textarea "2024 Tax Refund (pro-rata)"
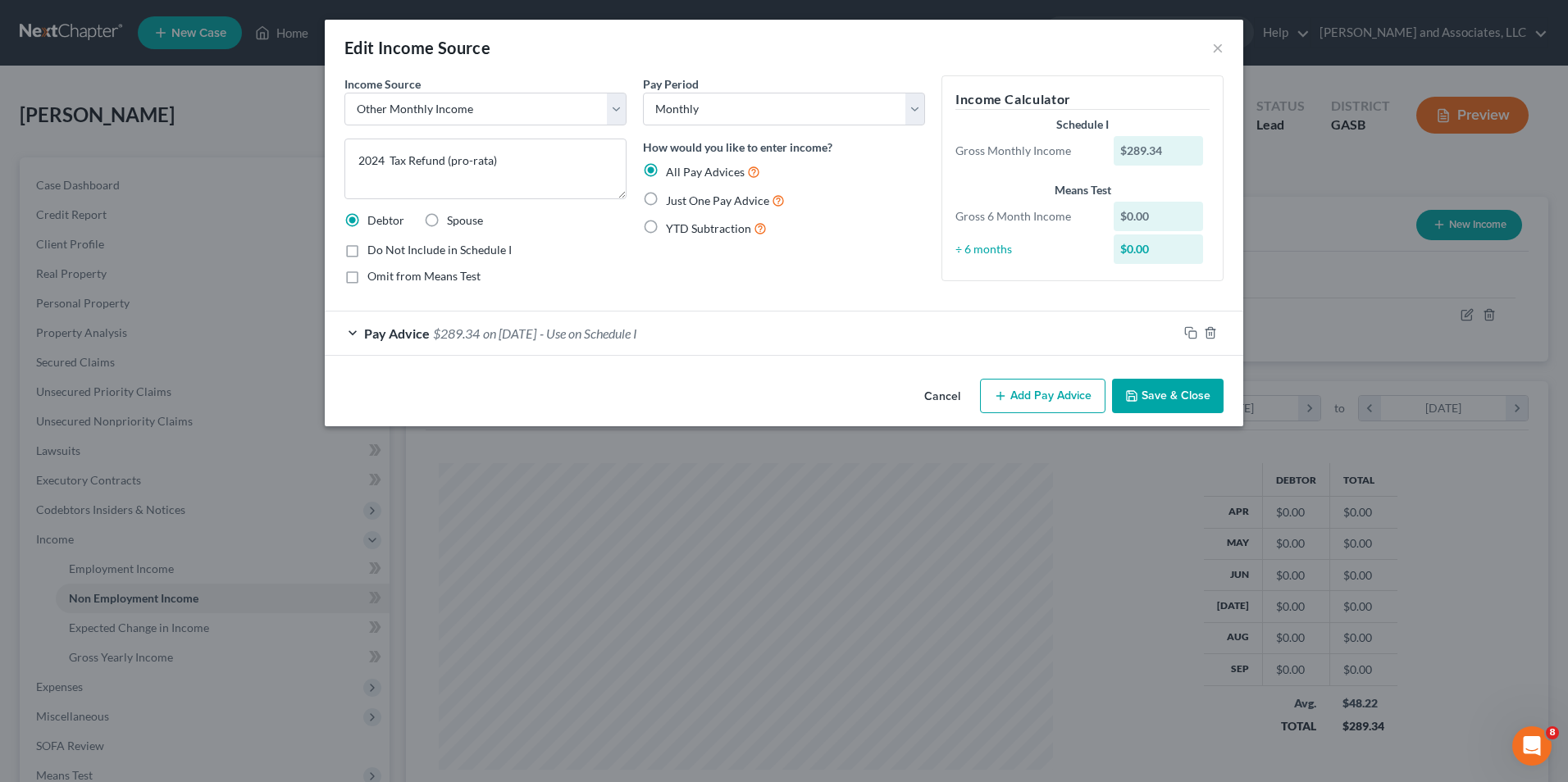
click at [666, 197] on label "Just One Pay Advice" at bounding box center [725, 200] width 119 height 18
click at [672, 197] on input "Just One Pay Advice" at bounding box center [678, 197] width 11 height 11
radio input "true"
click at [528, 333] on span "- Use on Schedule I" at bounding box center [532, 333] width 98 height 16
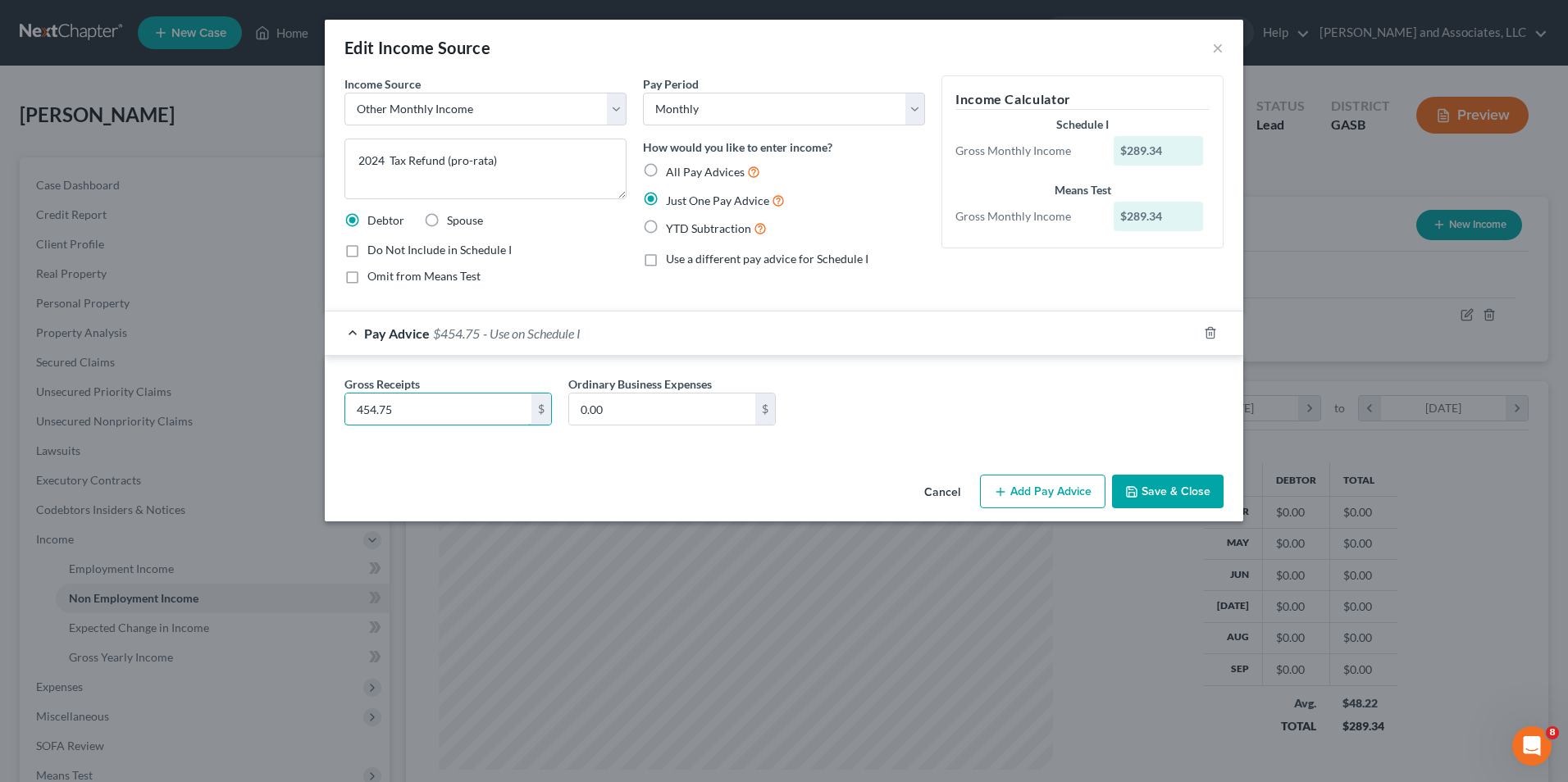
type input "454.75"
click at [1124, 493] on button "Save & Close" at bounding box center [1167, 491] width 112 height 34
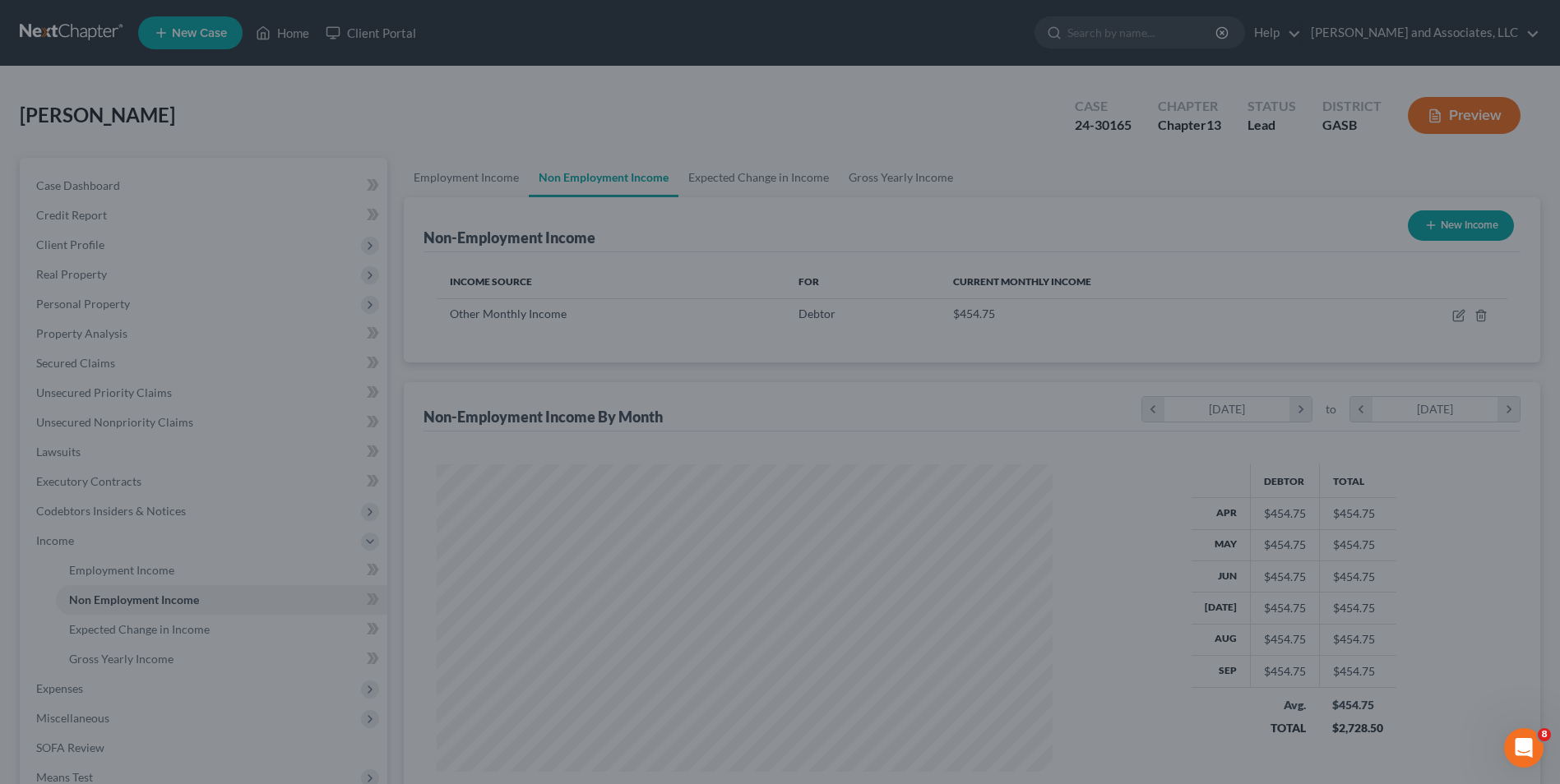
scroll to position [821643, 821478]
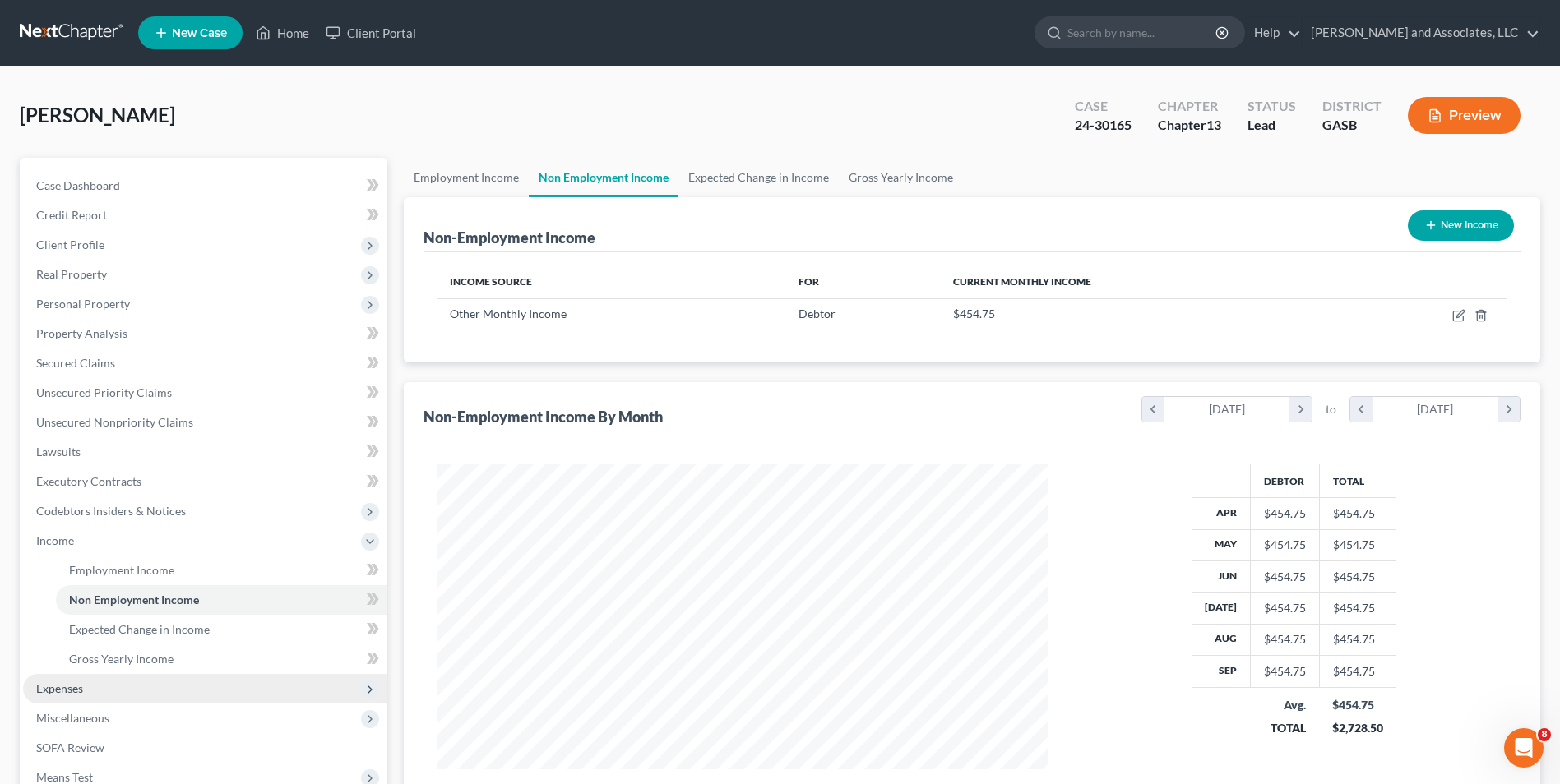
click at [69, 691] on span "Expenses" at bounding box center [59, 688] width 47 height 14
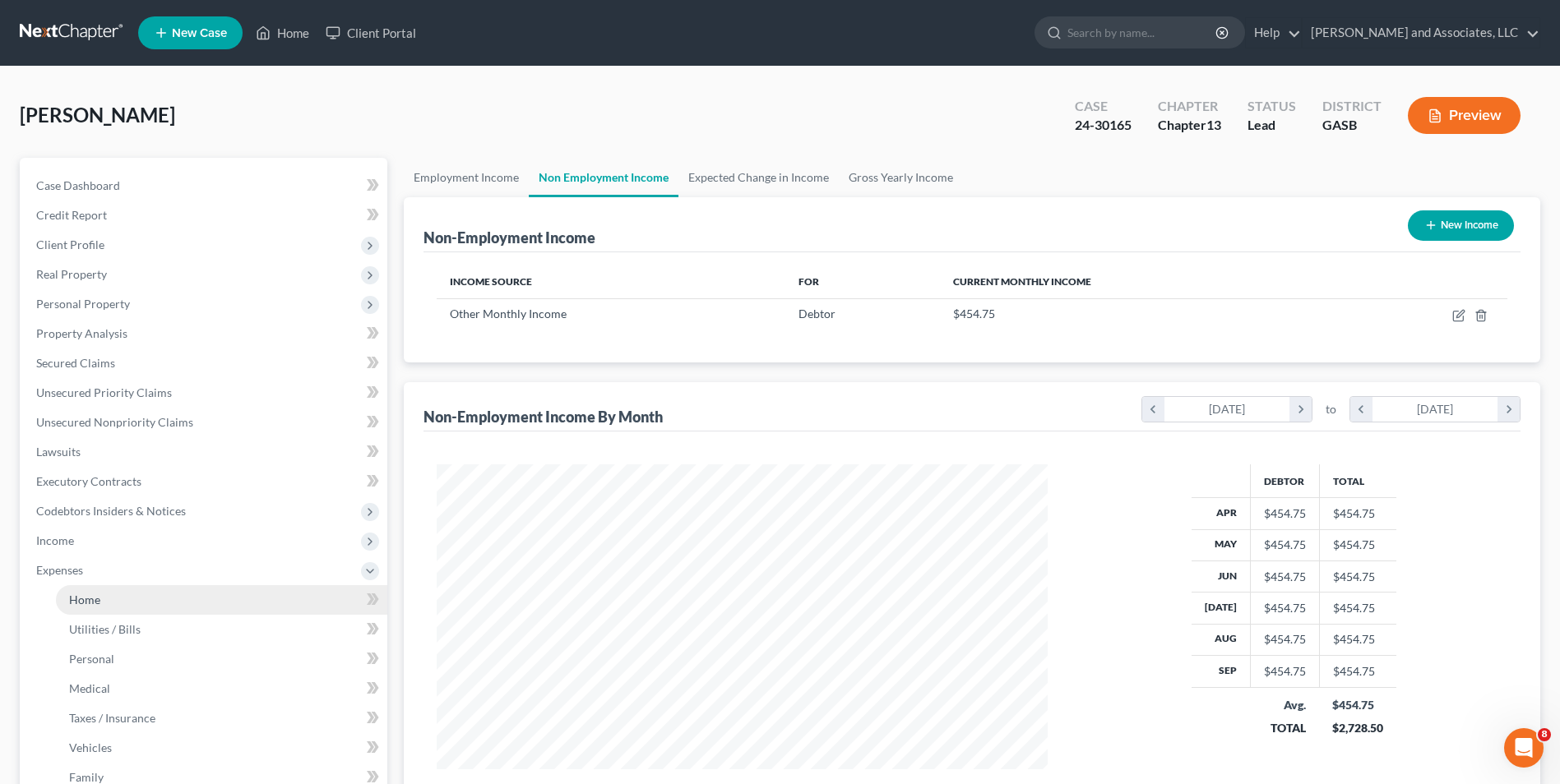
click at [94, 605] on span "Home" at bounding box center [85, 599] width 31 height 14
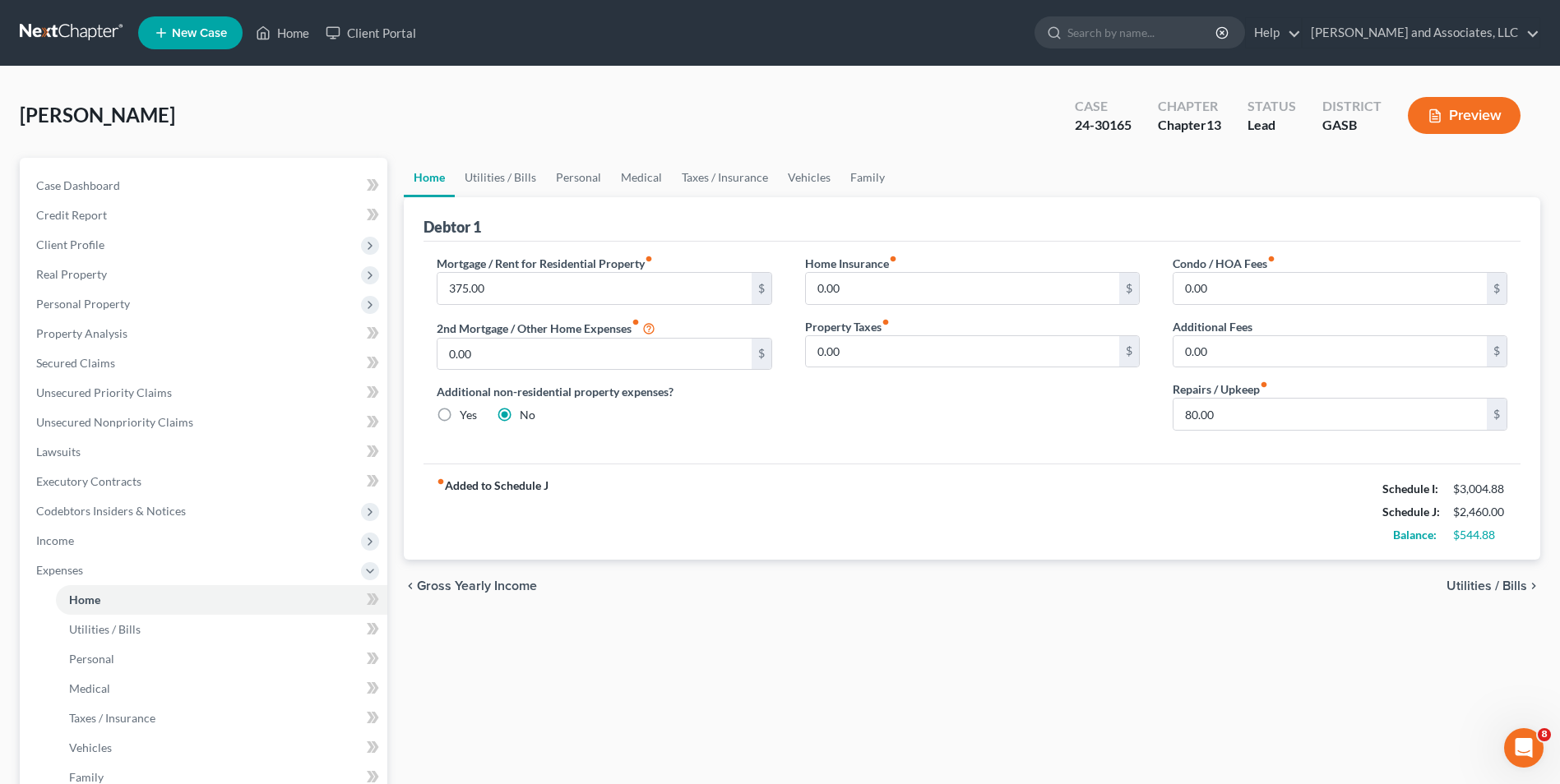
click at [1492, 587] on span "Utilities / Bills" at bounding box center [1486, 586] width 81 height 13
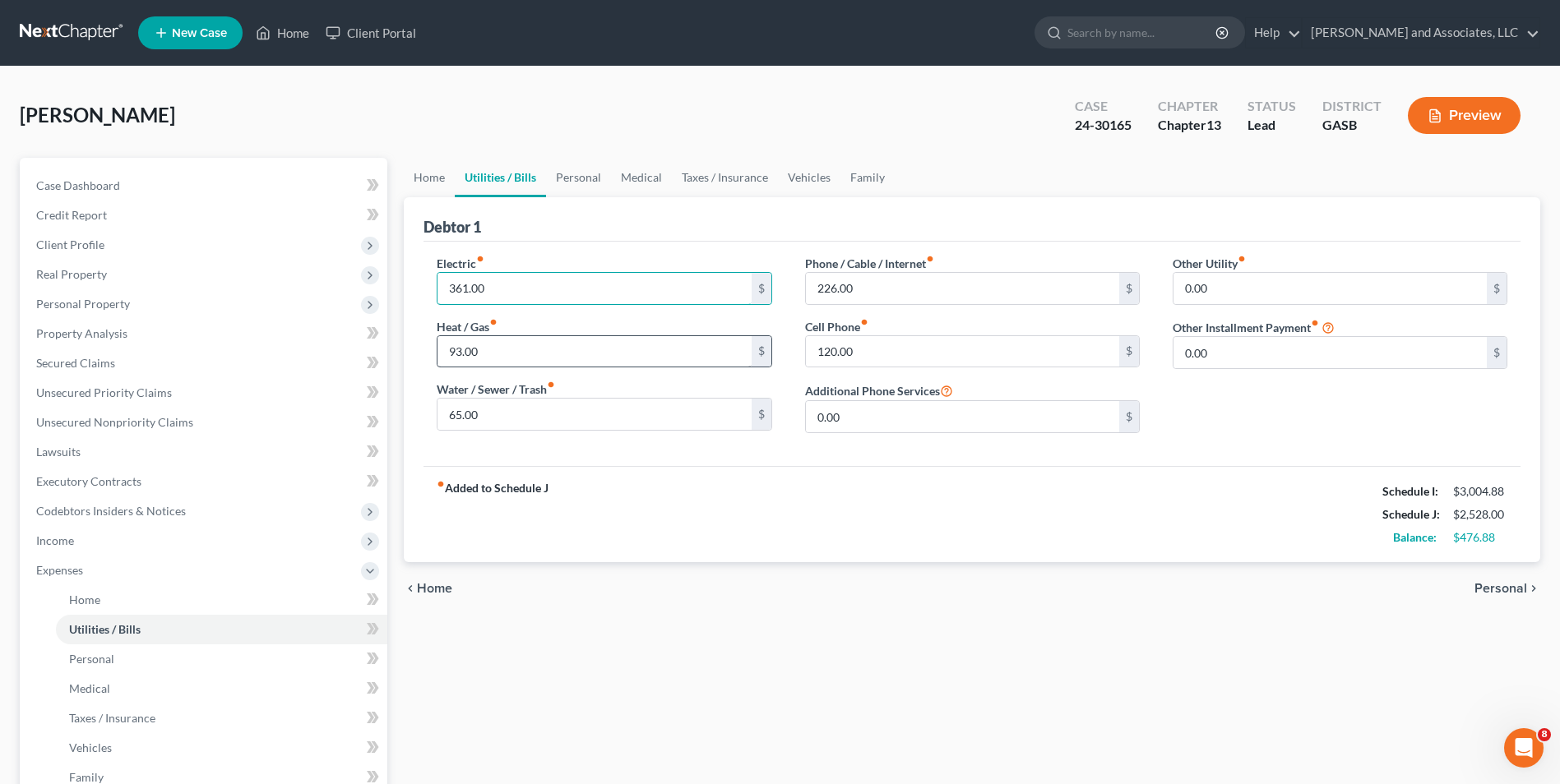
type input "361.00"
click at [497, 341] on input "93.00" at bounding box center [593, 352] width 313 height 31
click at [483, 353] on input "93.00" at bounding box center [593, 352] width 313 height 31
click at [484, 353] on input "93.00" at bounding box center [593, 352] width 313 height 31
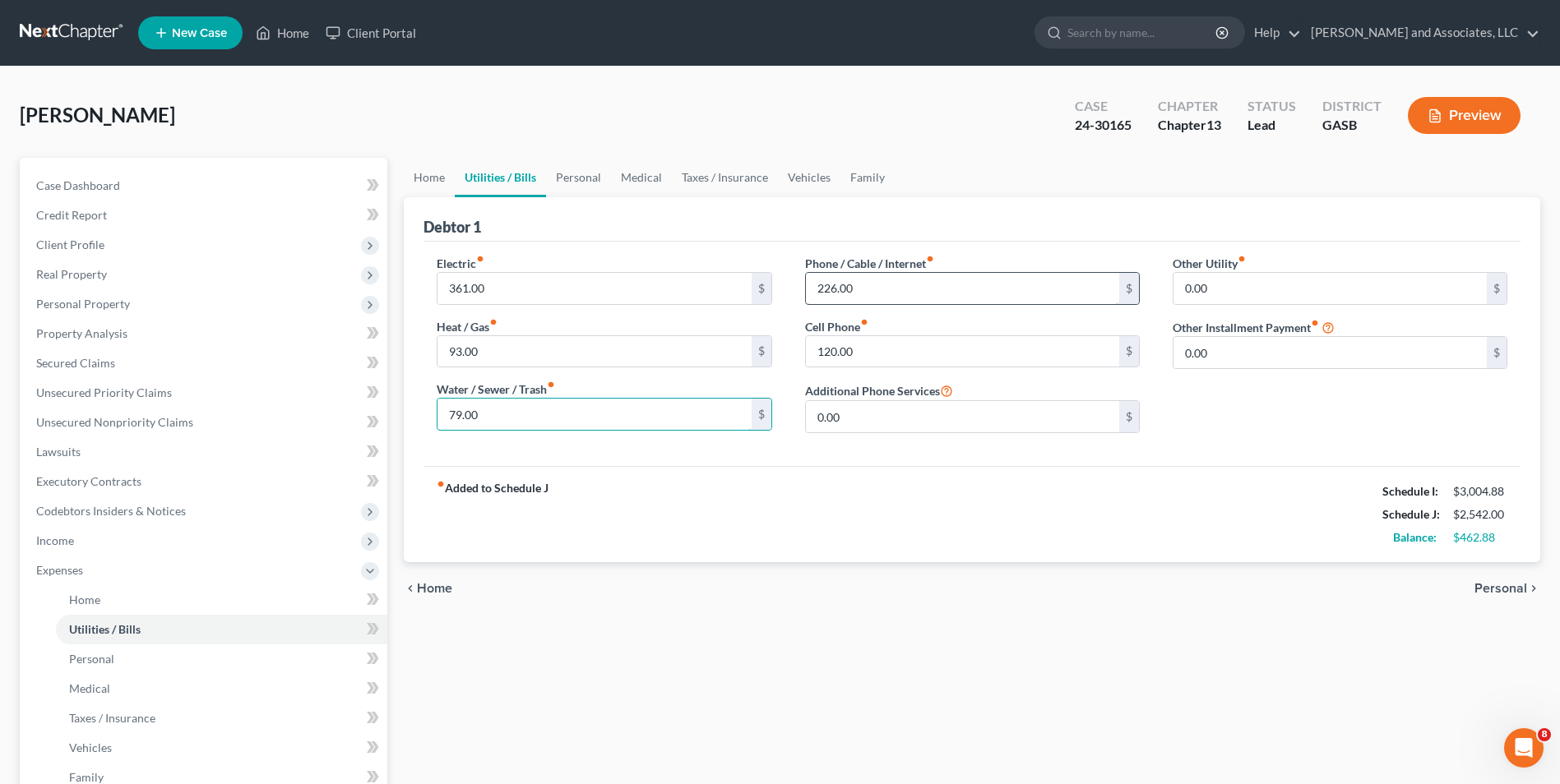
type input "79.00"
click at [905, 292] on input "226.00" at bounding box center [962, 289] width 313 height 31
click at [1503, 582] on span "Personal" at bounding box center [1500, 589] width 53 height 13
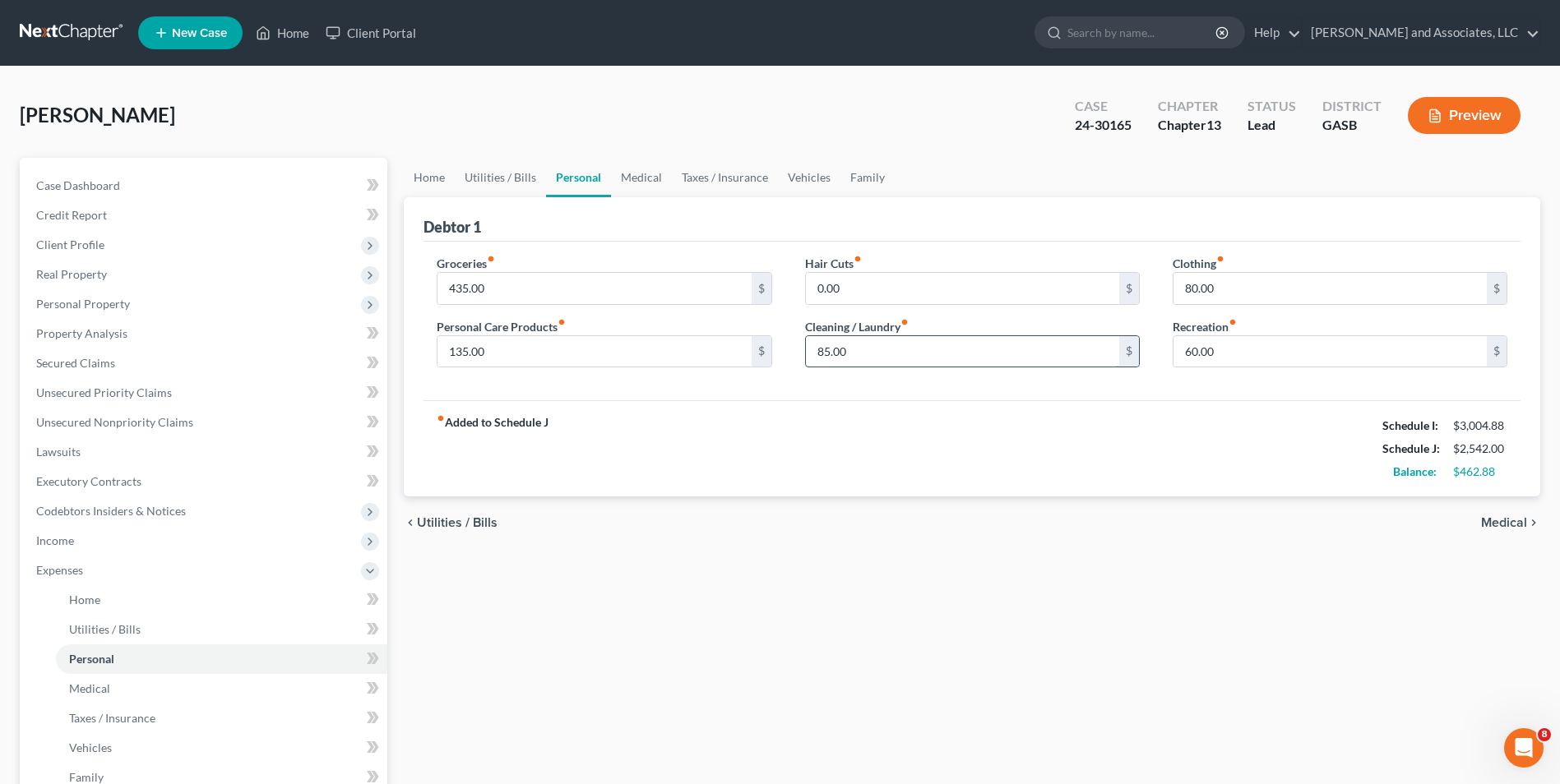
click at [844, 353] on input "85.00" at bounding box center [962, 352] width 313 height 31
type input "100.00"
click at [1264, 342] on input "60.00" at bounding box center [1329, 352] width 313 height 31
click at [1507, 524] on span "Medical" at bounding box center [1504, 523] width 46 height 13
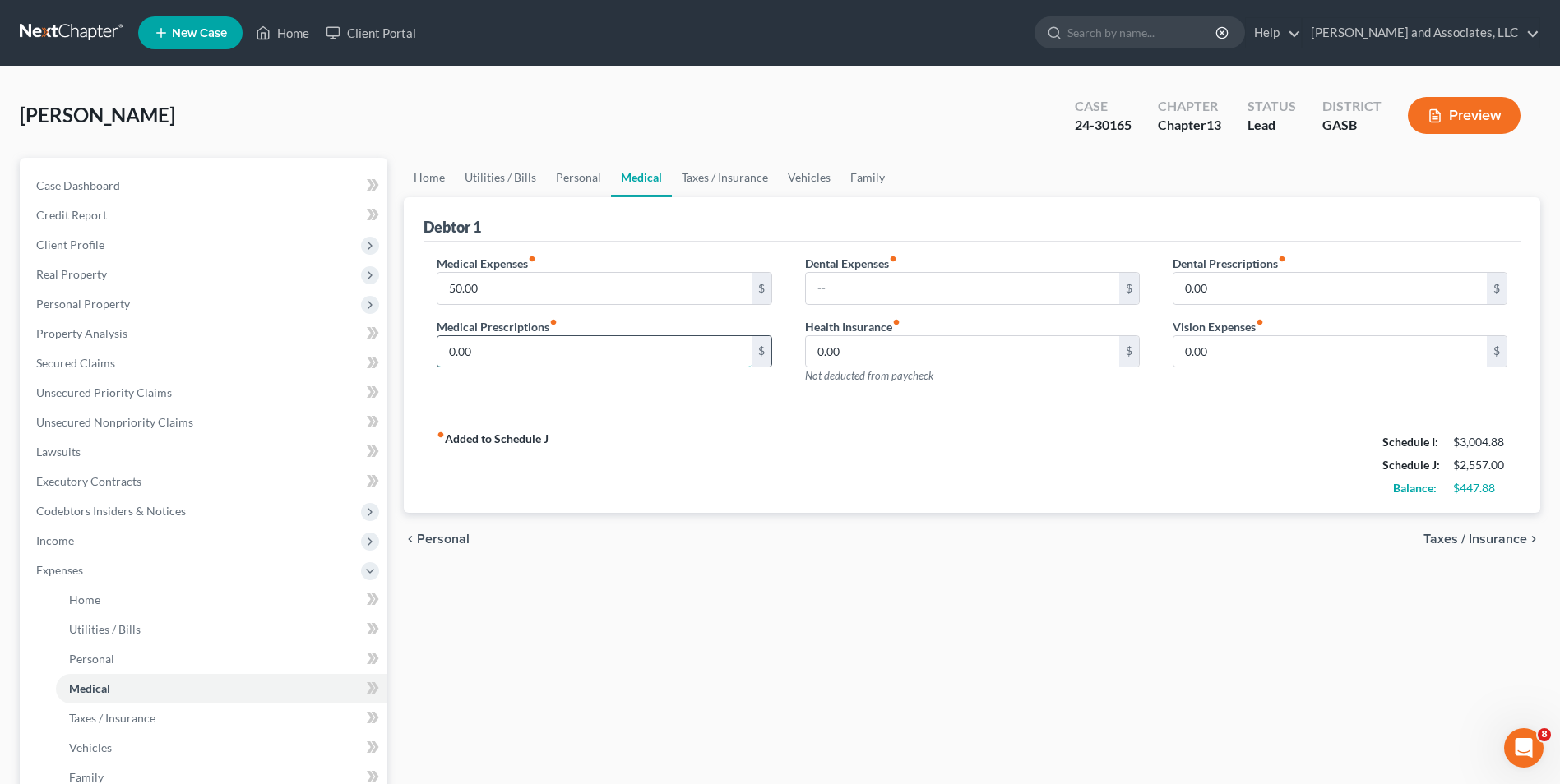
click at [477, 353] on input "0.00" at bounding box center [593, 352] width 313 height 31
click at [477, 353] on input "7.0" at bounding box center [593, 352] width 313 height 31
type input "7.00"
click at [848, 350] on input "0.00" at bounding box center [962, 352] width 313 height 31
type input "0.02"
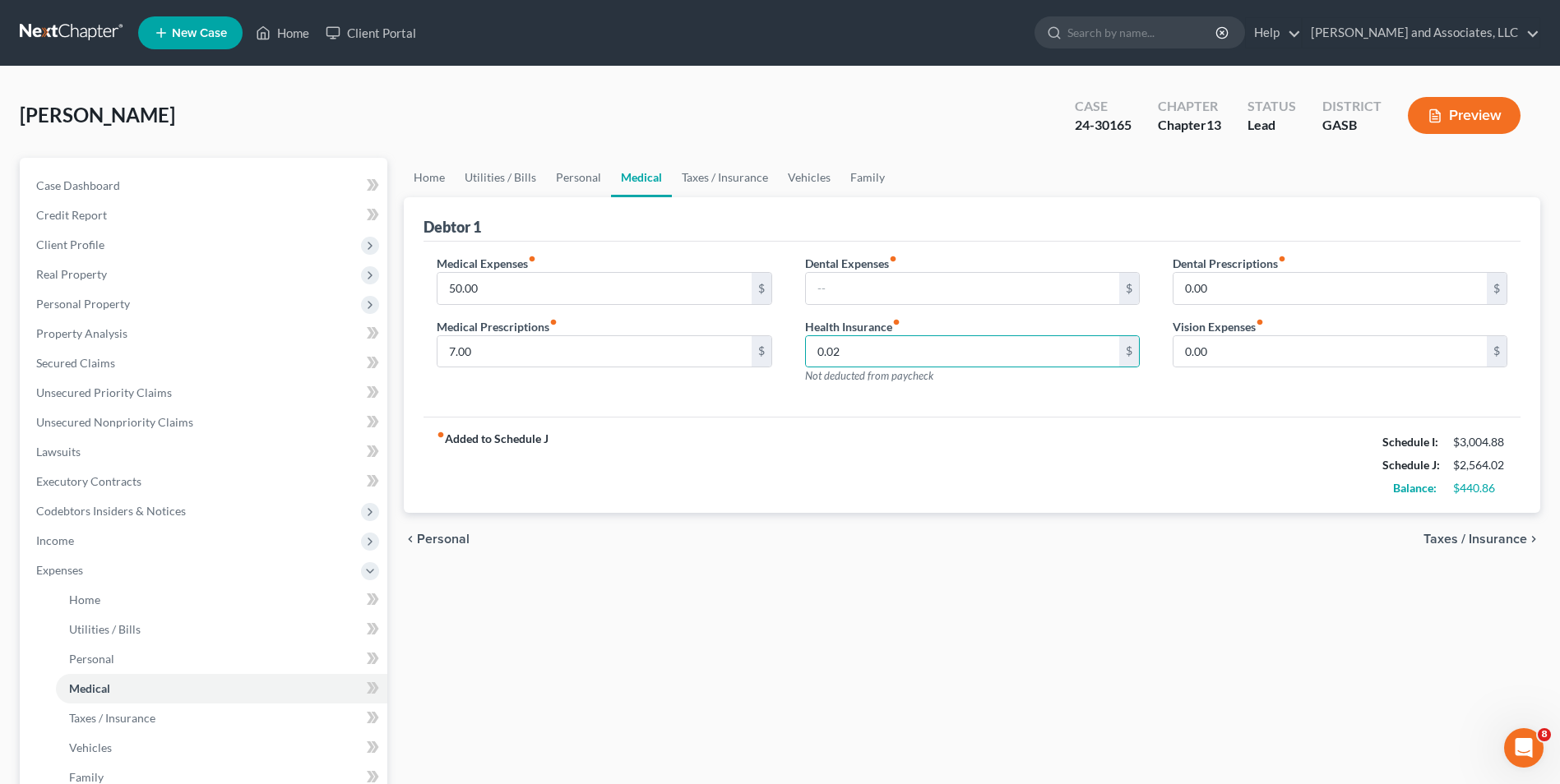
click at [1466, 534] on span "Taxes / Insurance" at bounding box center [1475, 539] width 104 height 13
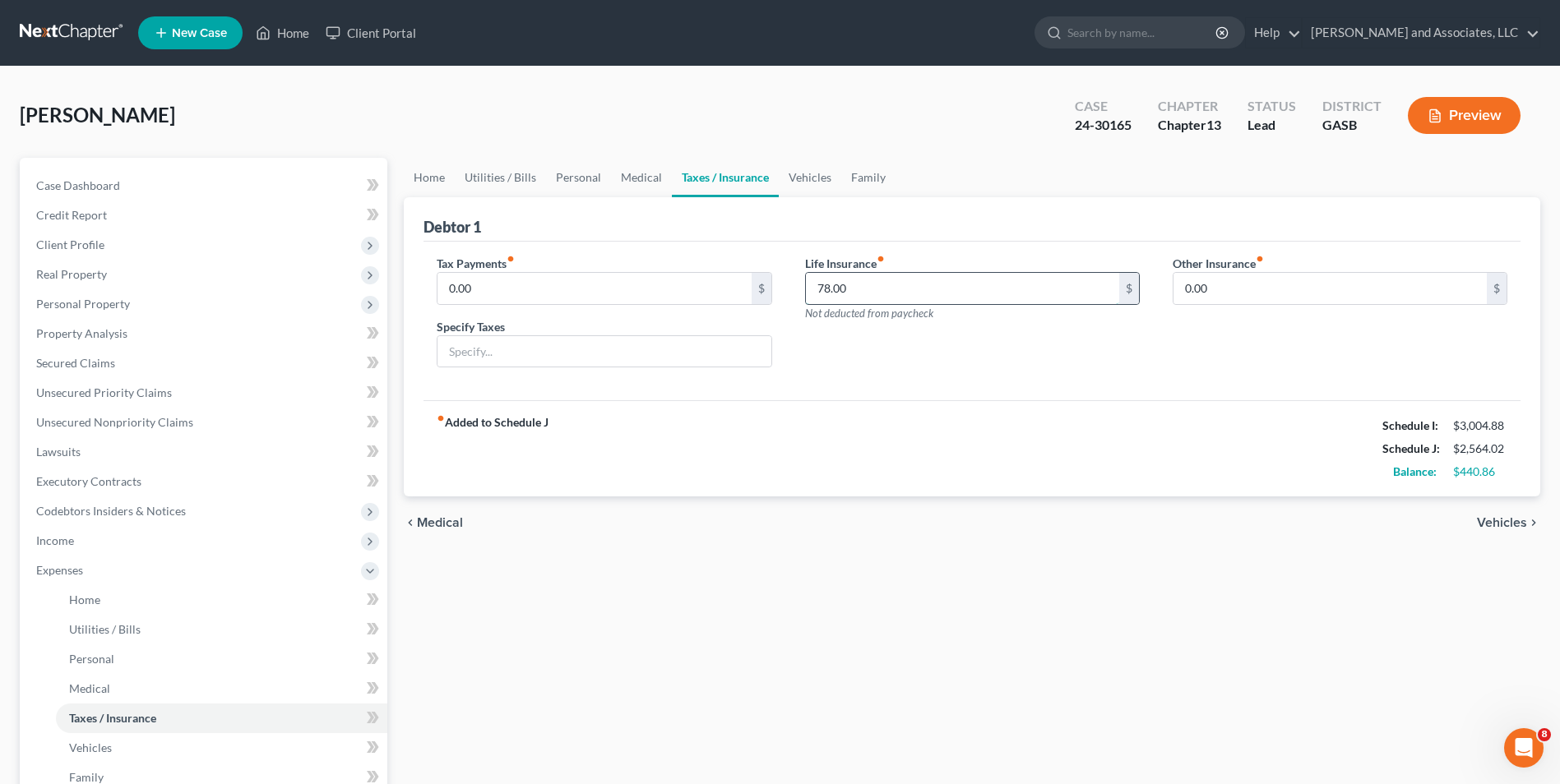
click at [828, 291] on input "78.00" at bounding box center [962, 289] width 313 height 31
click at [831, 291] on input "78.00" at bounding box center [962, 289] width 313 height 31
type input "79.00"
click at [1491, 527] on span "Vehicles" at bounding box center [1502, 523] width 50 height 13
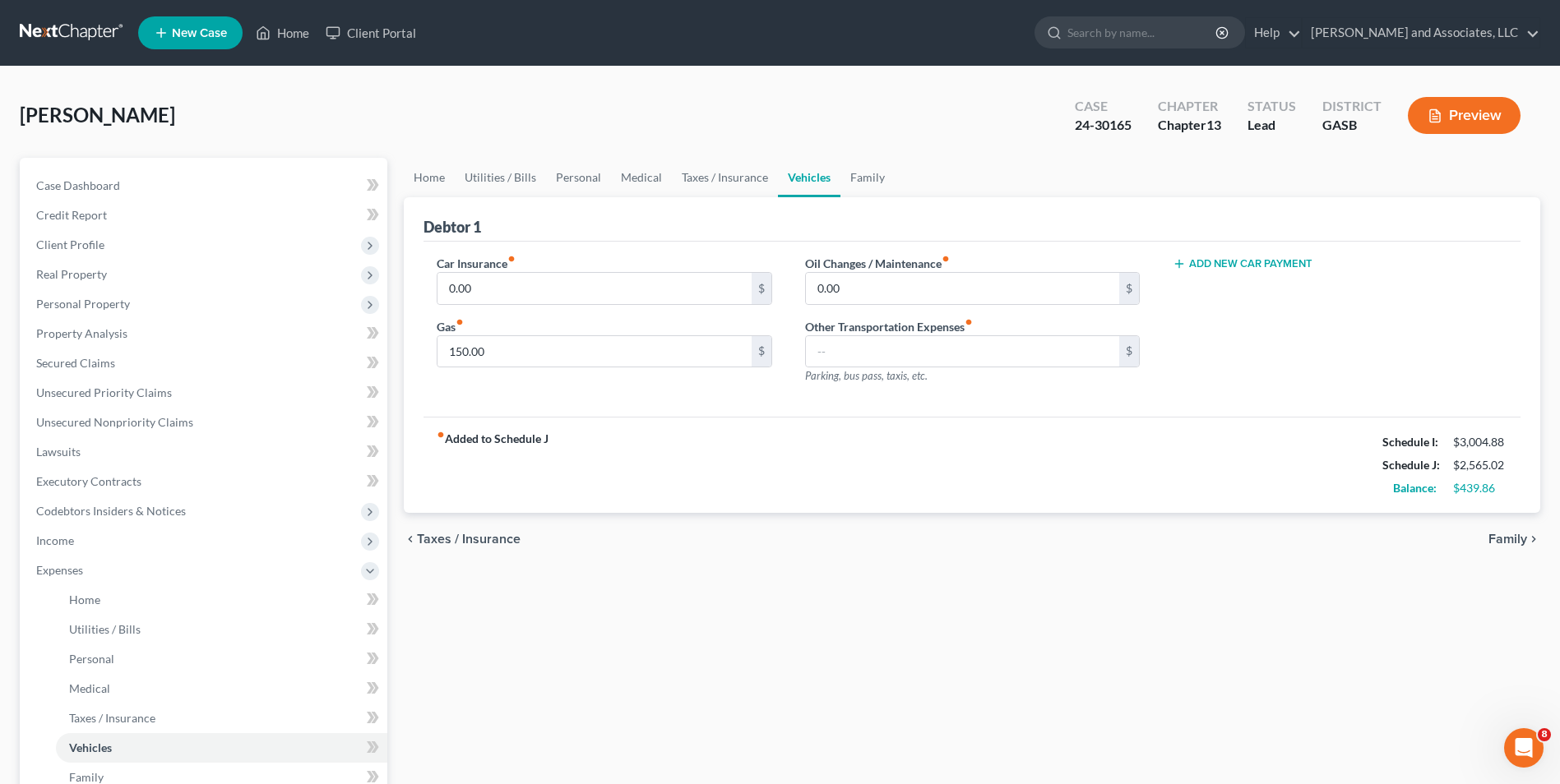
click at [1495, 538] on span "Family" at bounding box center [1507, 539] width 39 height 13
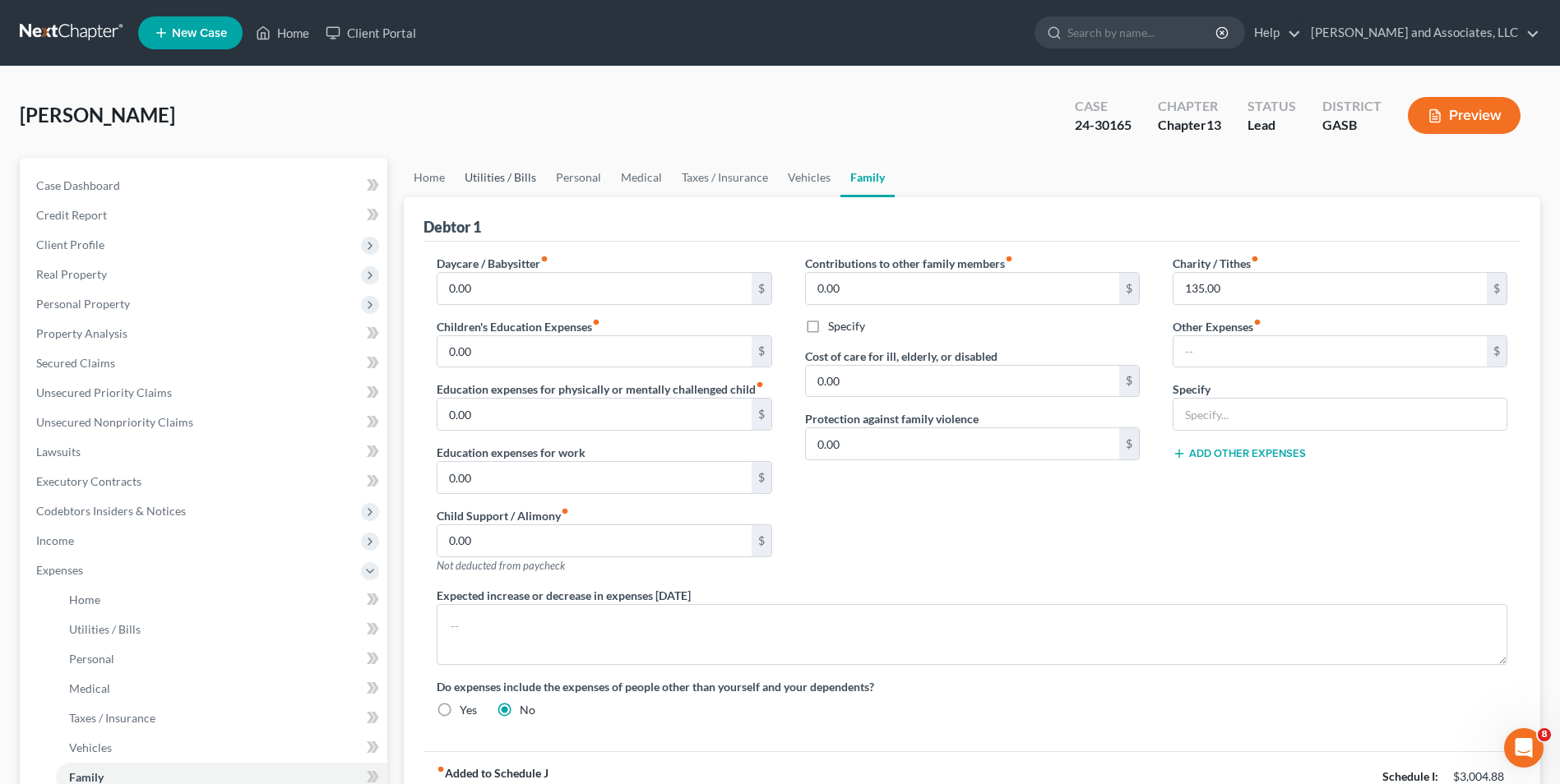
click at [501, 173] on link "Utilities / Bills" at bounding box center [500, 177] width 92 height 40
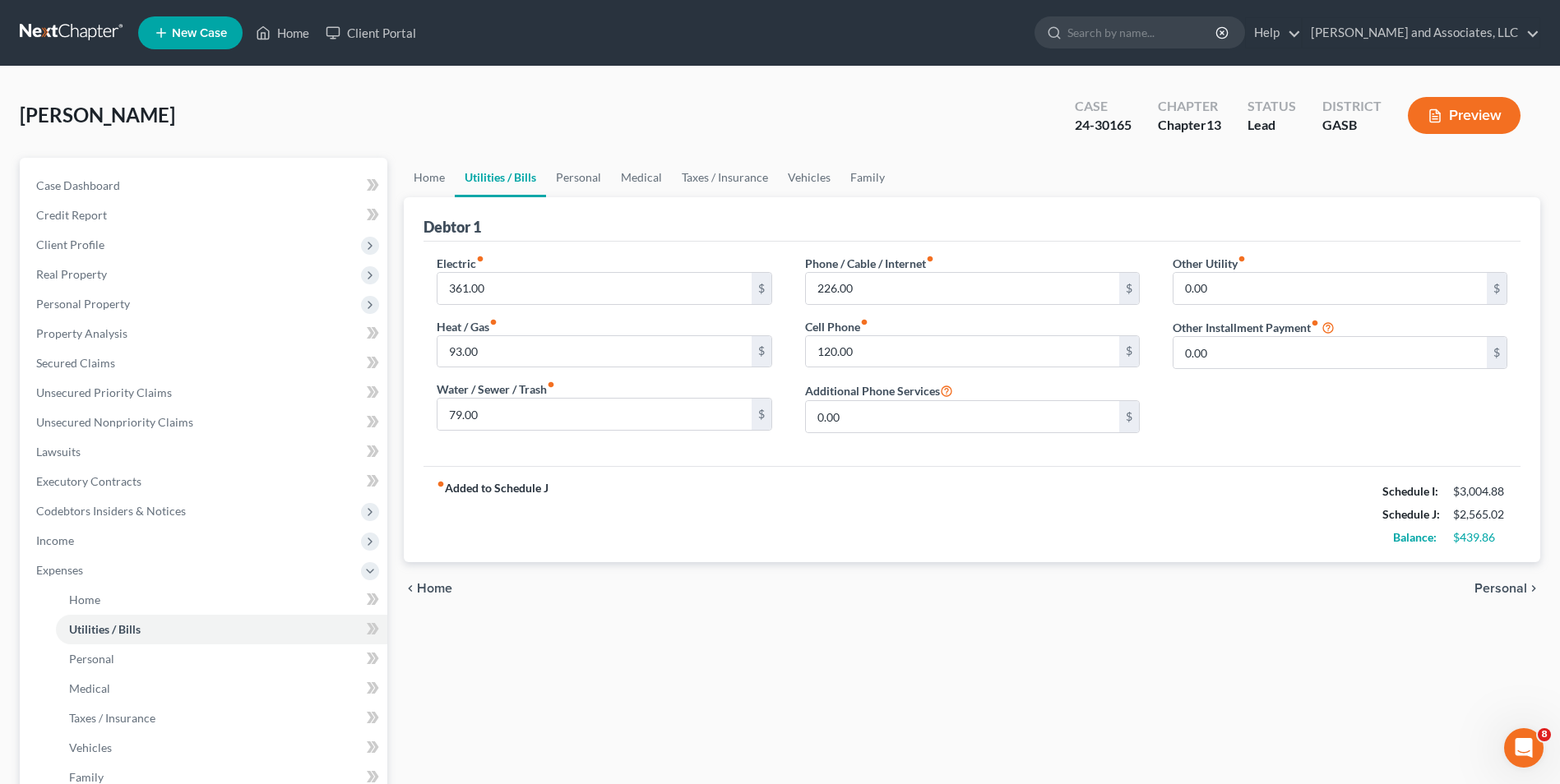
click at [1497, 594] on span "Personal" at bounding box center [1500, 589] width 53 height 13
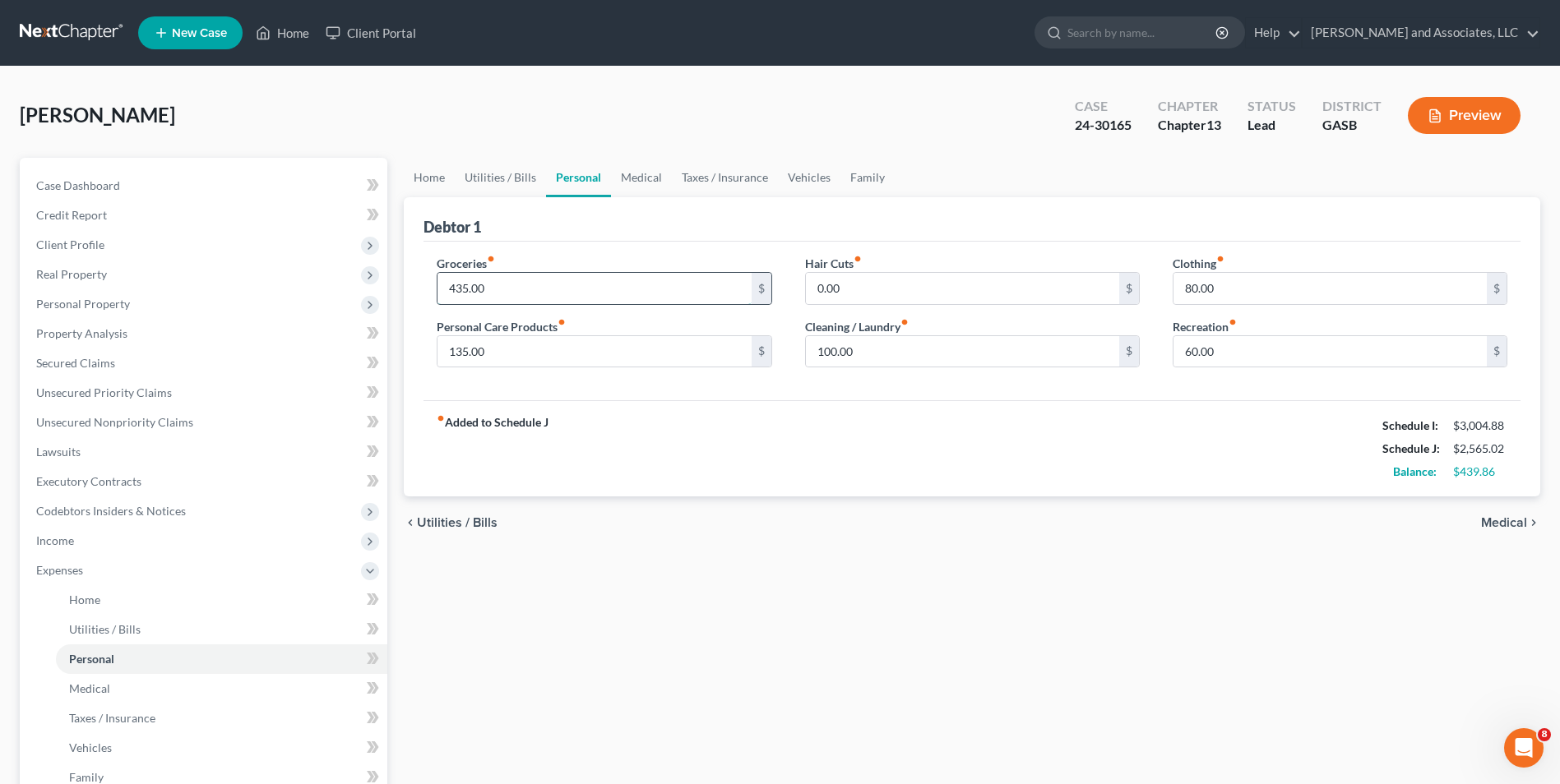
click at [466, 286] on input "435.00" at bounding box center [593, 289] width 313 height 31
click at [463, 285] on input "435.00" at bounding box center [593, 289] width 313 height 31
type input "7"
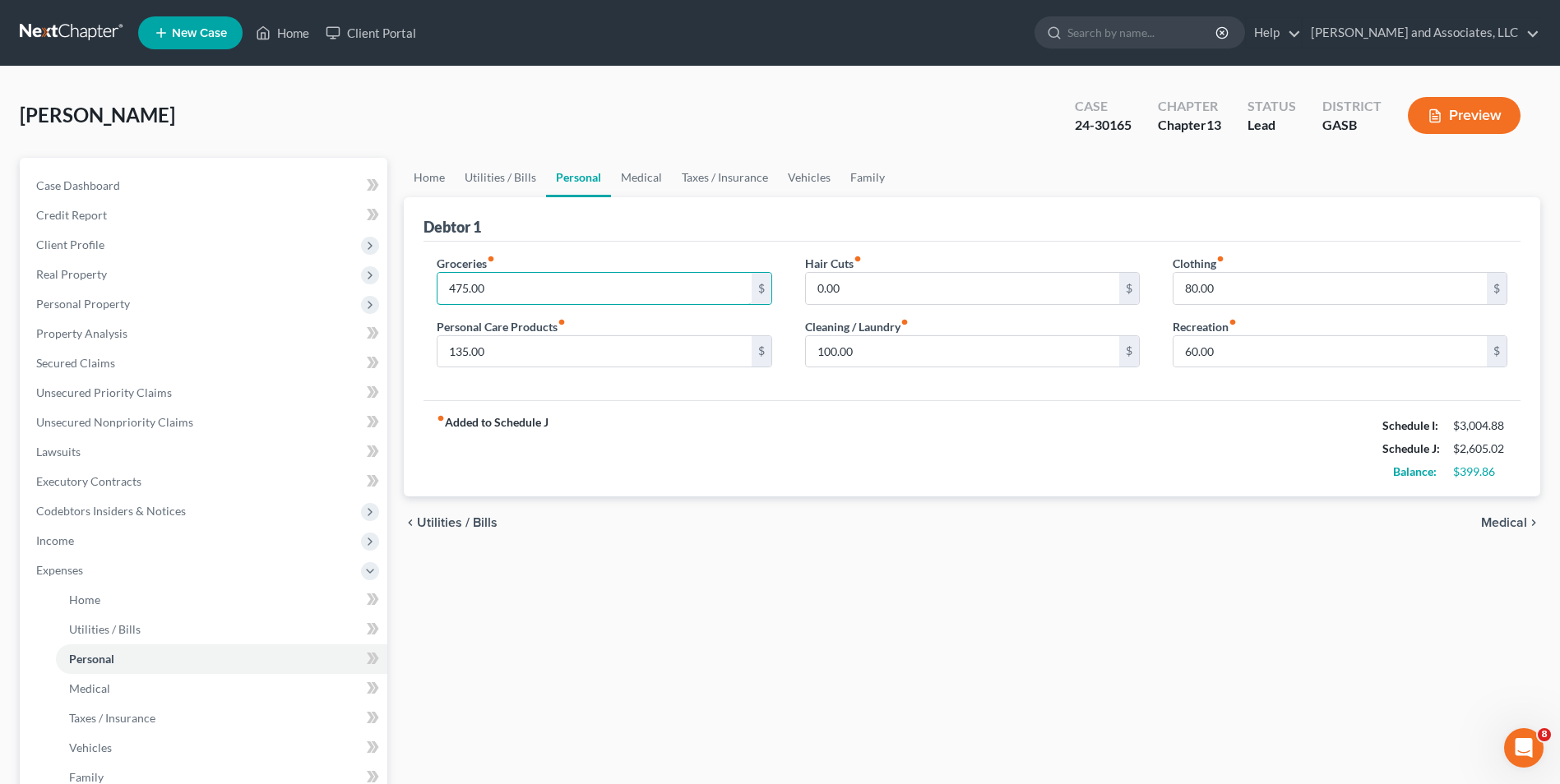
type input "475.00"
click at [1508, 524] on span "Medical" at bounding box center [1504, 523] width 46 height 13
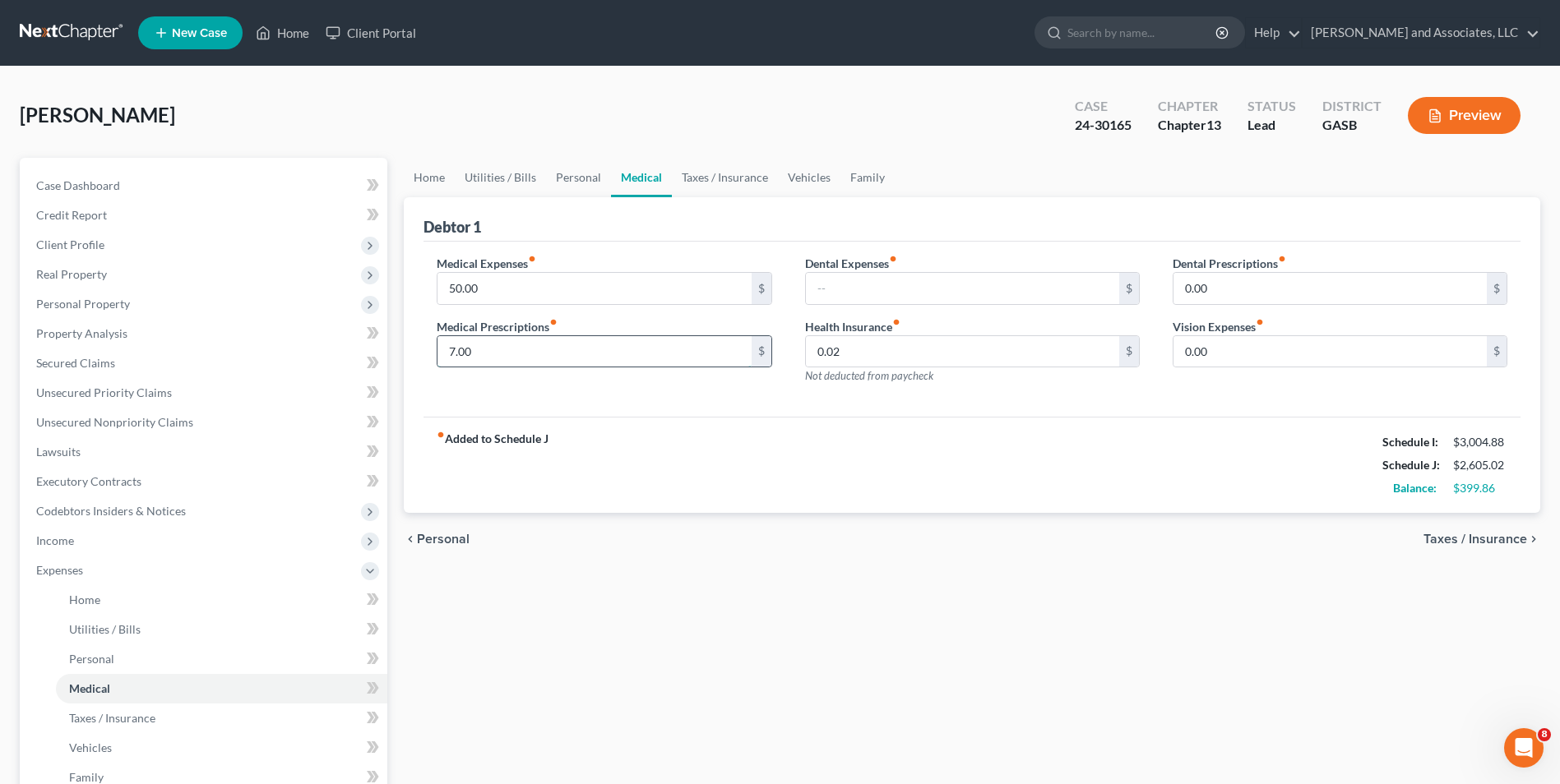
click at [448, 351] on input "7.00" at bounding box center [593, 352] width 313 height 31
type input "27.00"
click at [1454, 537] on span "Taxes / Insurance" at bounding box center [1475, 539] width 104 height 13
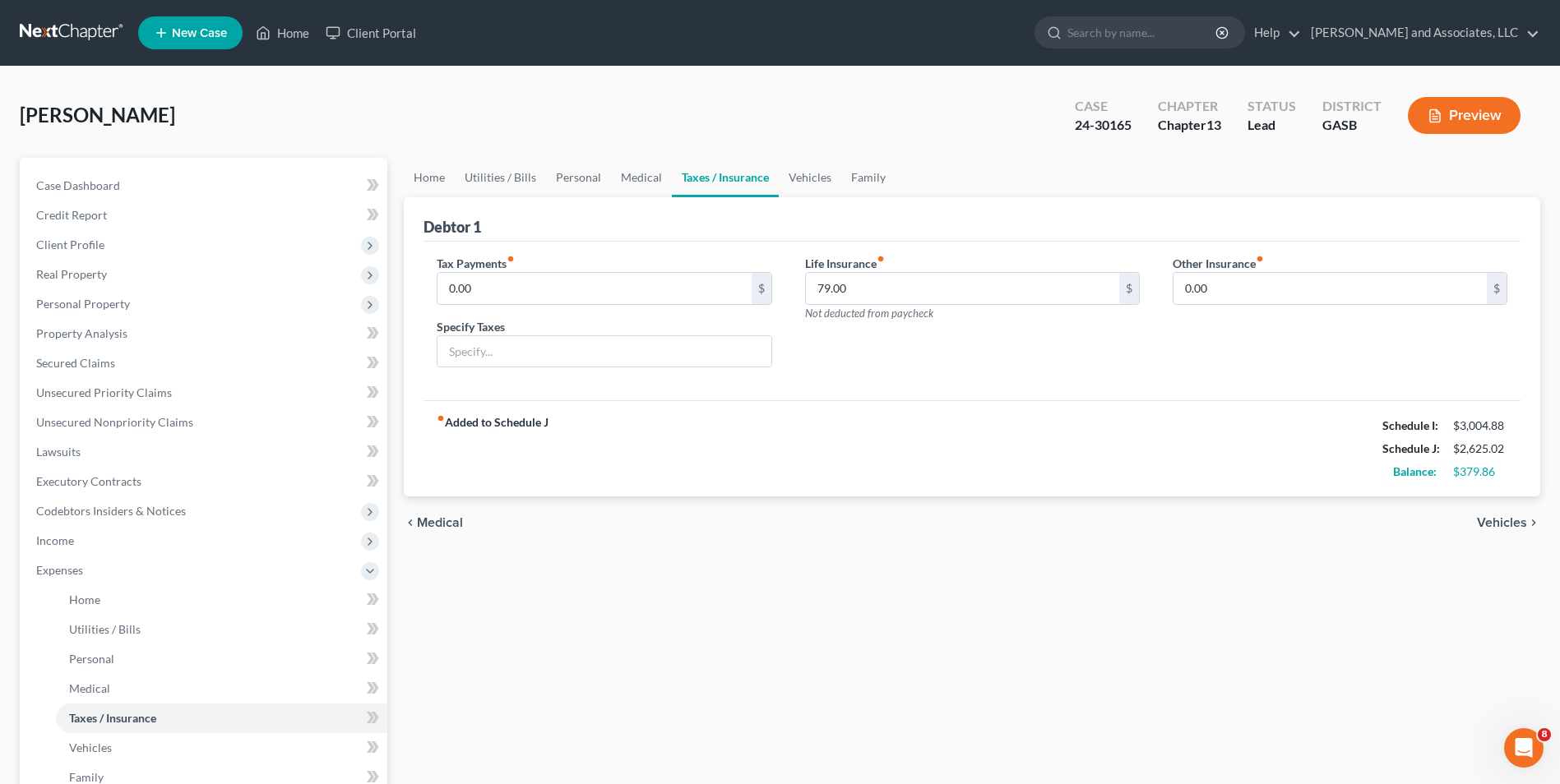
click at [1491, 527] on span "Vehicles" at bounding box center [1502, 523] width 50 height 13
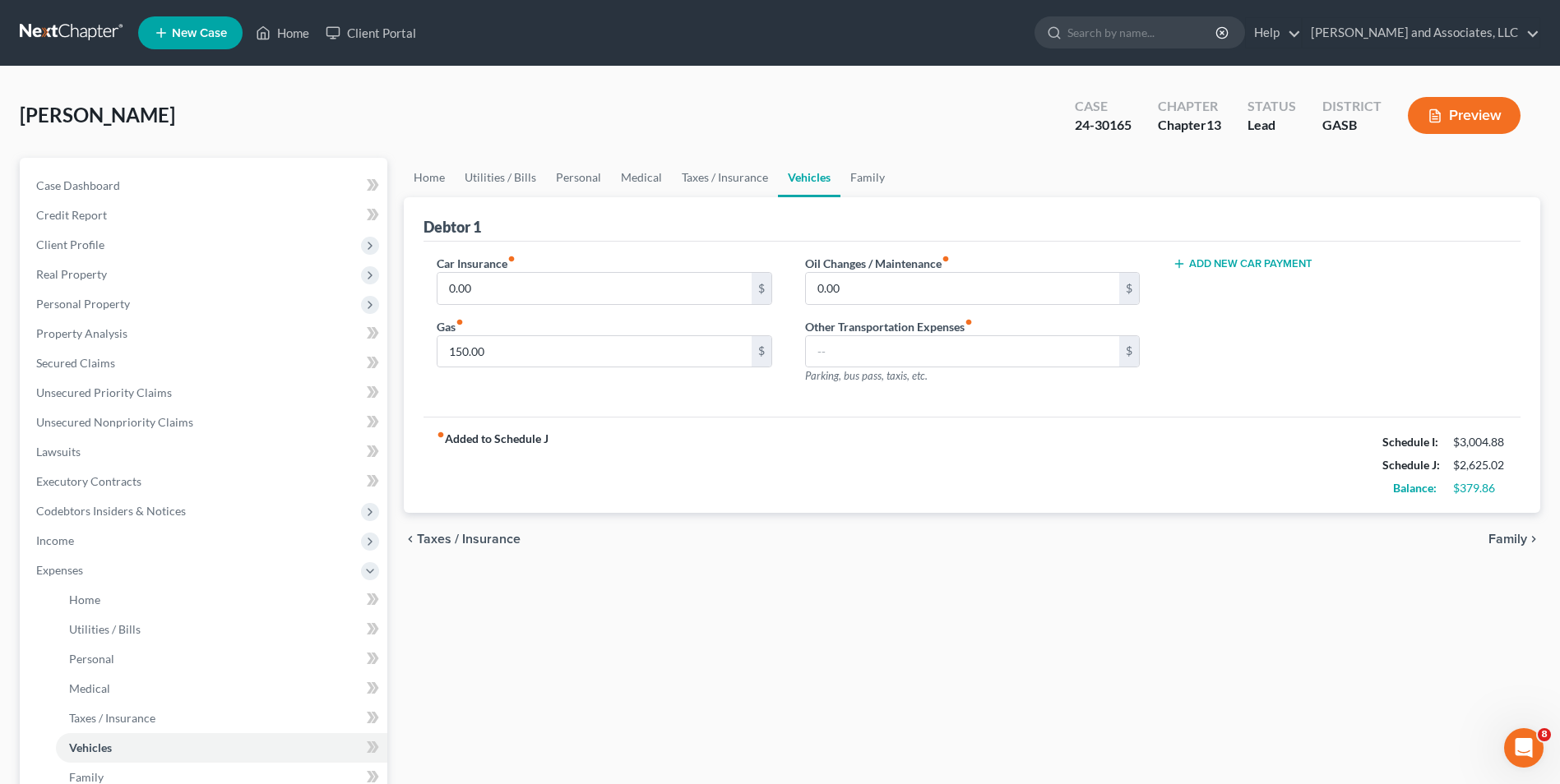
click at [1504, 539] on span "Family" at bounding box center [1507, 539] width 39 height 13
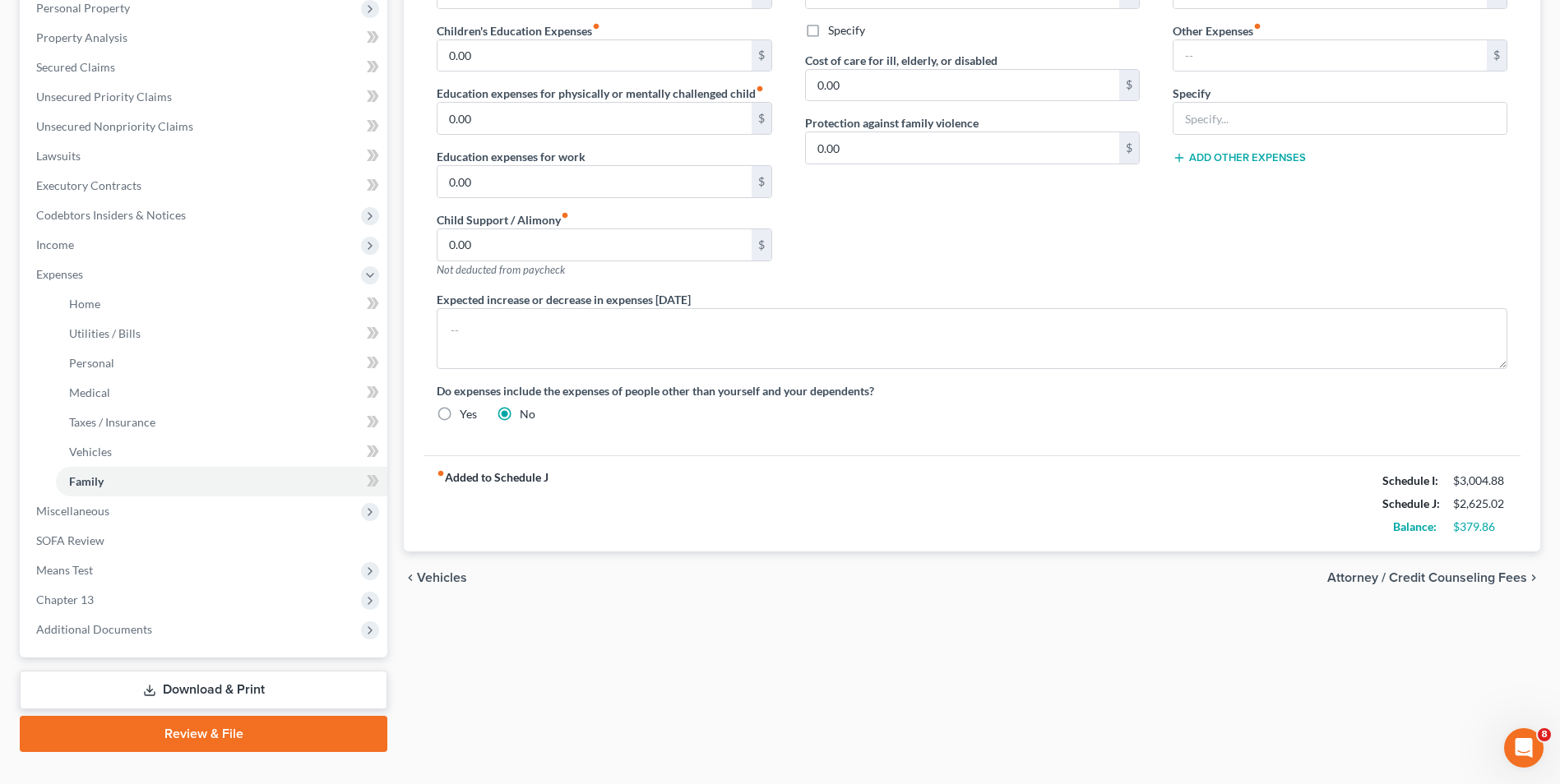
scroll to position [327, 0]
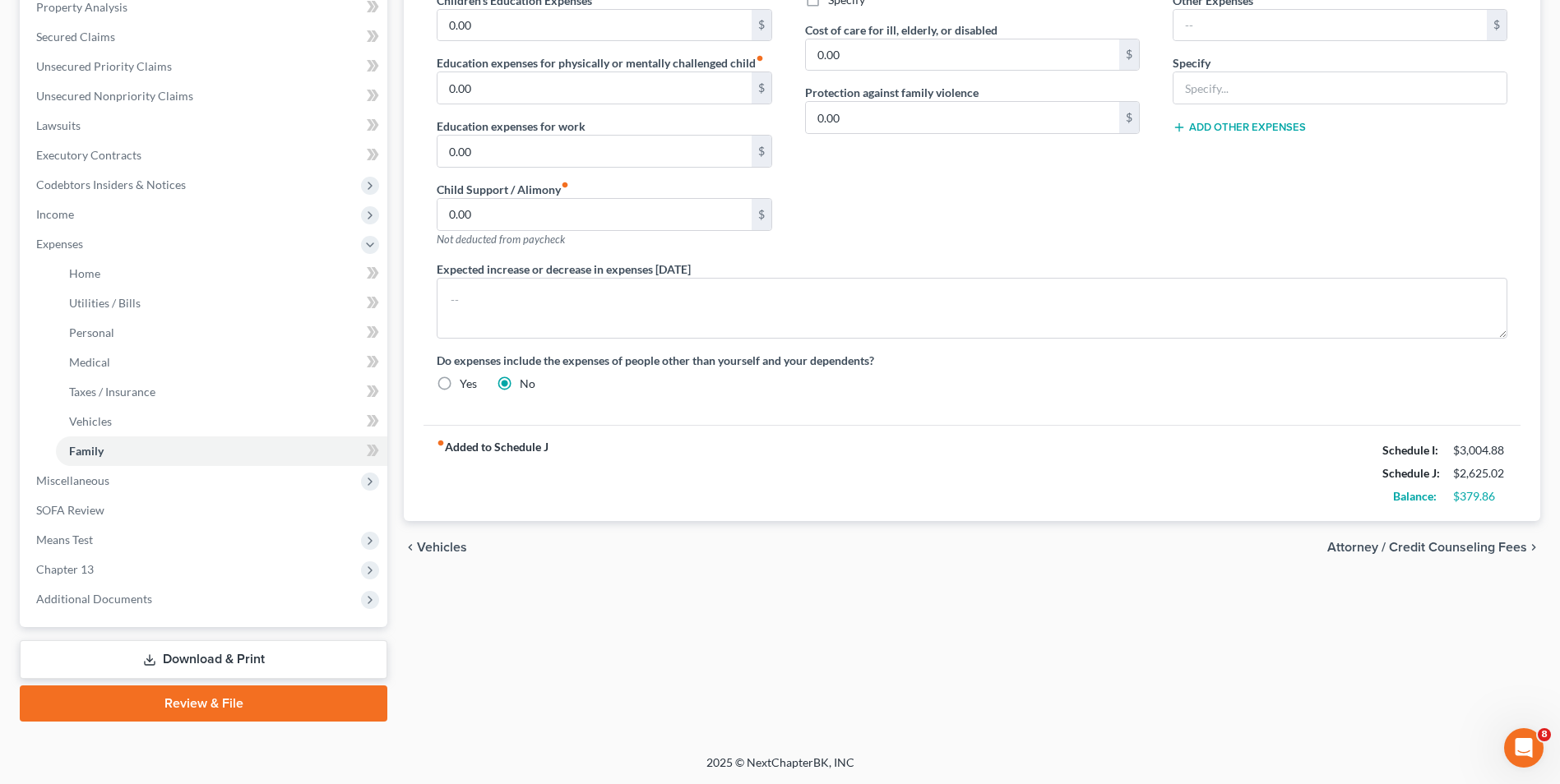
click at [1464, 551] on span "Attorney / Credit Counseling Fees" at bounding box center [1427, 547] width 200 height 13
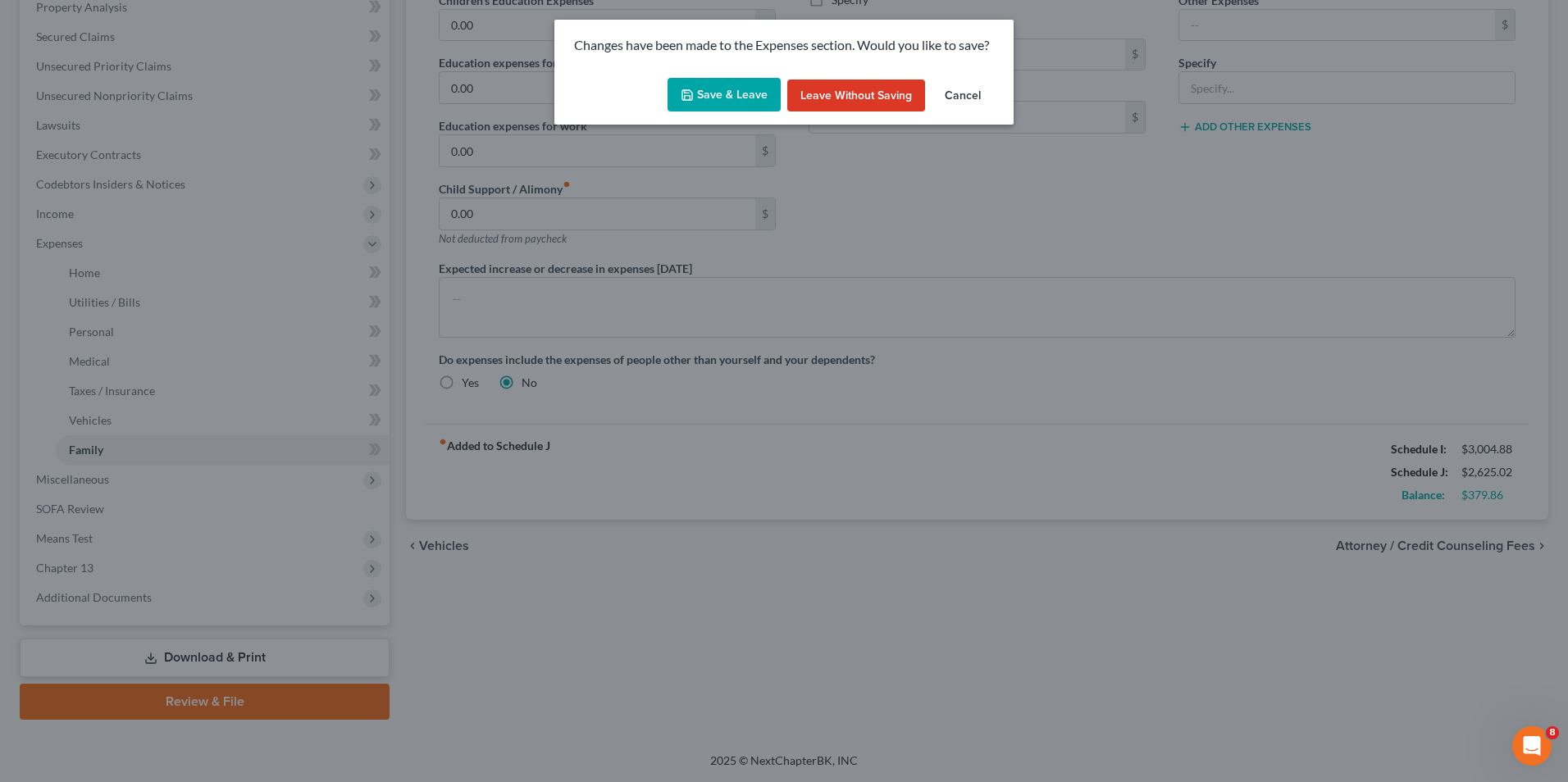
click at [721, 89] on button "Save & Leave" at bounding box center [724, 94] width 114 height 34
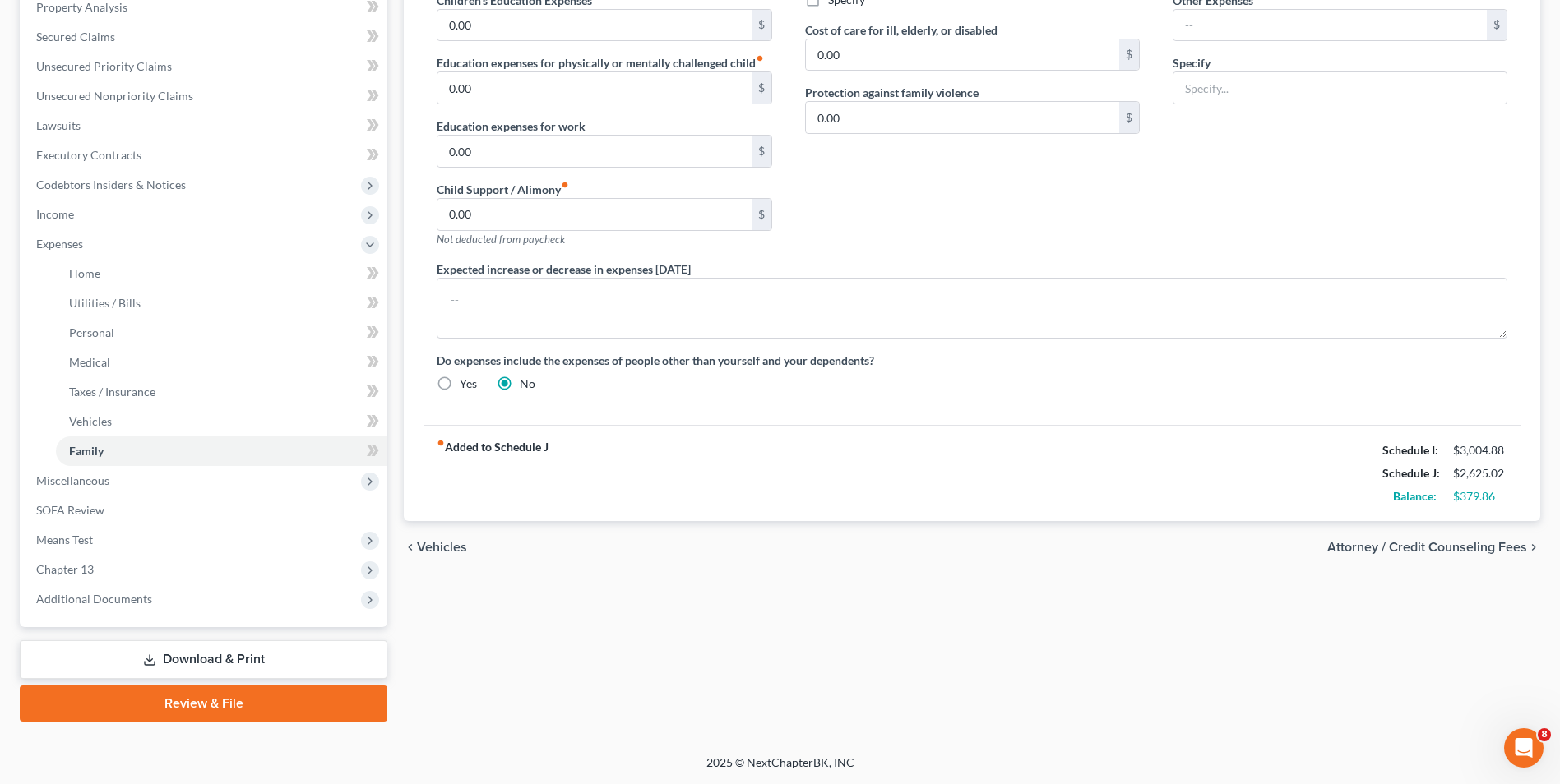
select select "0"
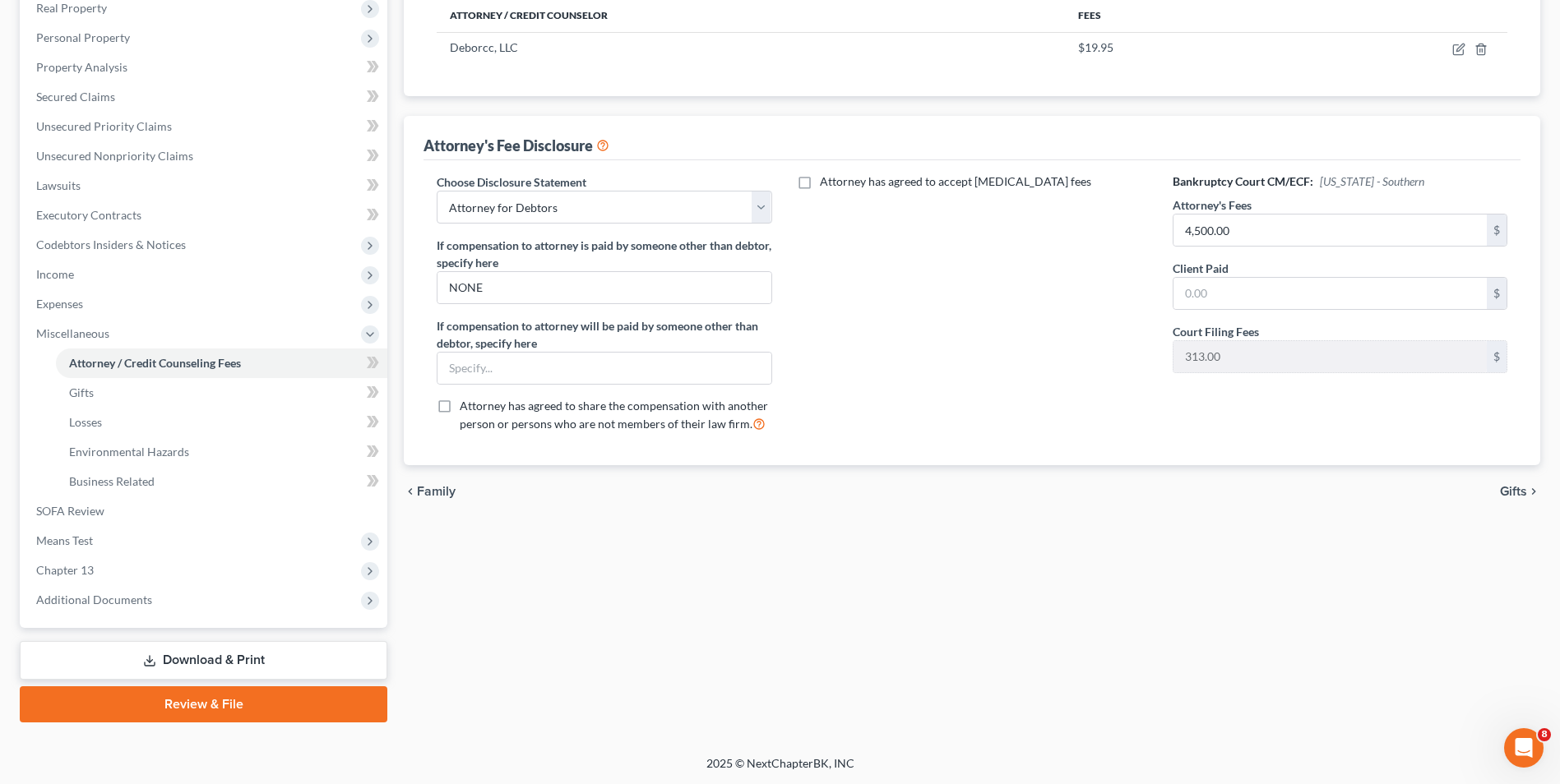
scroll to position [268, 0]
click at [315, 643] on link "Download & Print" at bounding box center [203, 660] width 368 height 39
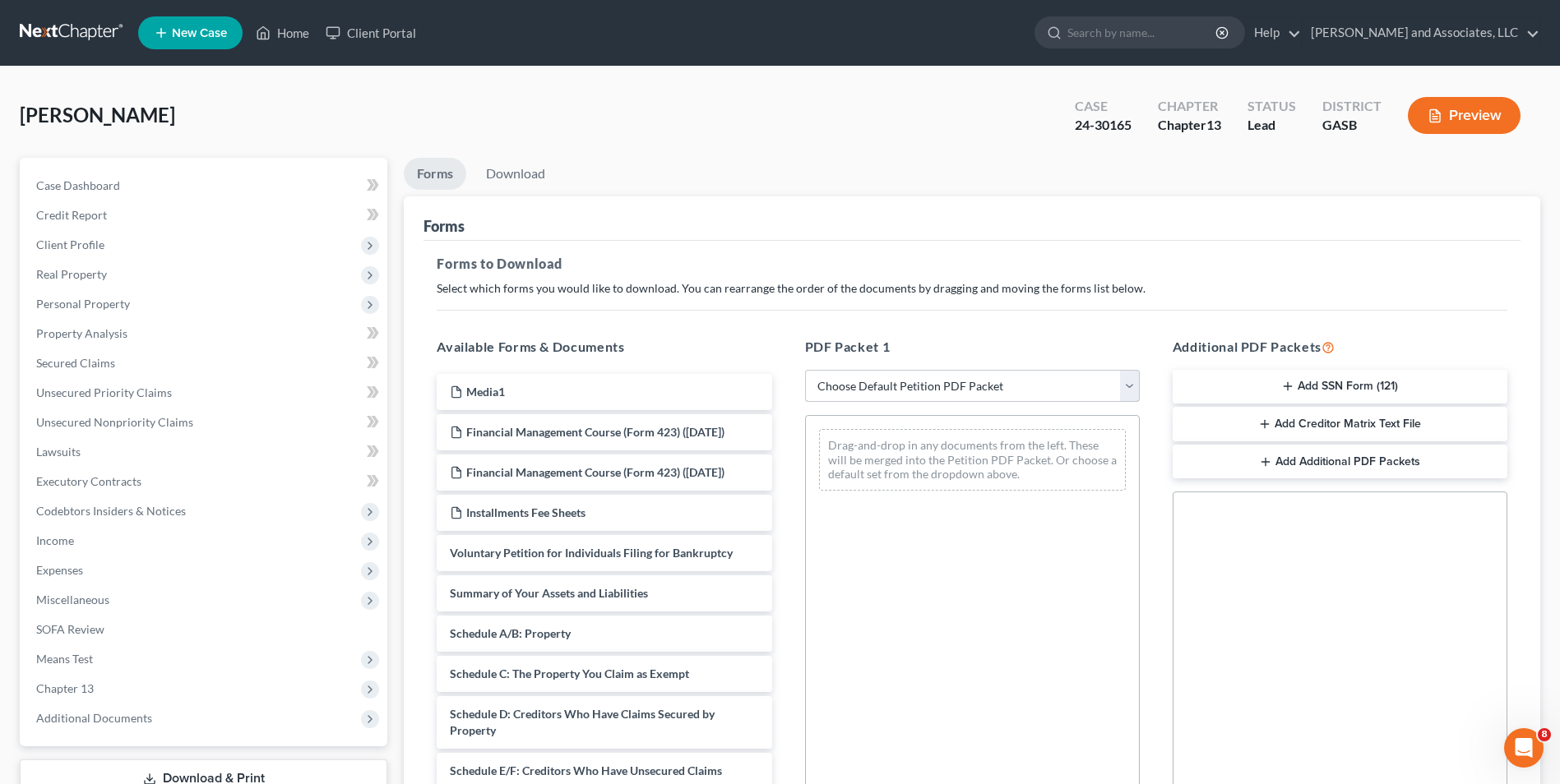
click at [1135, 393] on select "Choose Default Petition PDF Packet Complete Bankruptcy Petition (all forms and …" at bounding box center [971, 387] width 334 height 33
select select "2"
click at [805, 370] on select "Choose Default Petition PDF Packet Complete Bankruptcy Petition (all forms and …" at bounding box center [971, 387] width 334 height 33
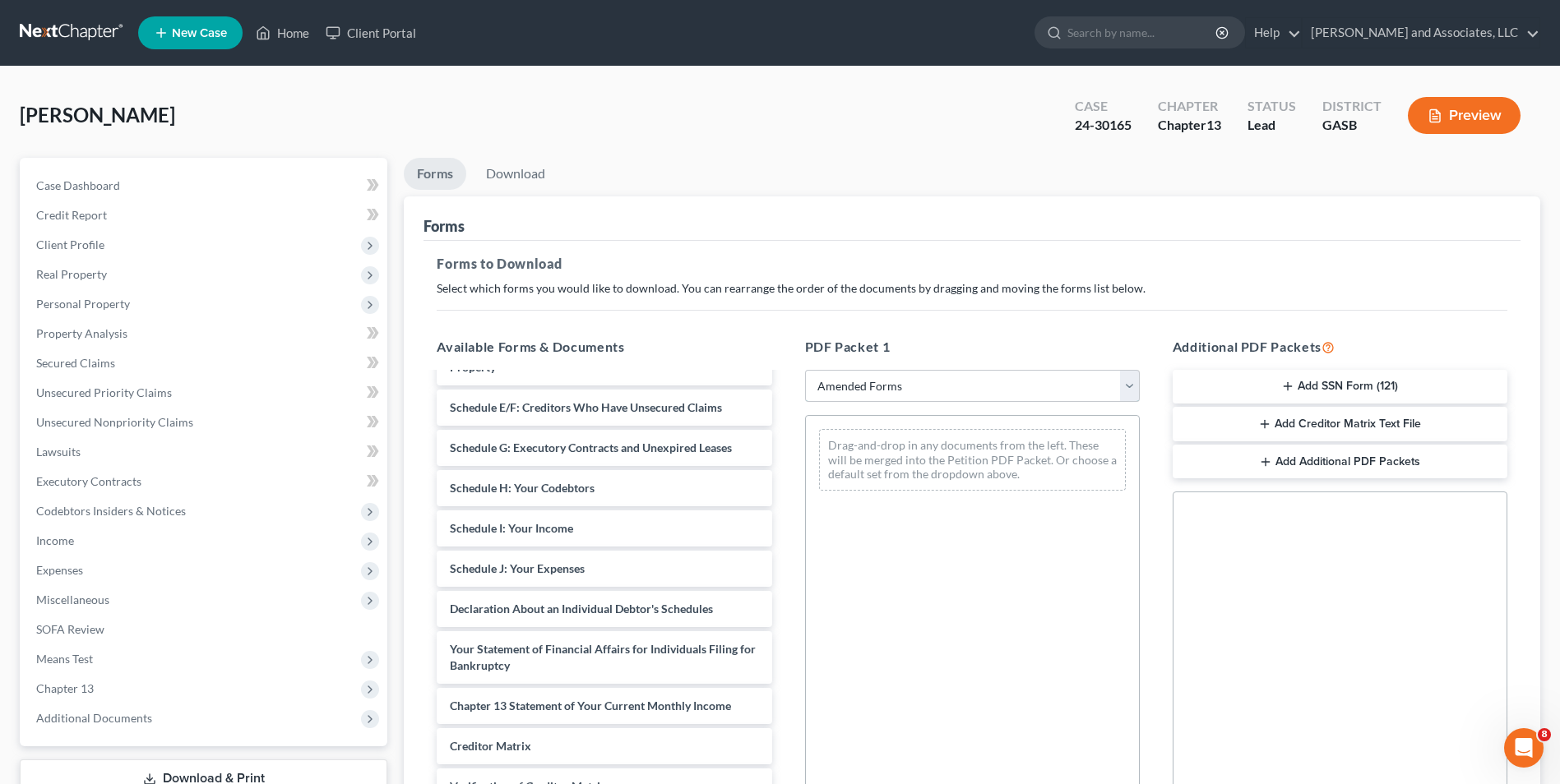
scroll to position [205, 0]
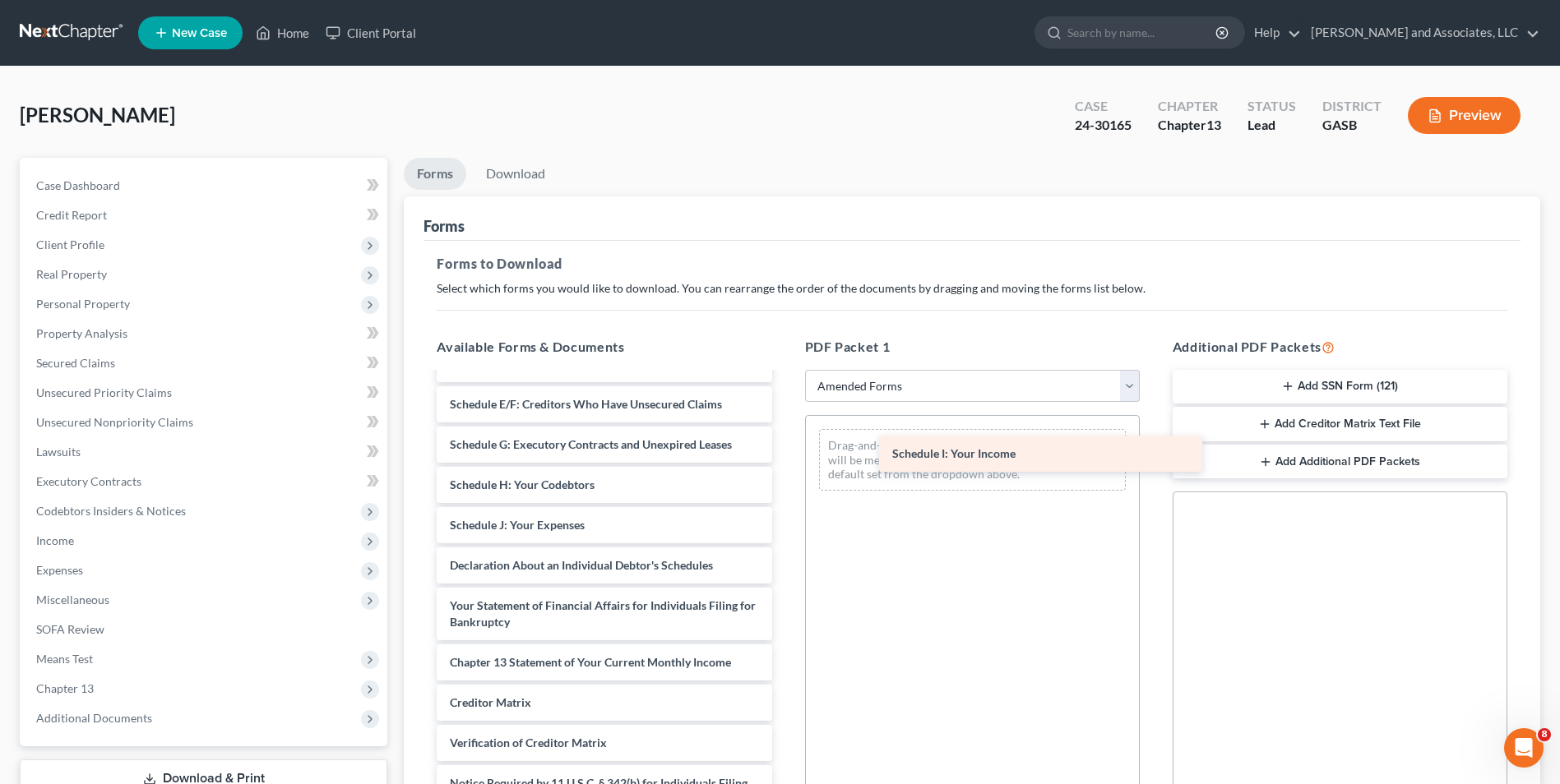
drag, startPoint x: 524, startPoint y: 531, endPoint x: 967, endPoint y: 459, distance: 448.8
click at [784, 459] on div "Schedule I: Your Income Voluntary Petition for Individuals Filing for Bankruptc…" at bounding box center [604, 513] width 361 height 690
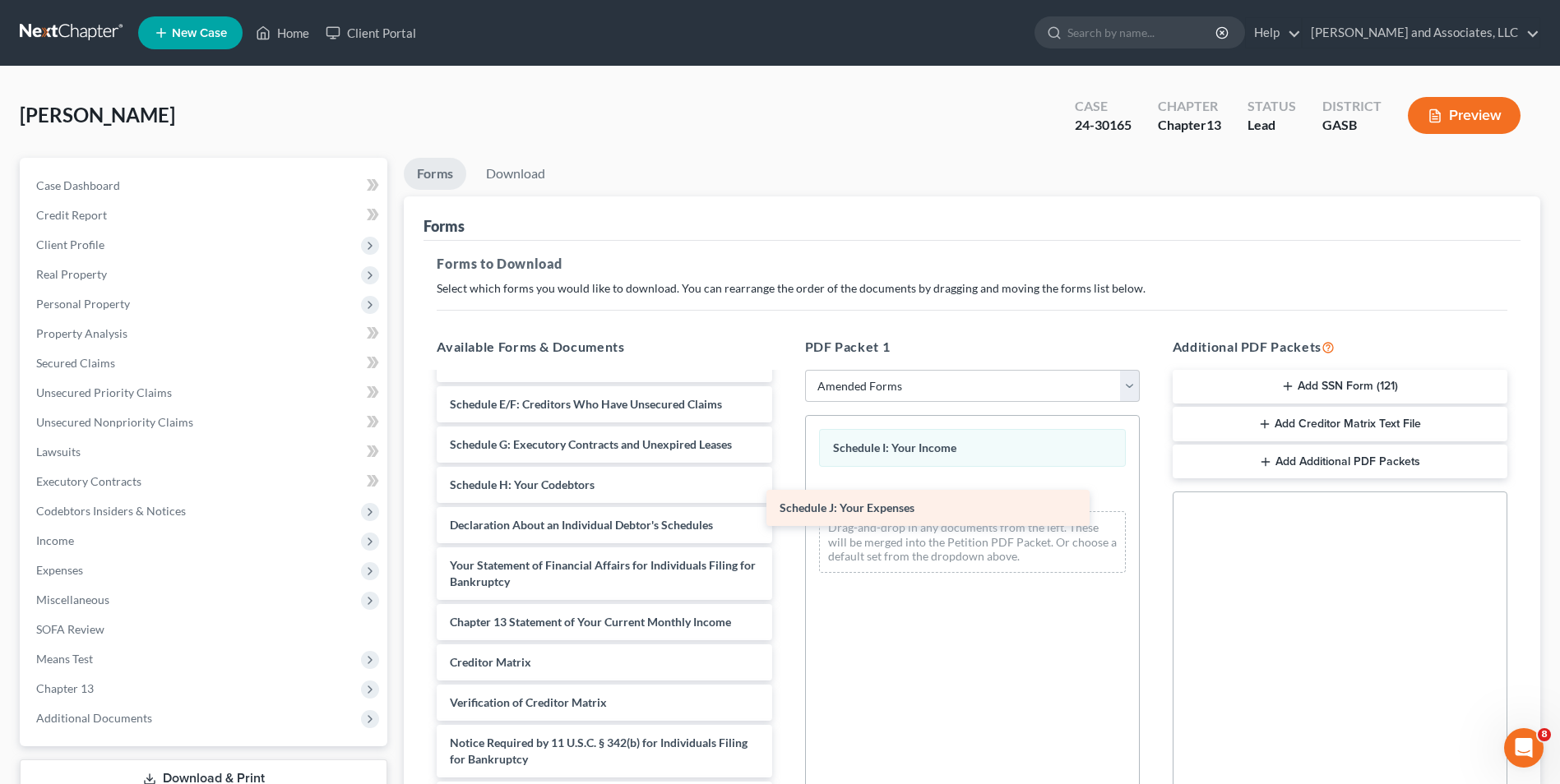
drag, startPoint x: 562, startPoint y: 539, endPoint x: 899, endPoint y: 518, distance: 337.7
click at [784, 518] on div "Schedule J: Your Expenses Voluntary Petition for Individuals Filing for Bankrup…" at bounding box center [604, 493] width 361 height 650
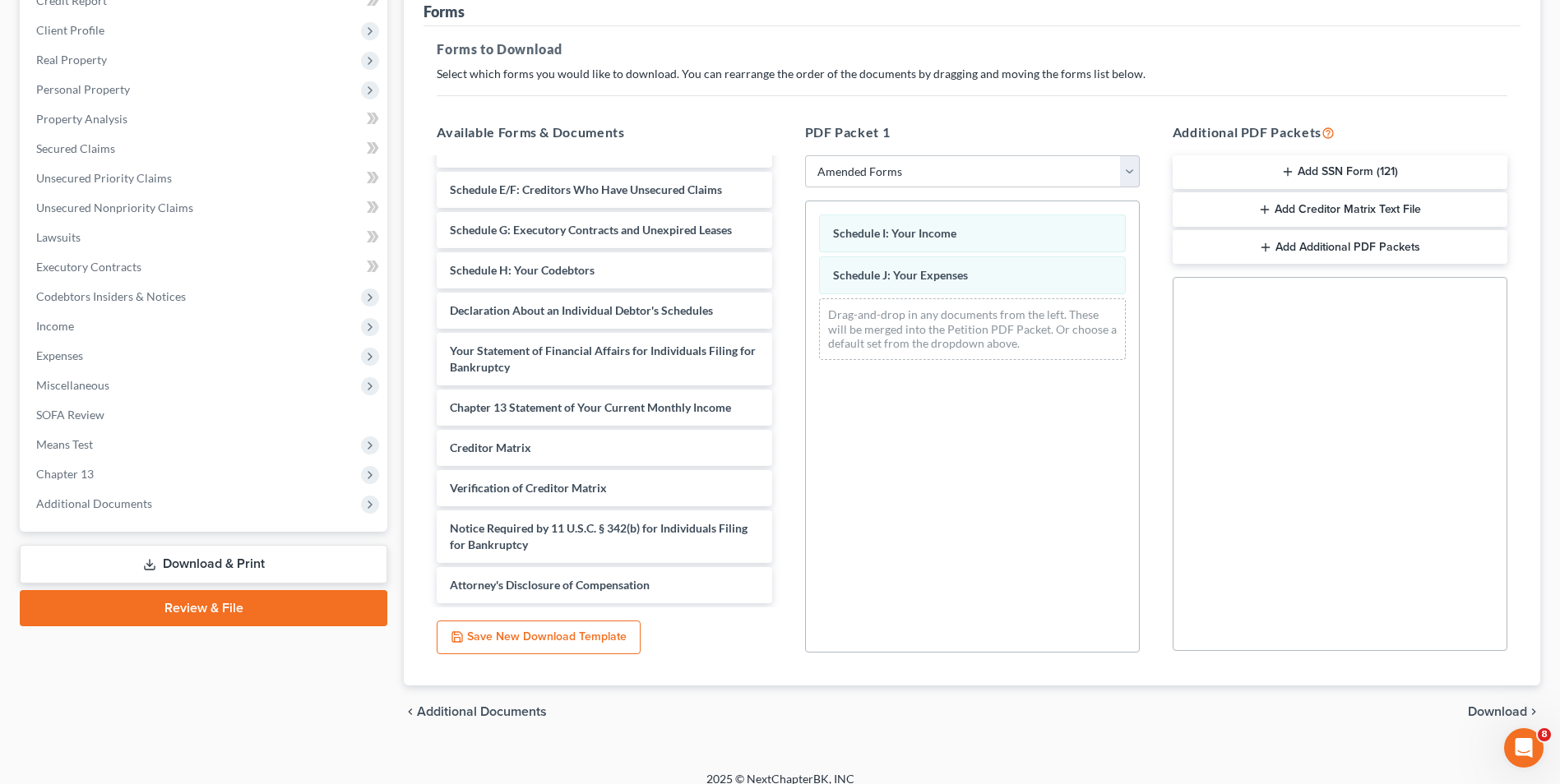
scroll to position [231, 0]
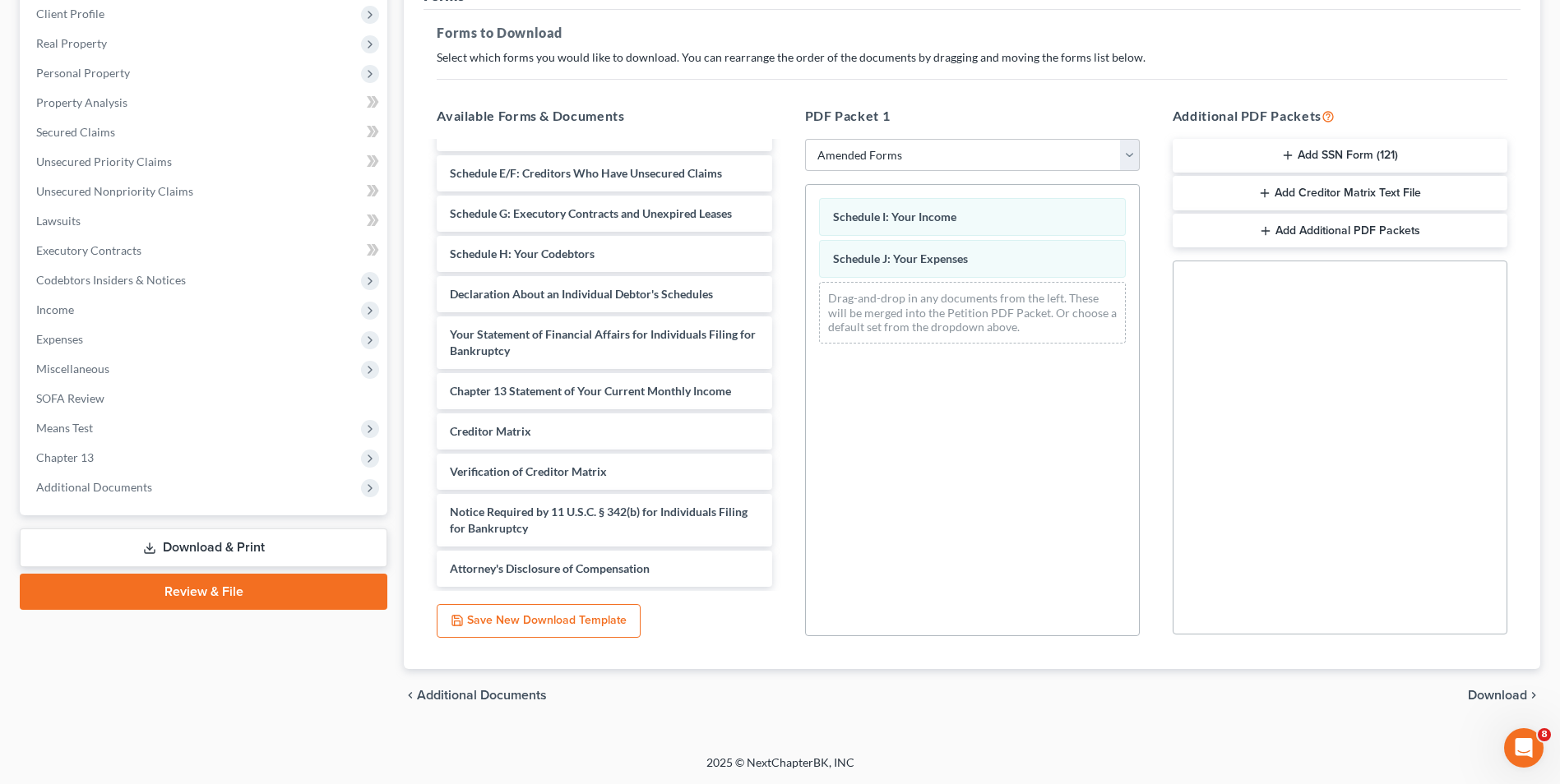
click at [1493, 696] on span "Download" at bounding box center [1497, 695] width 59 height 13
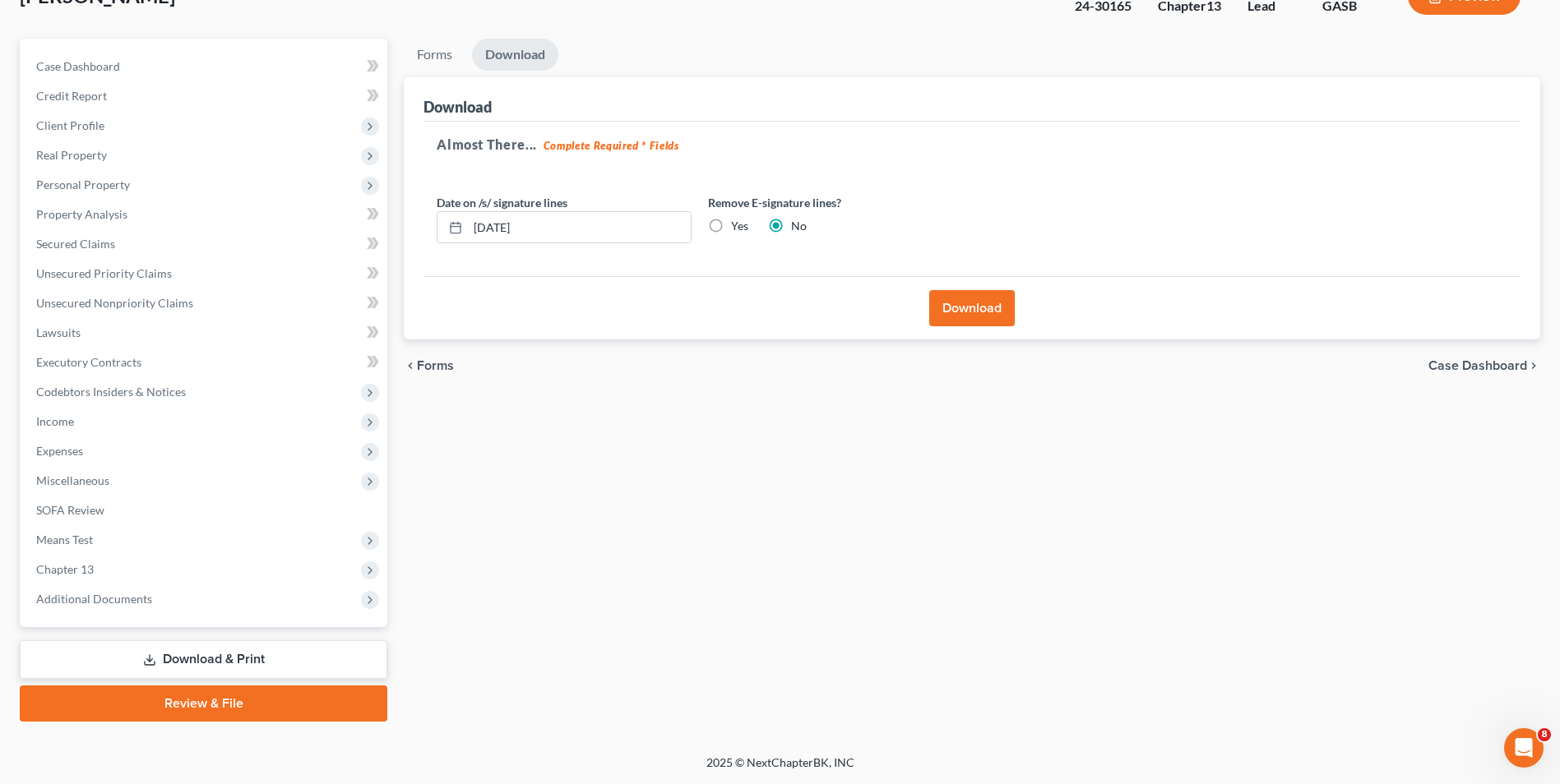
scroll to position [119, 0]
click at [977, 307] on button "Download" at bounding box center [971, 307] width 85 height 36
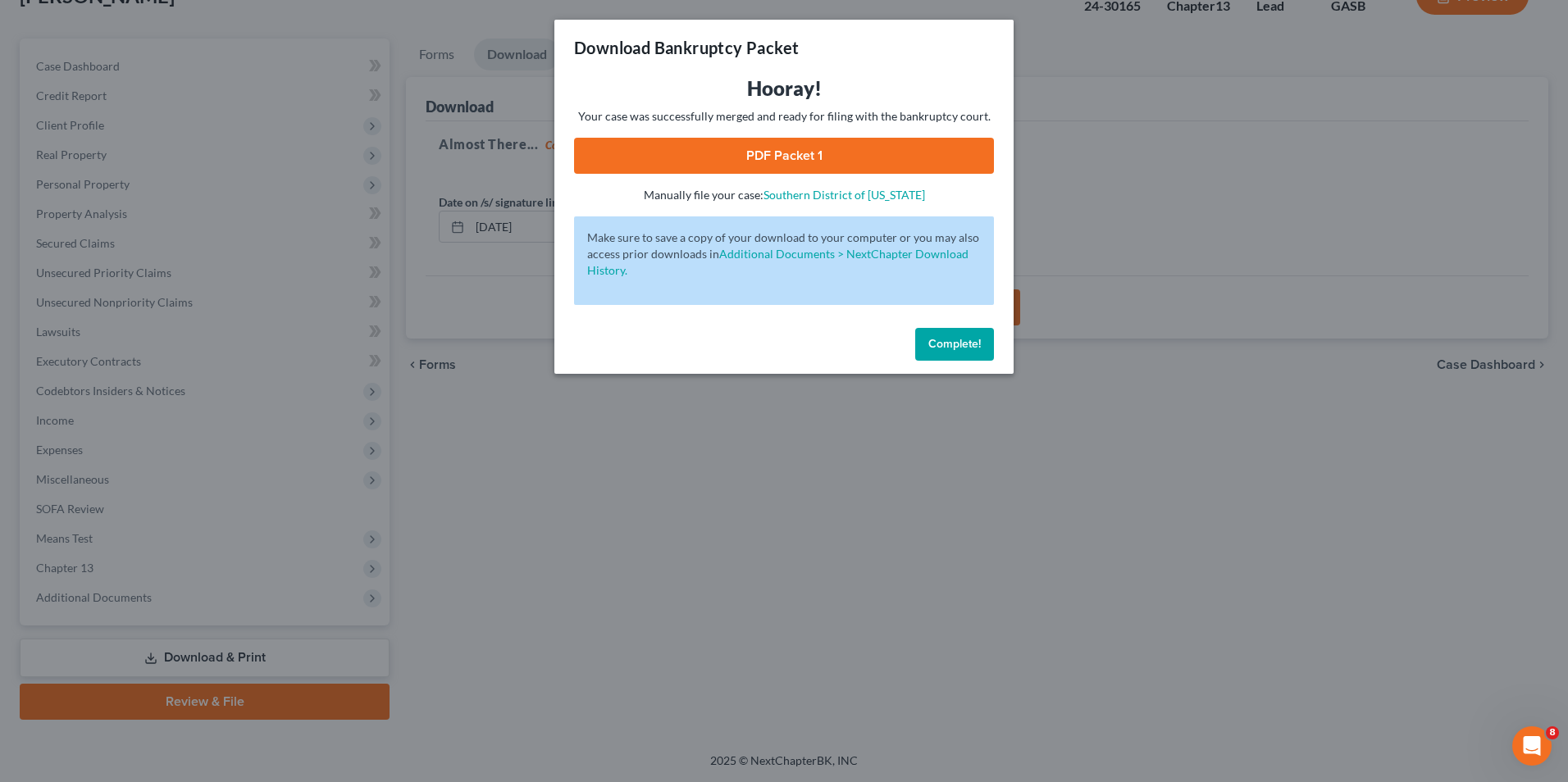
click at [758, 150] on link "PDF Packet 1" at bounding box center [784, 155] width 420 height 36
click at [948, 341] on span "Complete!" at bounding box center [954, 343] width 53 height 14
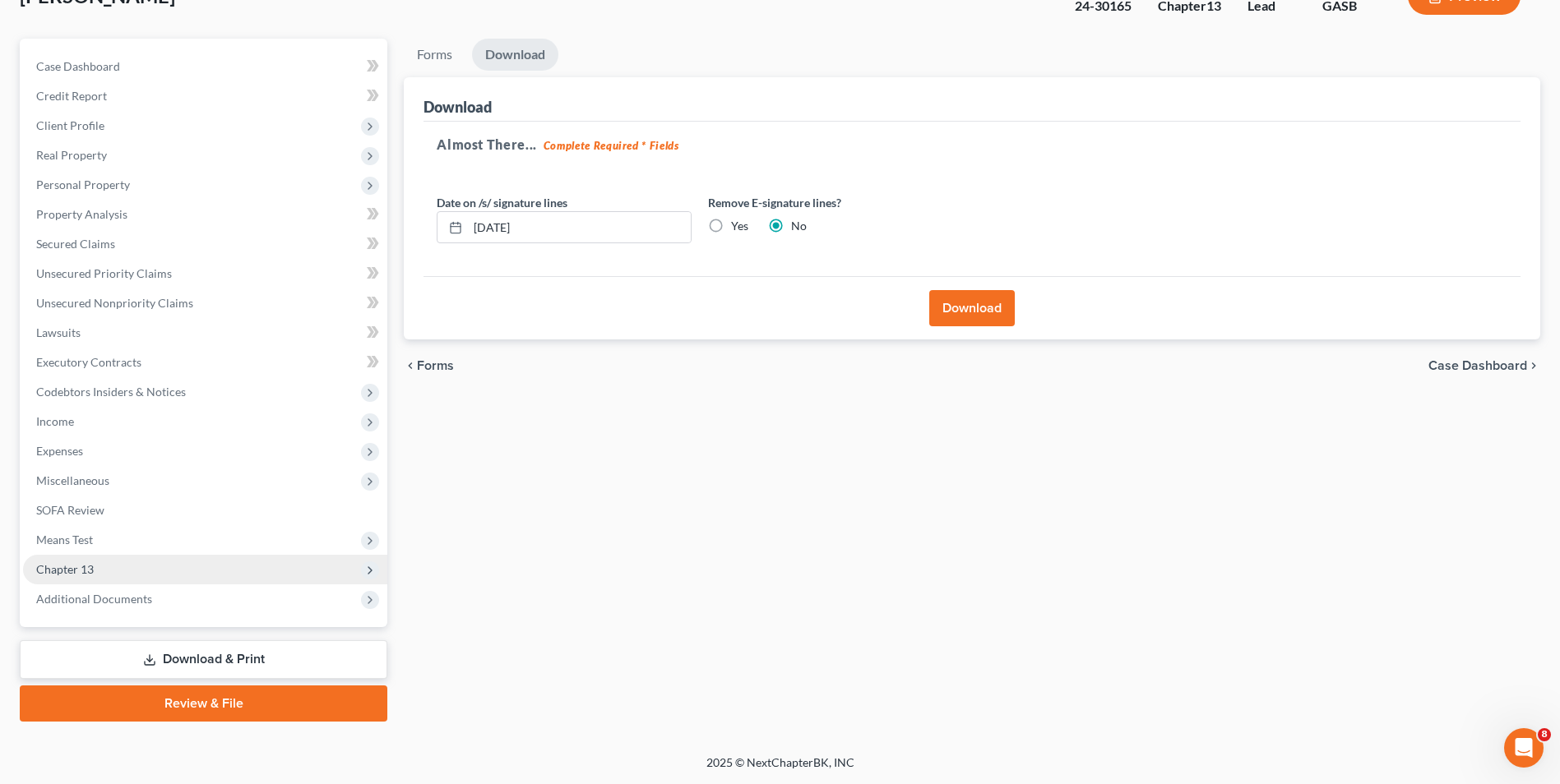
click at [62, 566] on span "Chapter 13" at bounding box center [65, 568] width 57 height 14
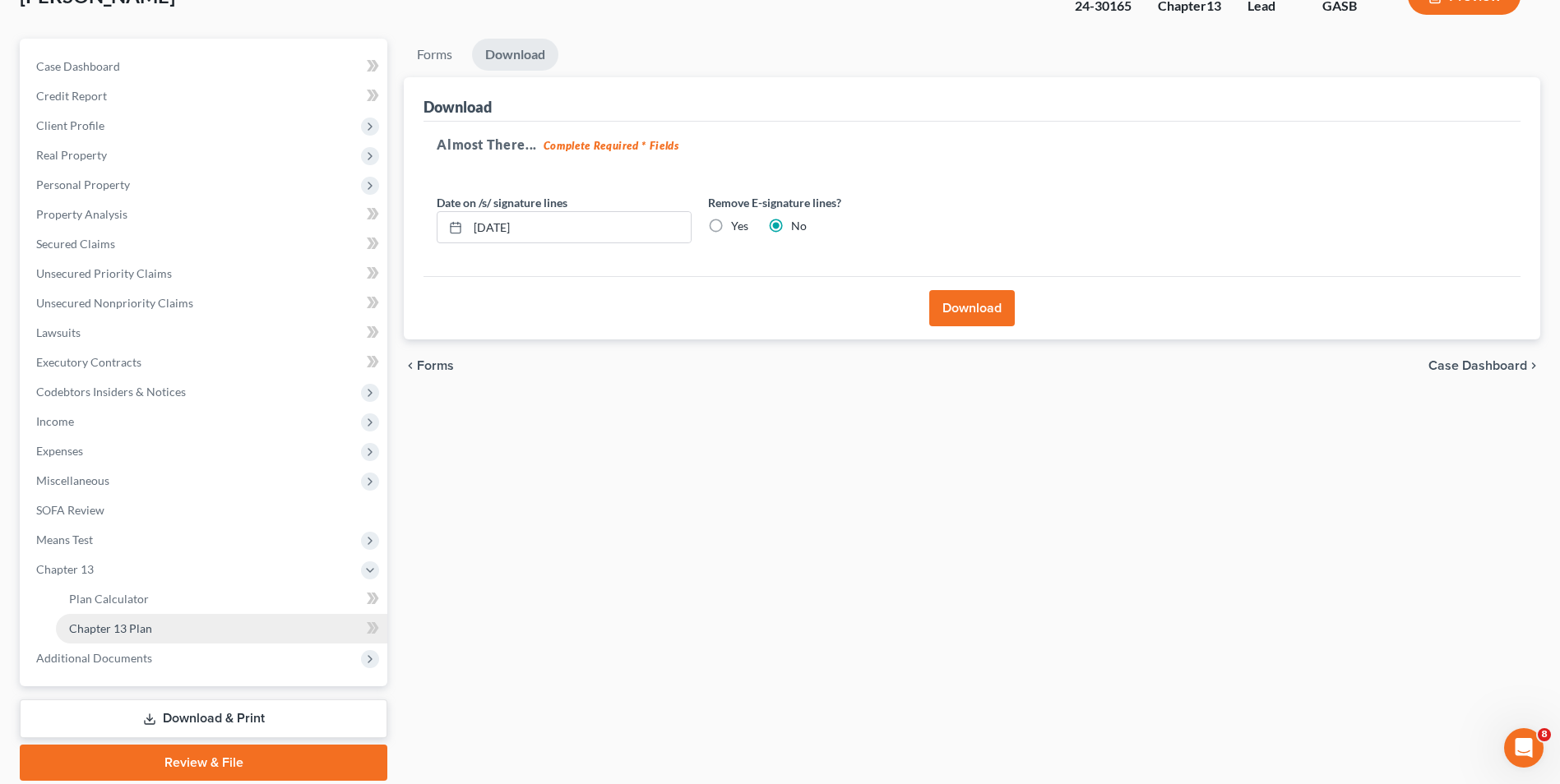
click at [109, 630] on span "Chapter 13 Plan" at bounding box center [111, 628] width 83 height 14
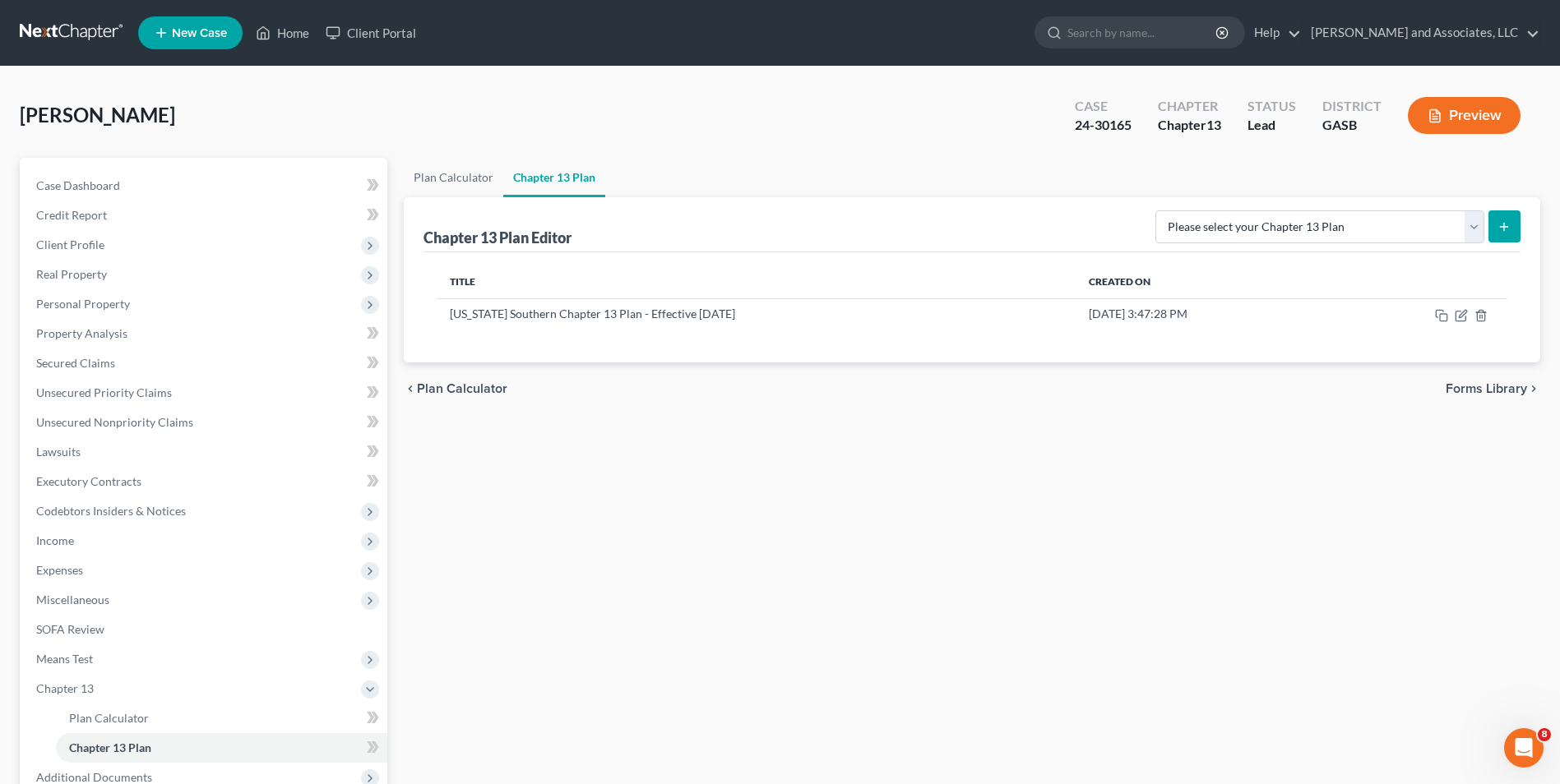
scroll to position [179, 0]
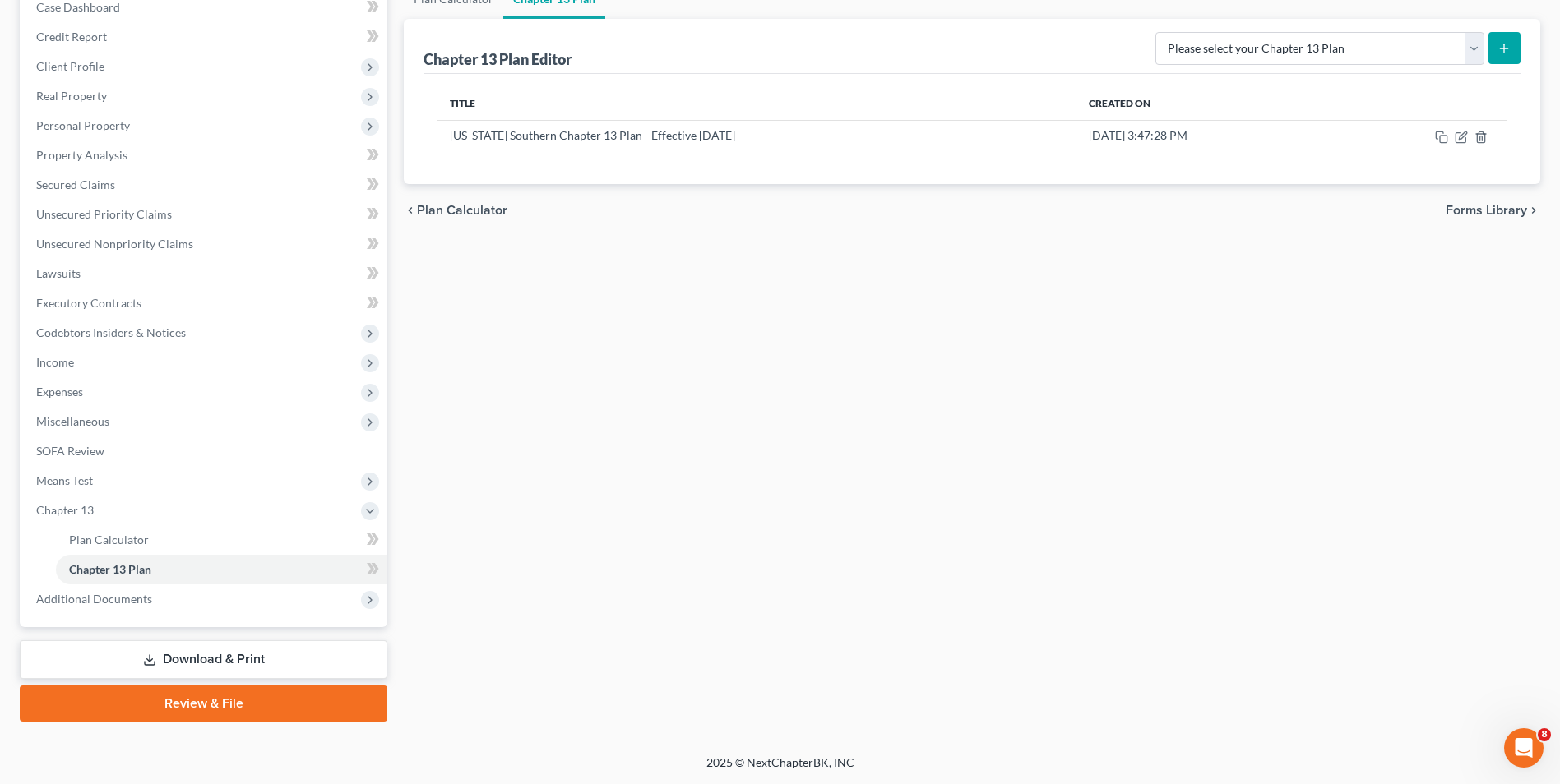
click at [285, 666] on link "Download & Print" at bounding box center [203, 660] width 368 height 39
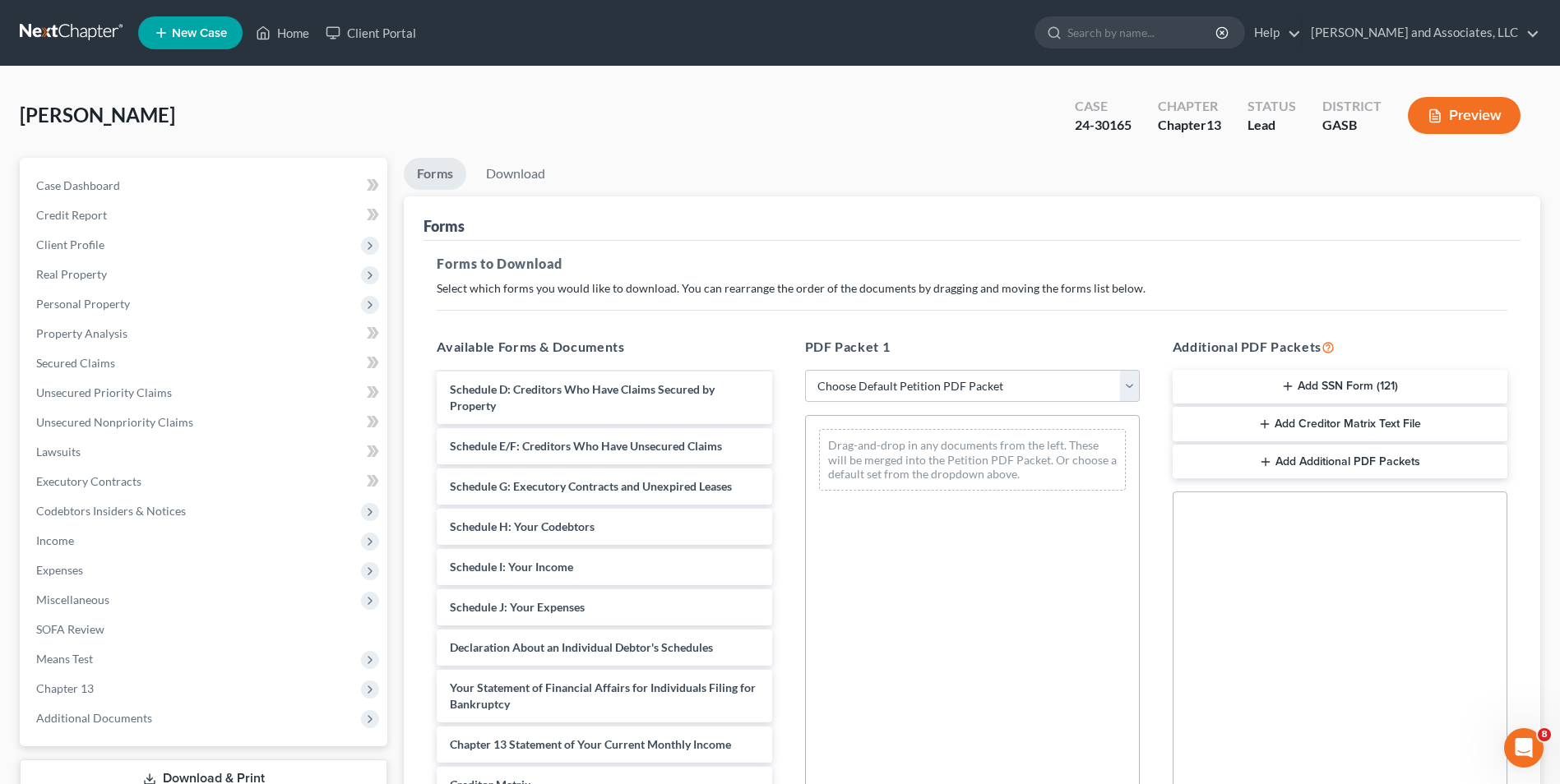
scroll to position [345, 0]
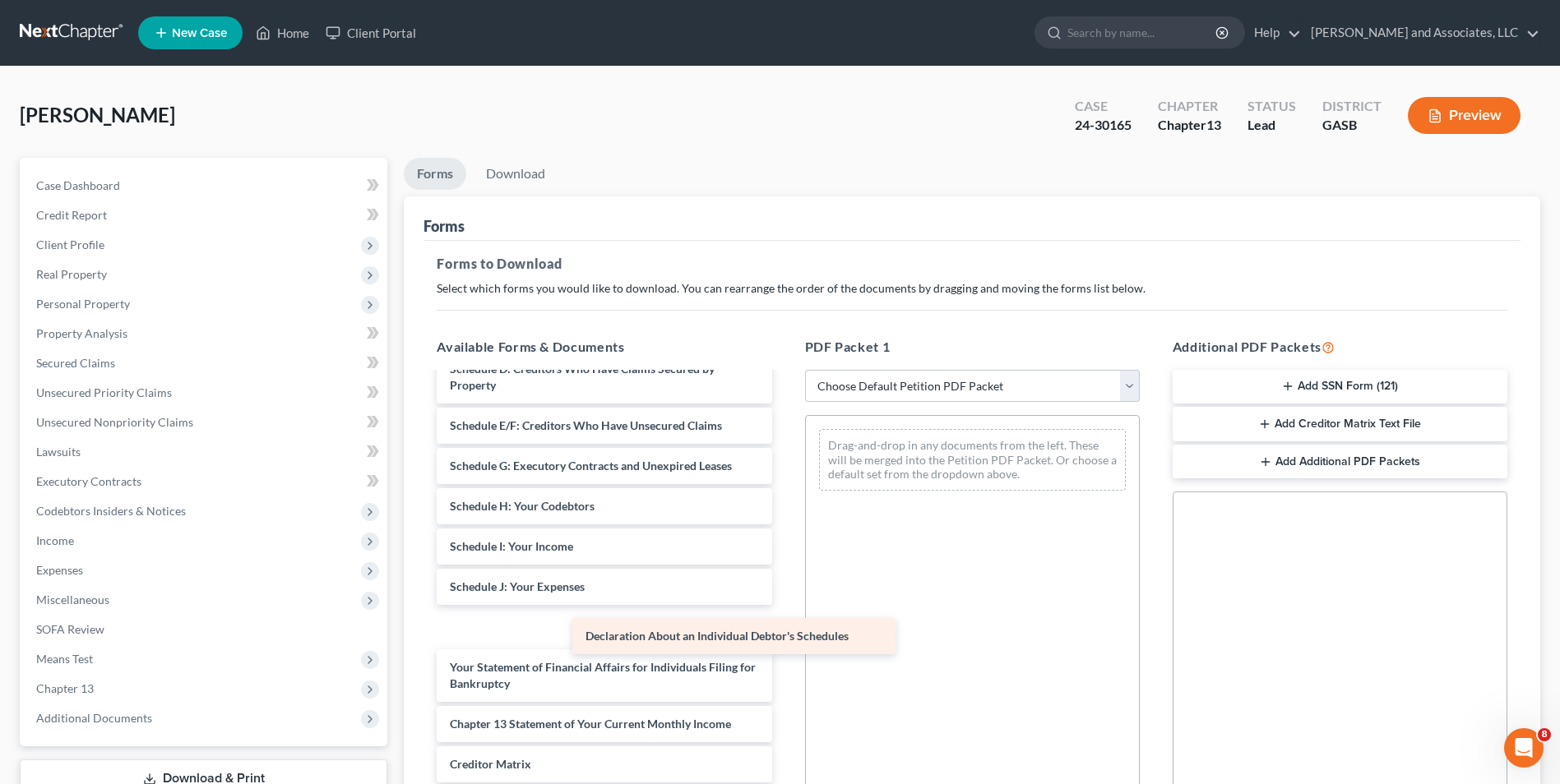
drag, startPoint x: 542, startPoint y: 656, endPoint x: 918, endPoint y: 509, distance: 403.7
click at [784, 509] on div "Declaration About an Individual Debtor's Schedules Media1 Financial Management …" at bounding box center [604, 474] width 361 height 891
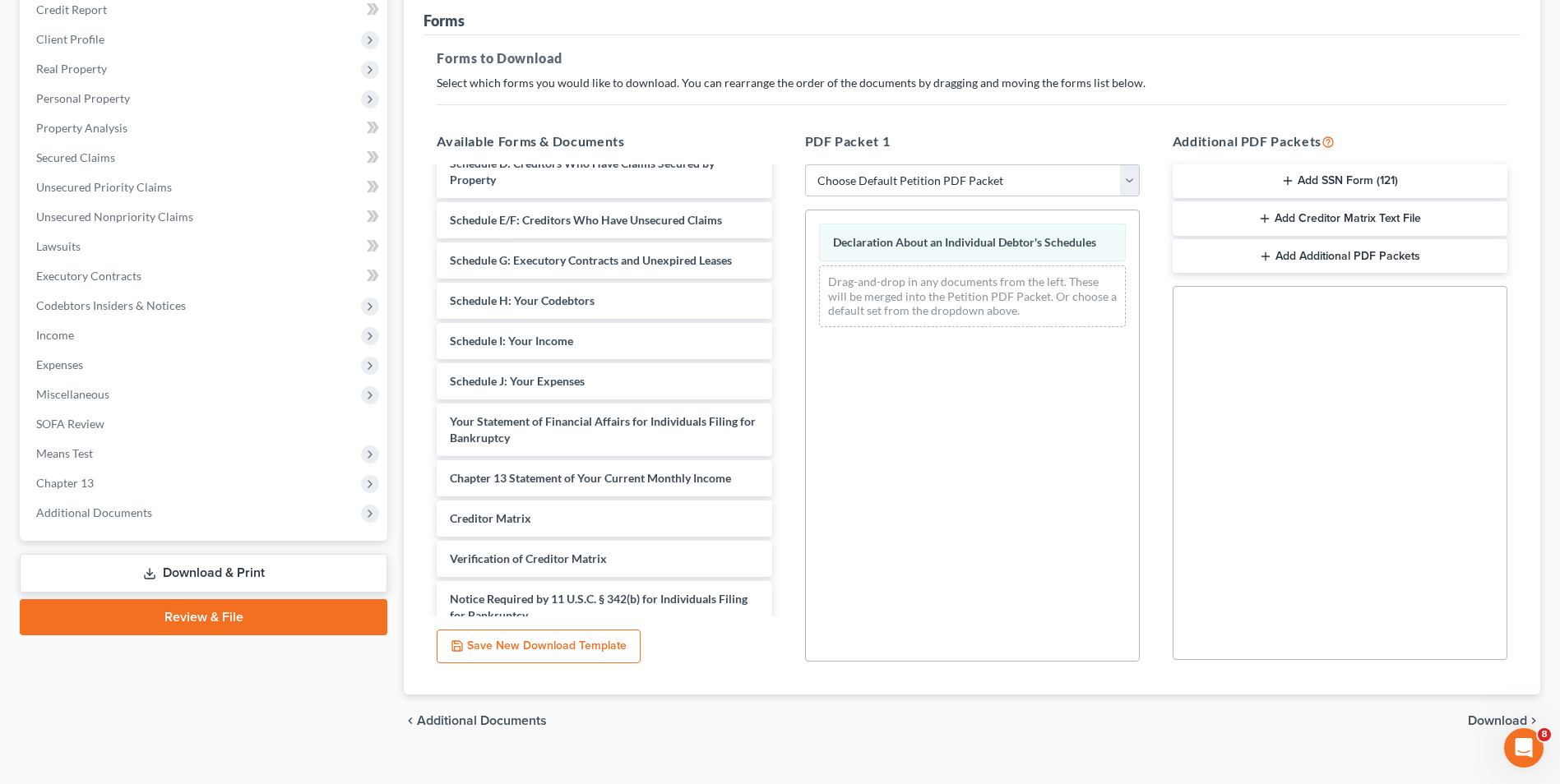
scroll to position [231, 0]
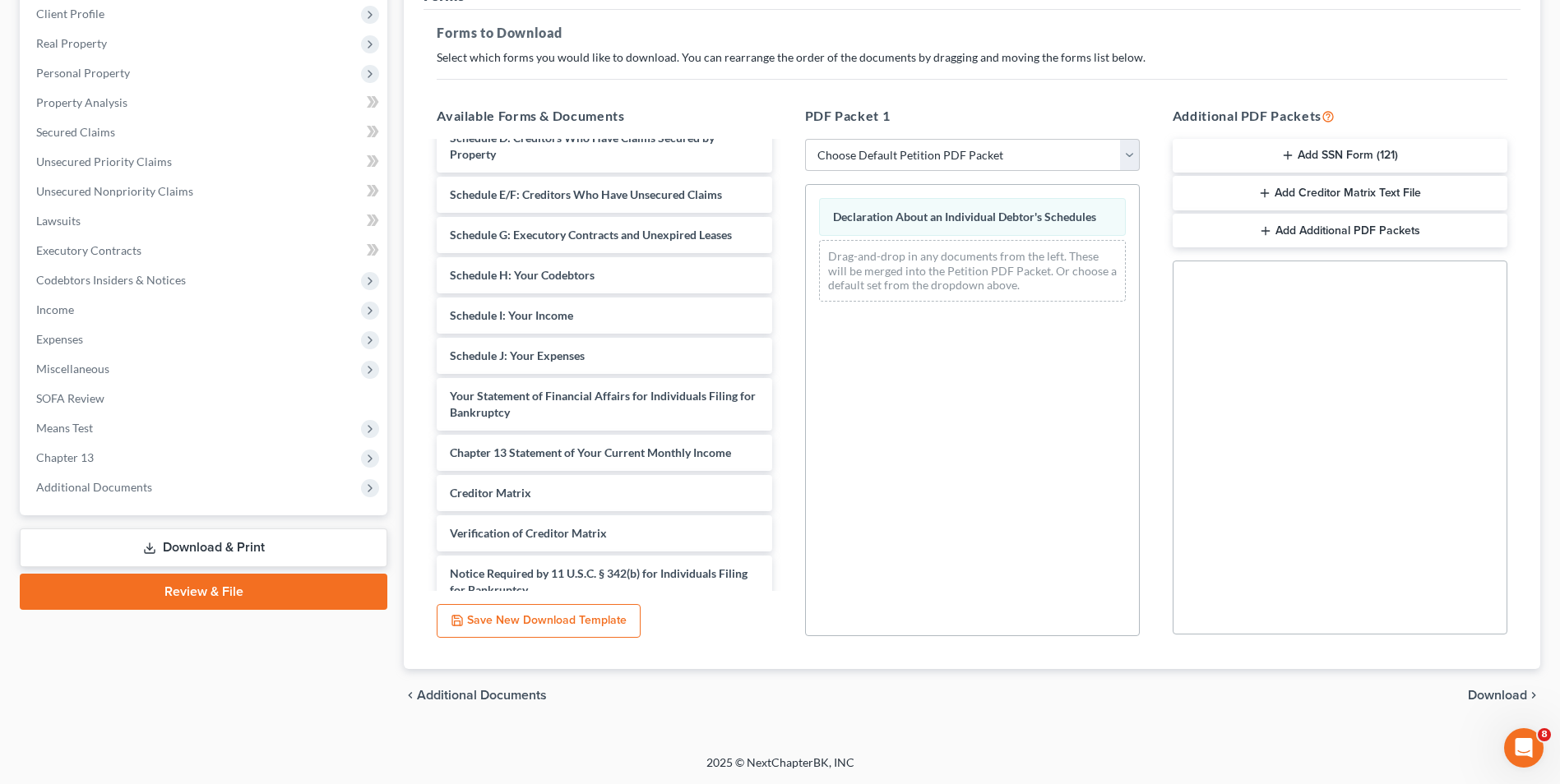
click at [1486, 701] on span "Download" at bounding box center [1497, 695] width 59 height 13
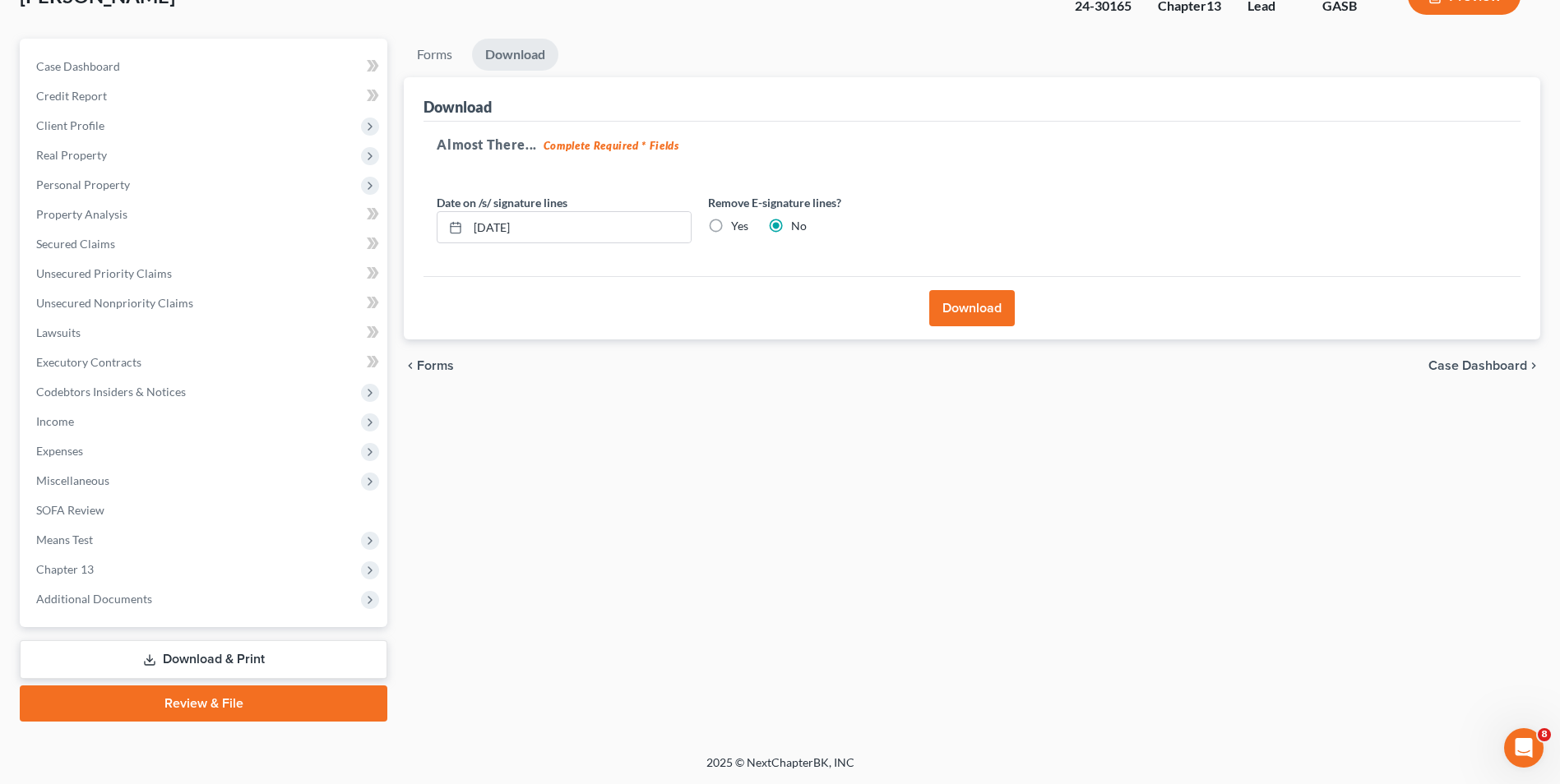
scroll to position [119, 0]
click at [952, 304] on button "Download" at bounding box center [971, 307] width 85 height 36
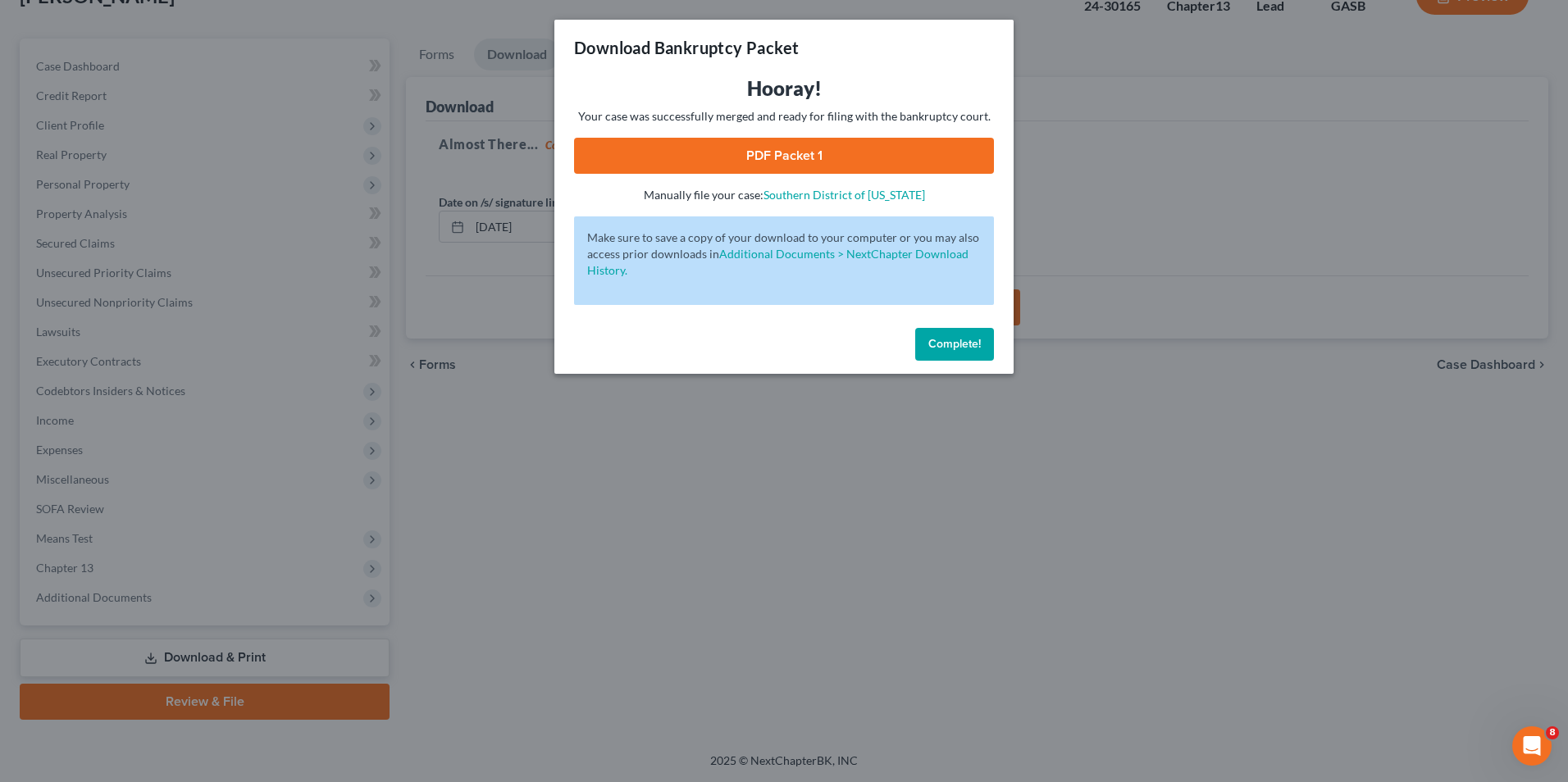
click at [823, 156] on link "PDF Packet 1" at bounding box center [784, 155] width 420 height 36
click at [941, 337] on span "Complete!" at bounding box center [954, 343] width 53 height 14
